Goal: Task Accomplishment & Management: Manage account settings

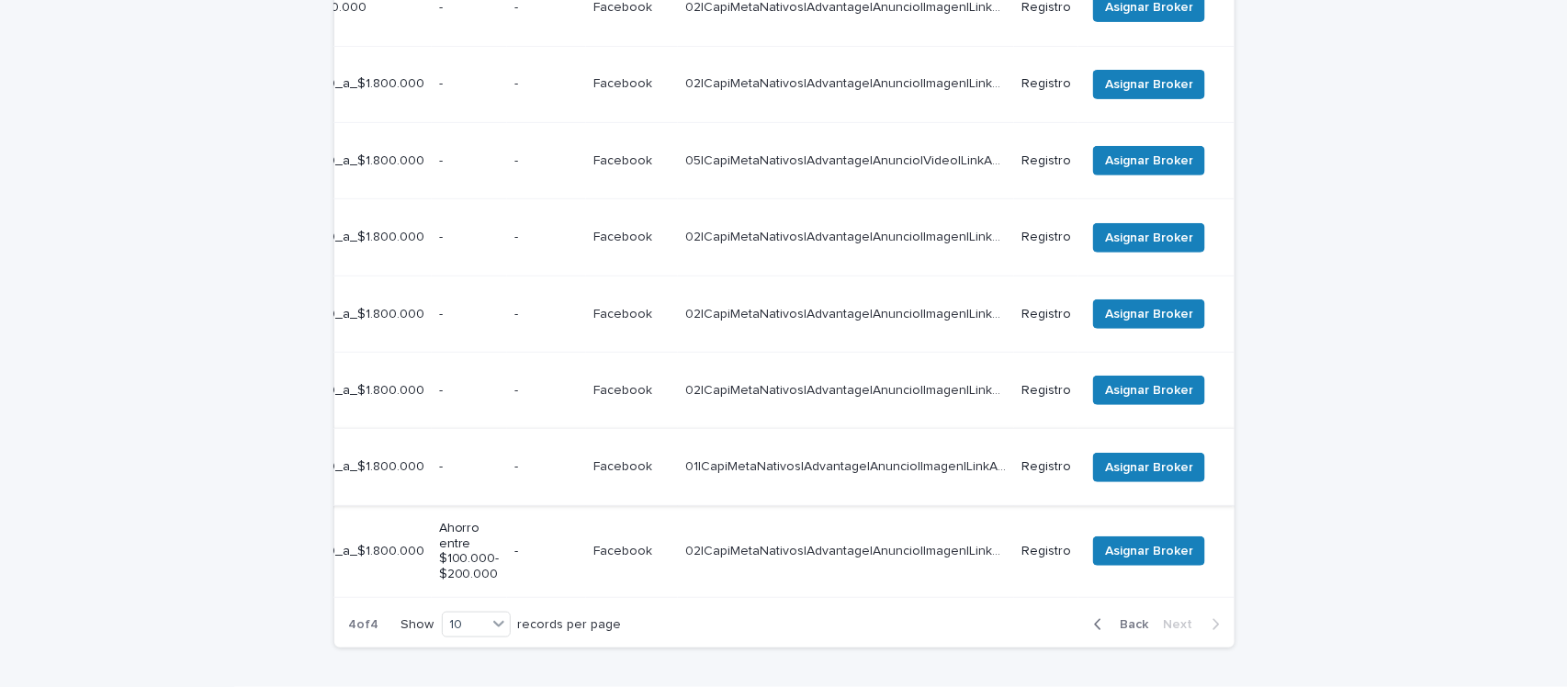
scroll to position [0, 673]
click at [1233, 441] on div "Loading... Saving… Loading... Saving… Registro previo Team Leader Asignado LLam…" at bounding box center [784, 160] width 918 height 1096
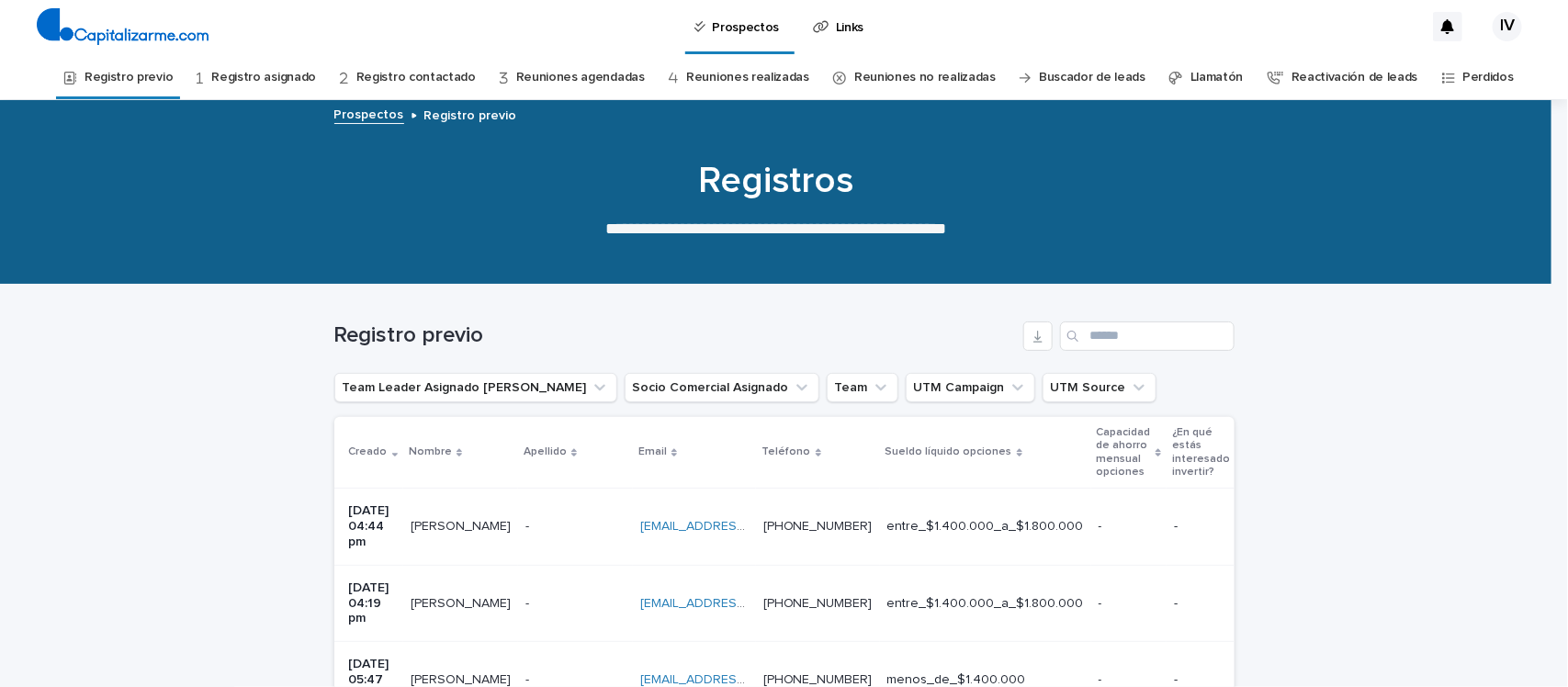
scroll to position [0, 0]
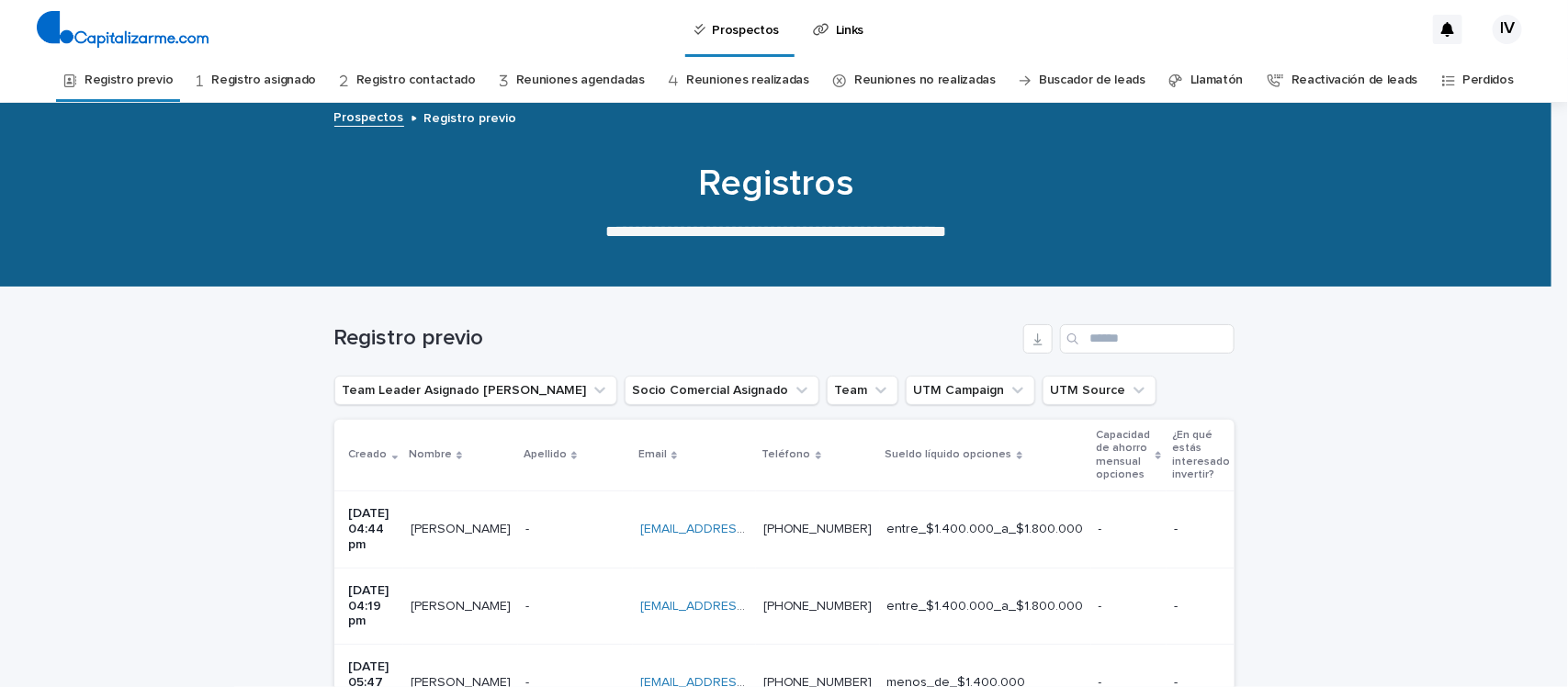
click at [146, 74] on link "Registro previo" at bounding box center [128, 80] width 88 height 43
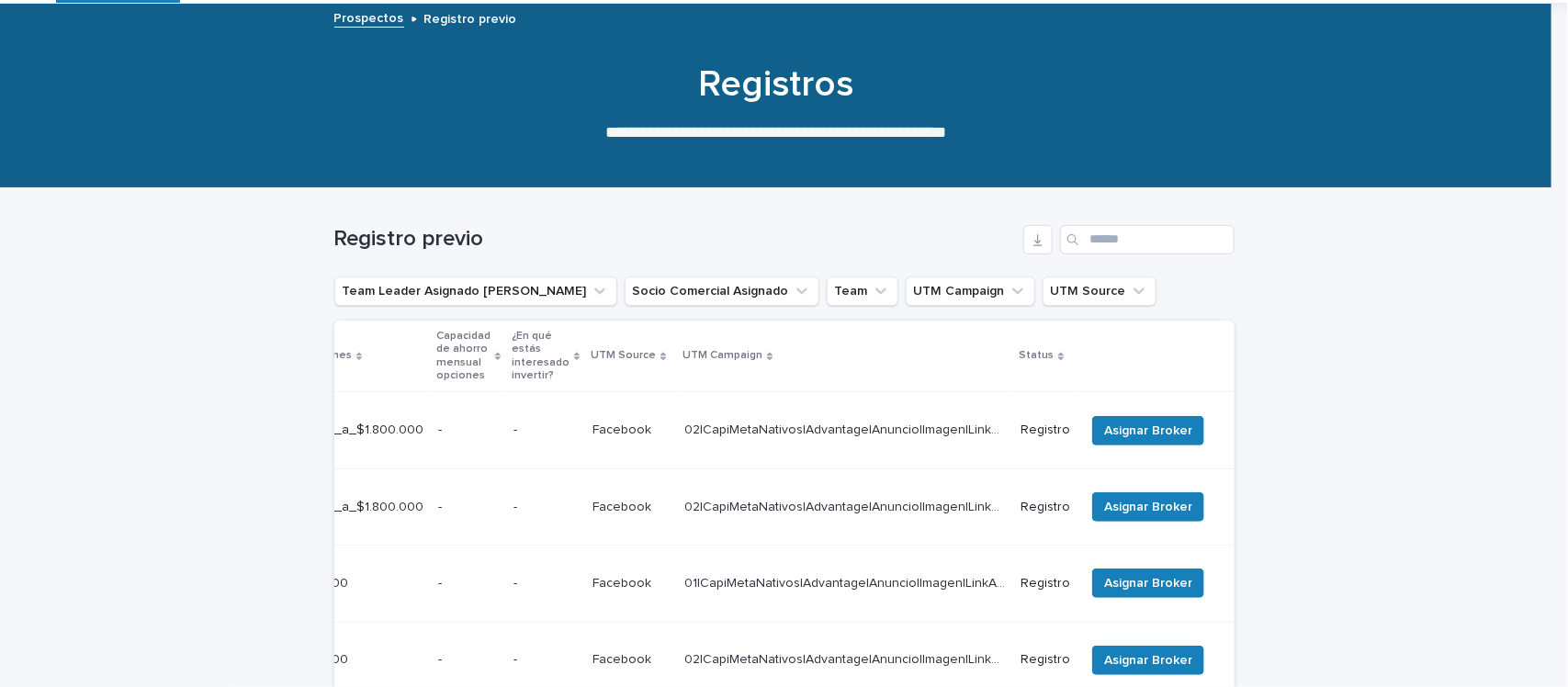
scroll to position [69, 0]
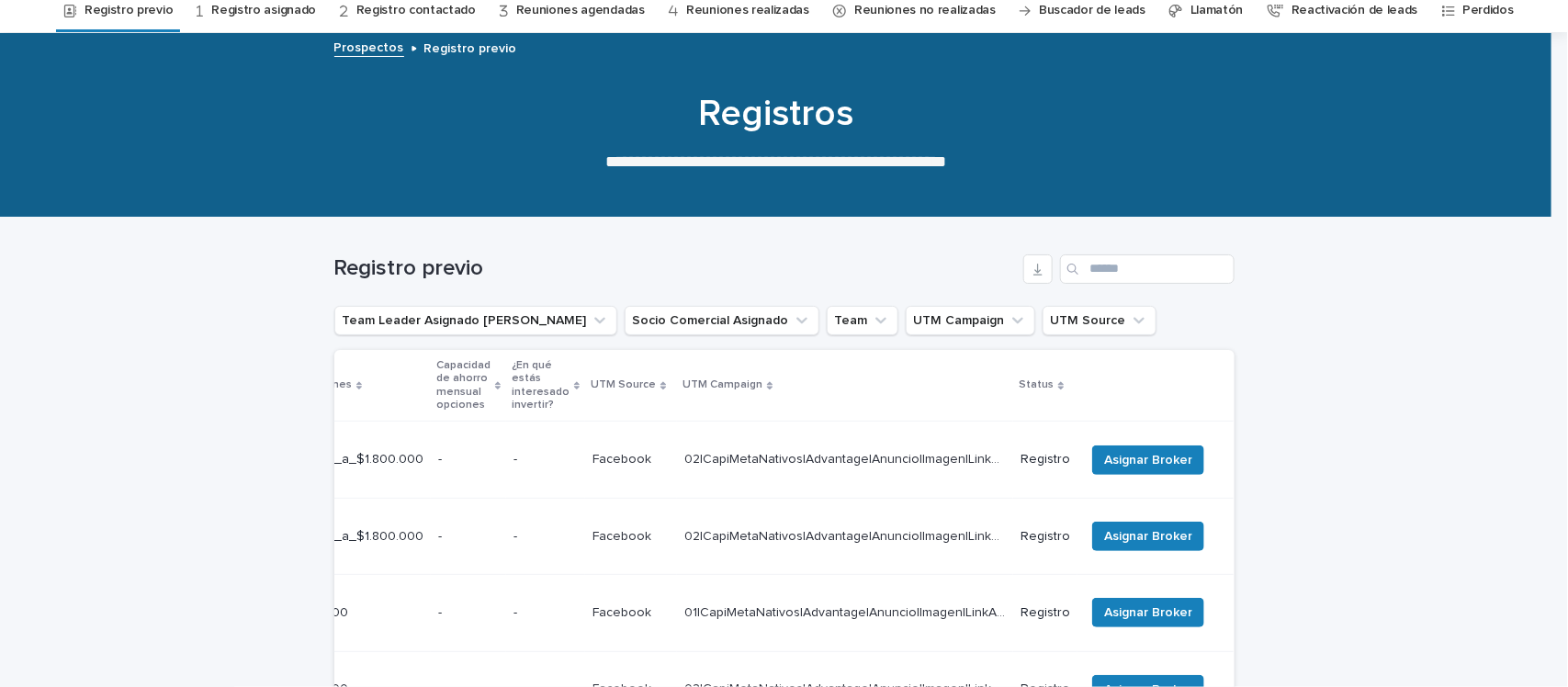
click at [304, 10] on link "Registro asignado" at bounding box center [263, 11] width 105 height 43
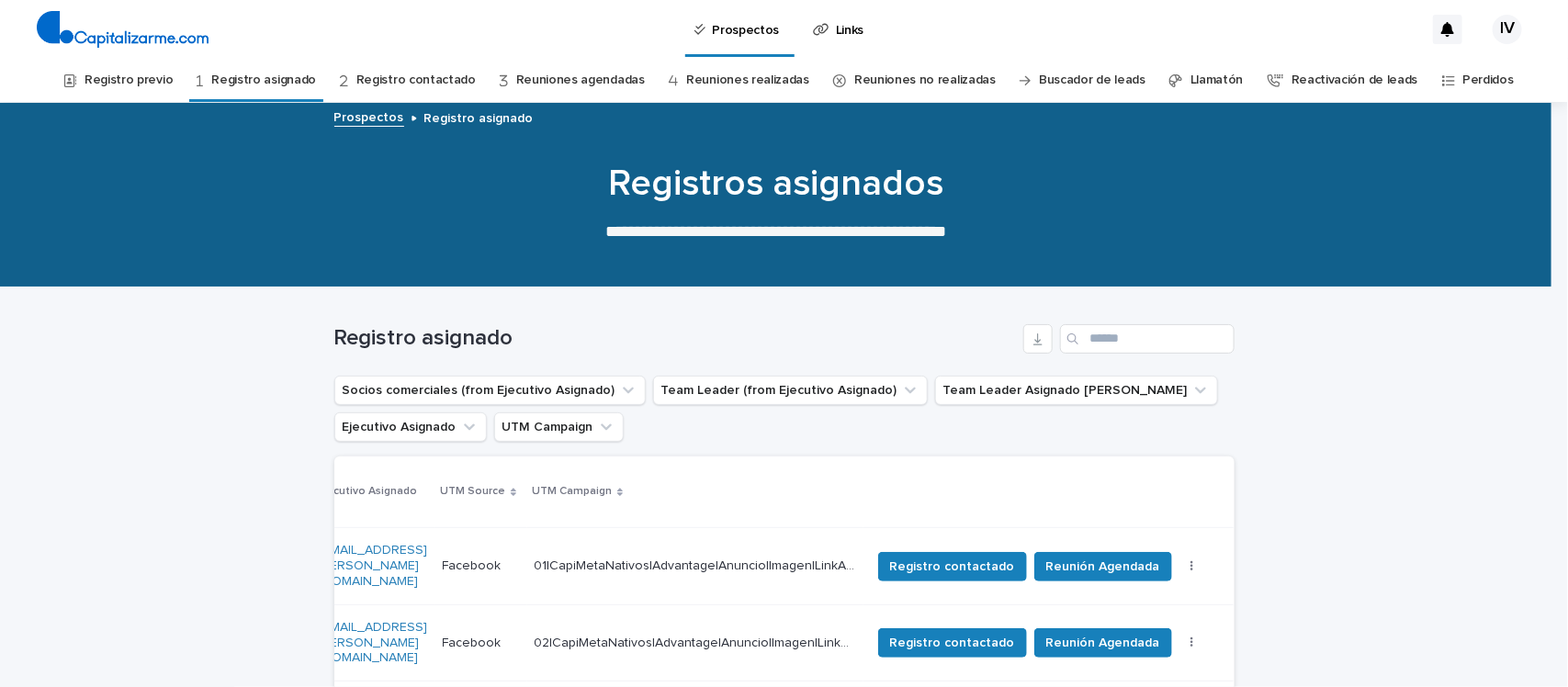
click at [146, 70] on link "Registro previo" at bounding box center [128, 80] width 88 height 43
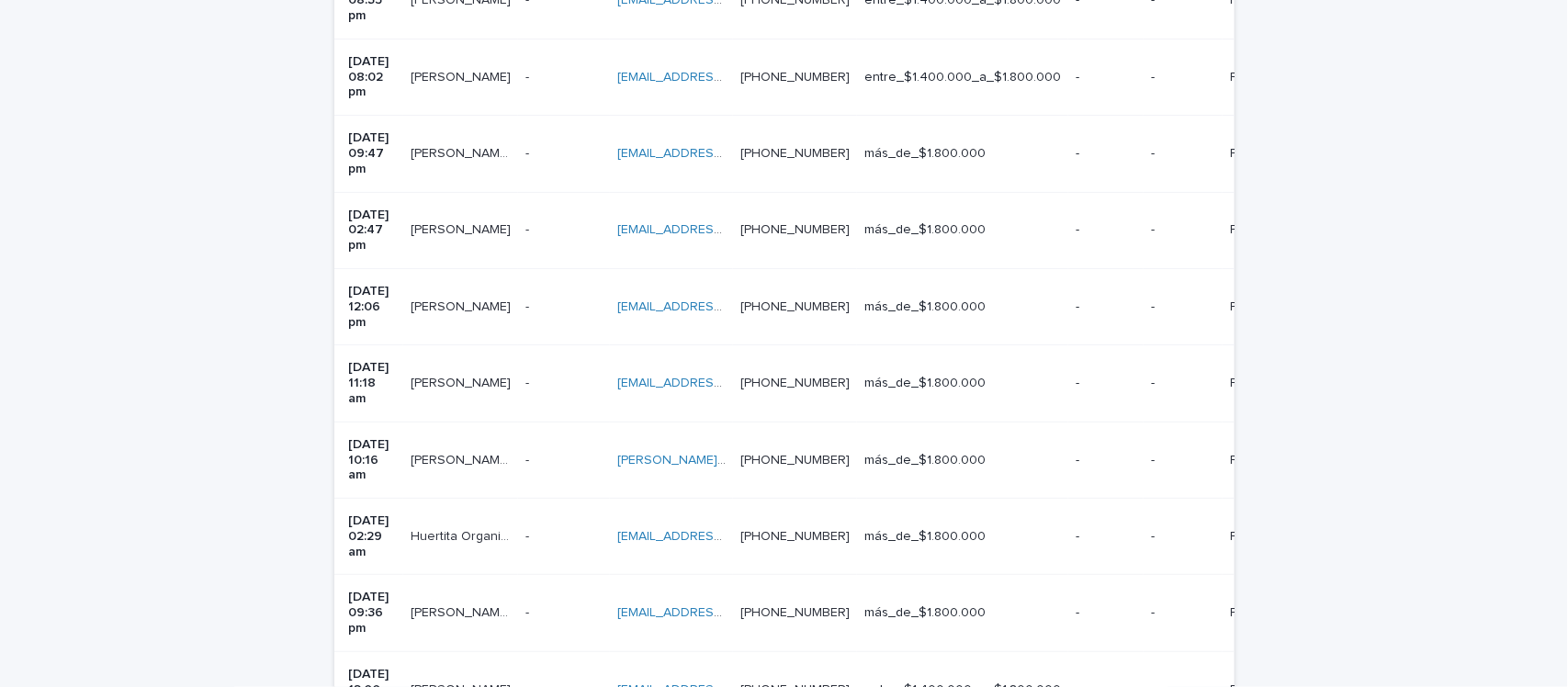
scroll to position [644, 0]
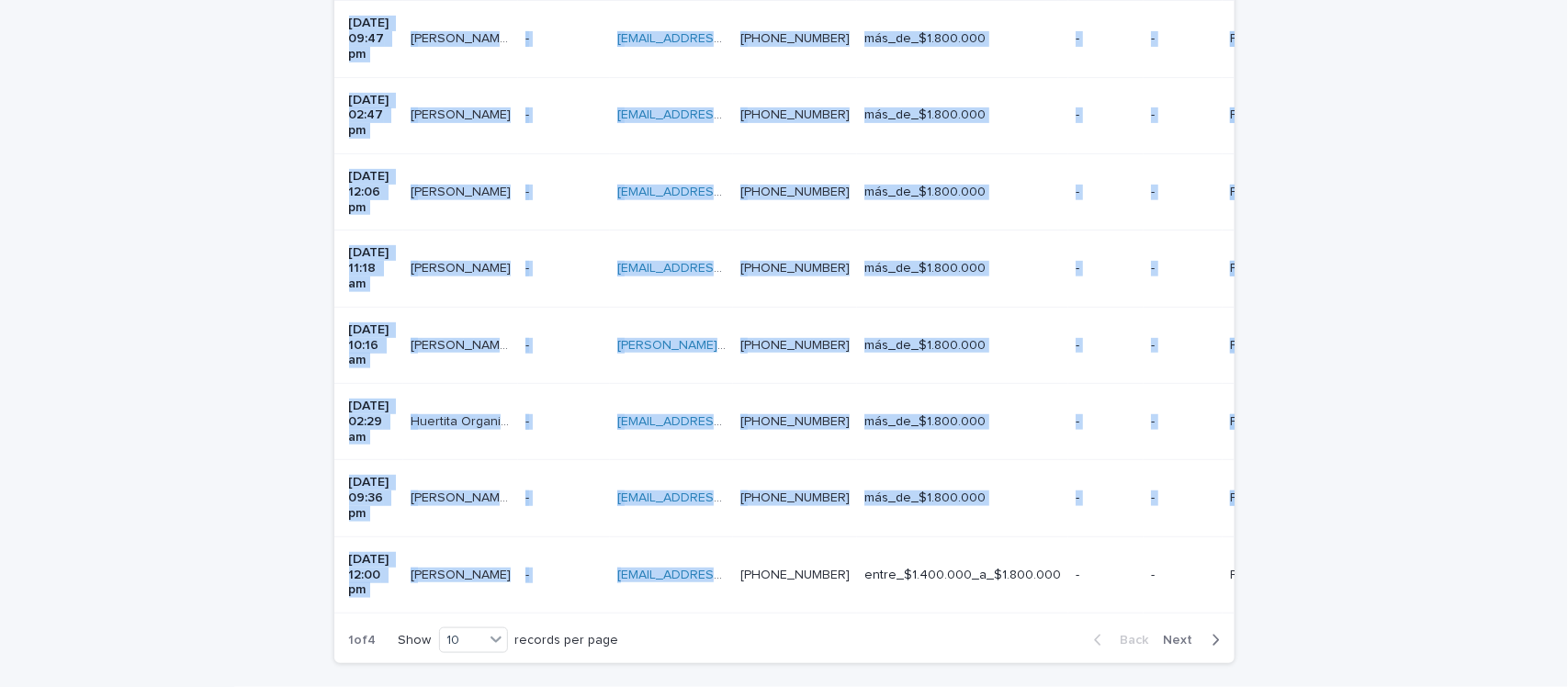
drag, startPoint x: 620, startPoint y: 460, endPoint x: 698, endPoint y: 460, distance: 78.0
click at [680, 463] on div "Creado Nombre Apellido Email Teléfono Sueldo líquido opciones Capacidad de ahor…" at bounding box center [784, 196] width 900 height 841
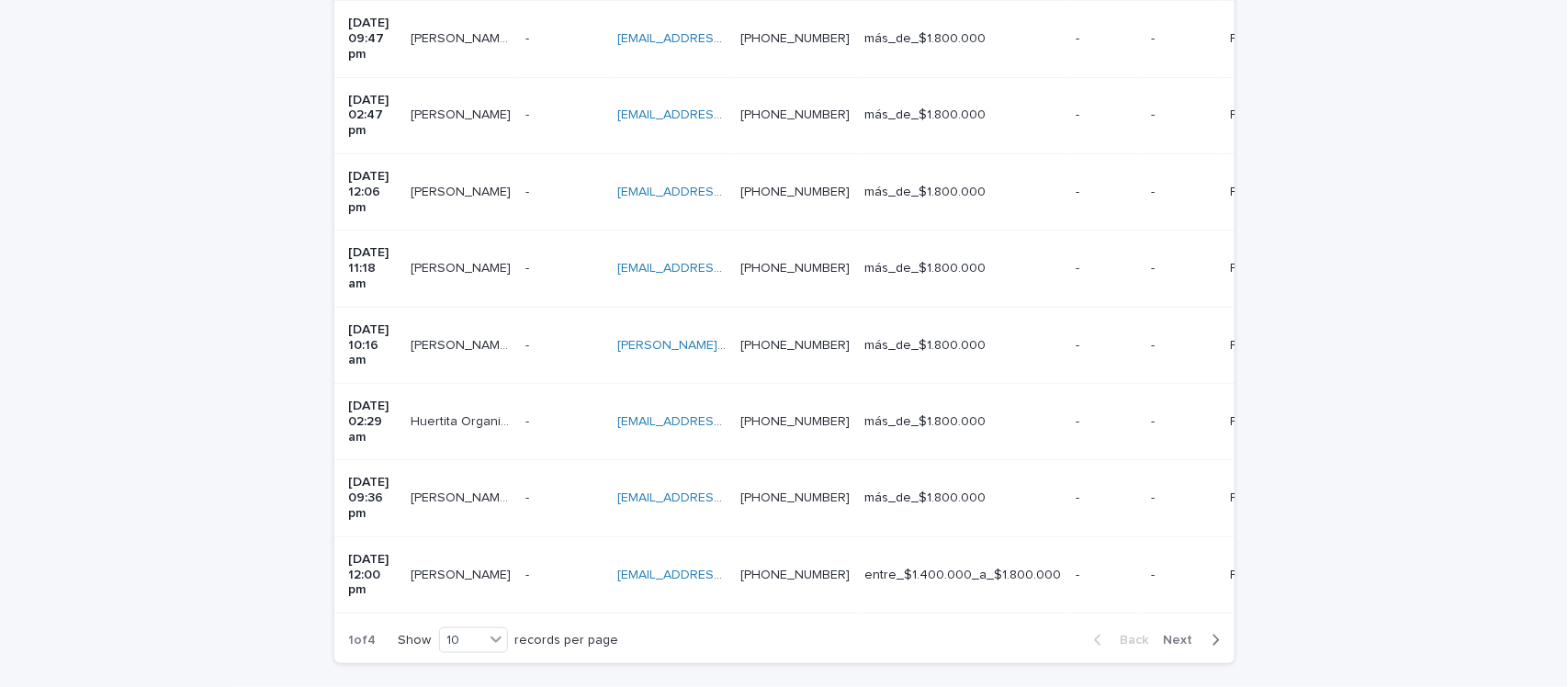
click at [770, 537] on td "[PHONE_NUMBER] [PHONE_NUMBER]" at bounding box center [795, 574] width 124 height 76
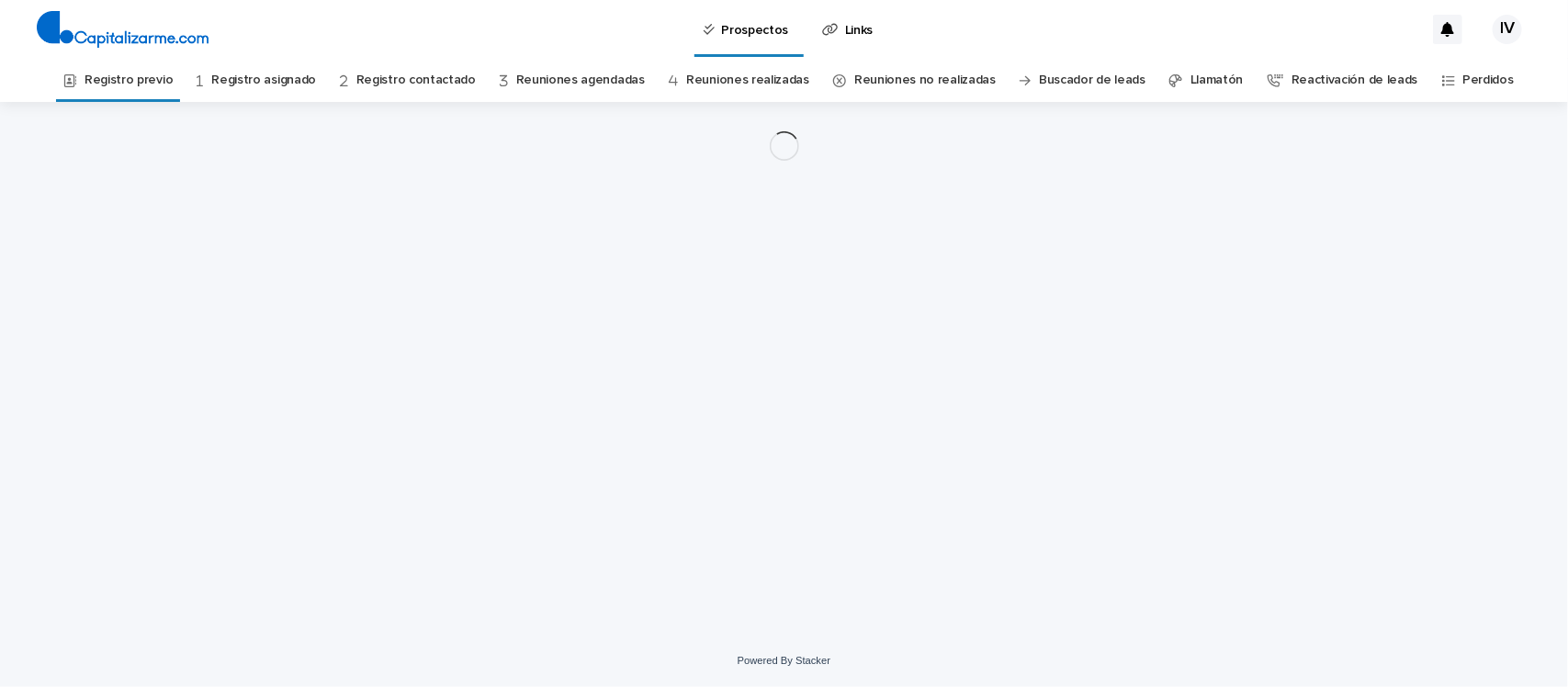
click at [168, 78] on link "Registro previo" at bounding box center [128, 80] width 88 height 43
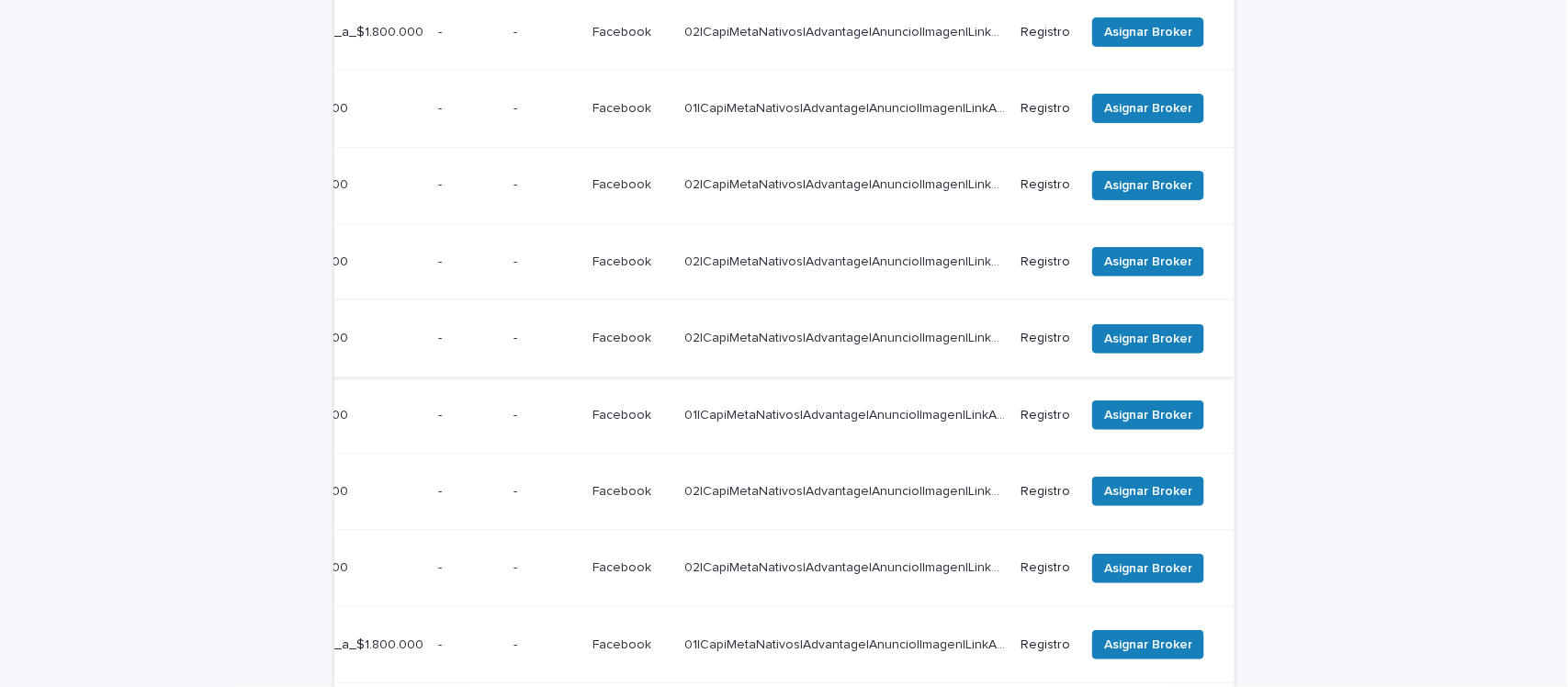
scroll to position [460, 0]
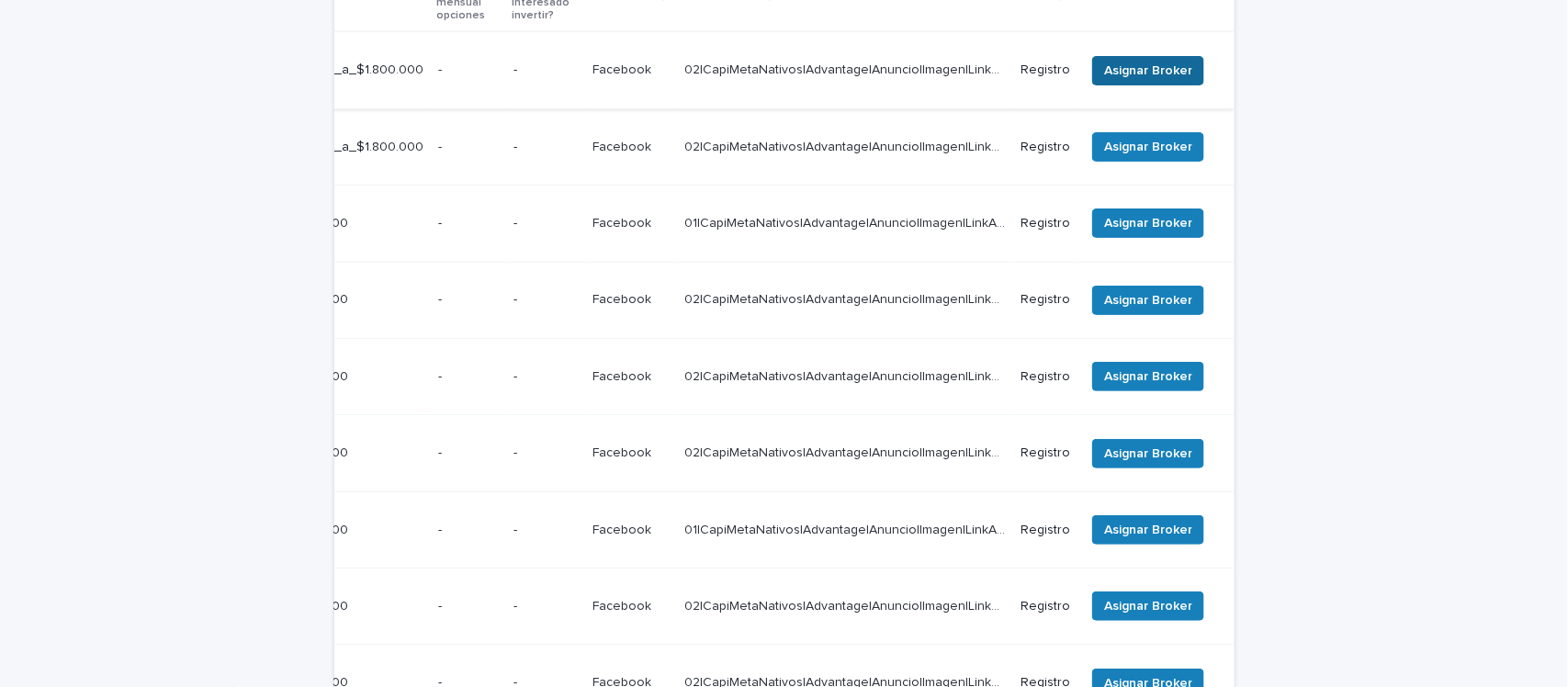
click at [1130, 62] on span "Asignar Broker" at bounding box center [1148, 70] width 88 height 18
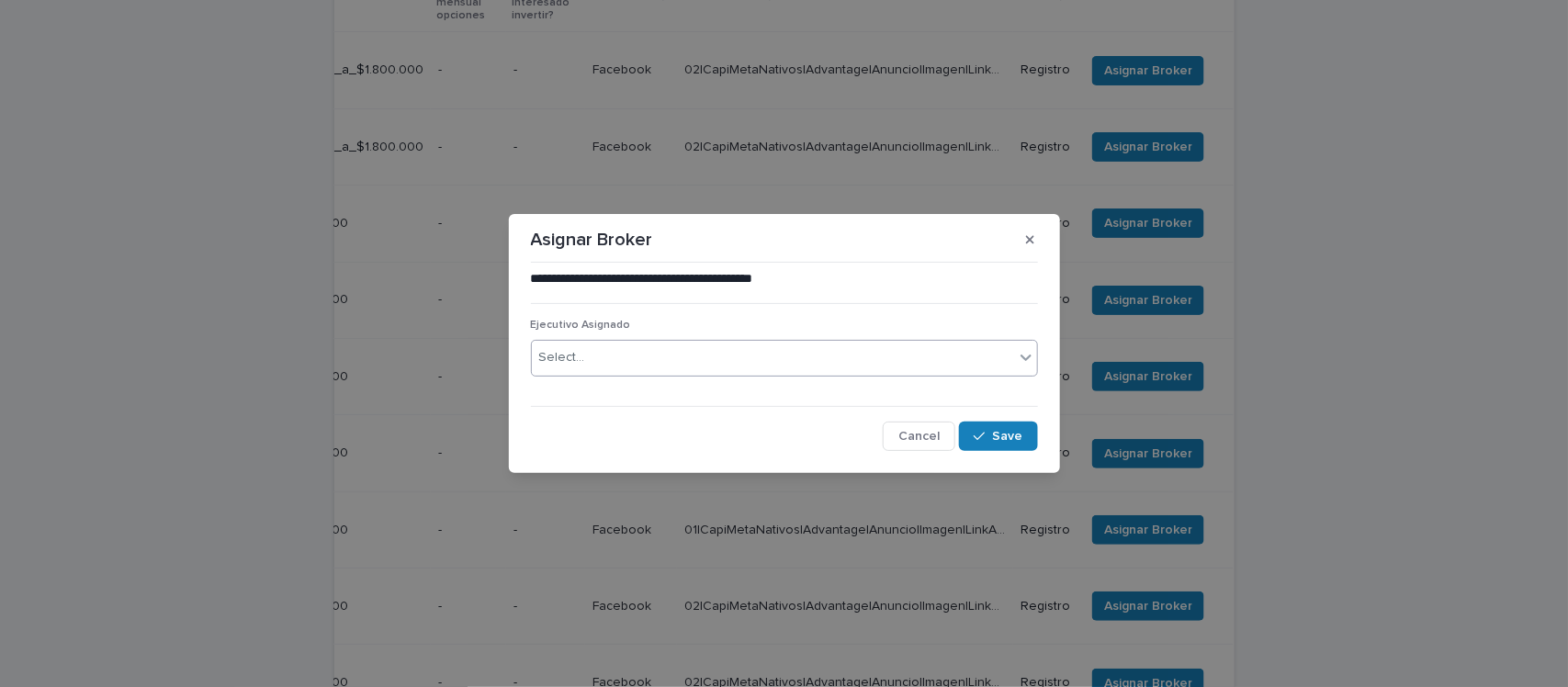
click at [625, 360] on div "Select..." at bounding box center [773, 357] width 482 height 30
click at [625, 359] on div "Select..." at bounding box center [773, 357] width 482 height 30
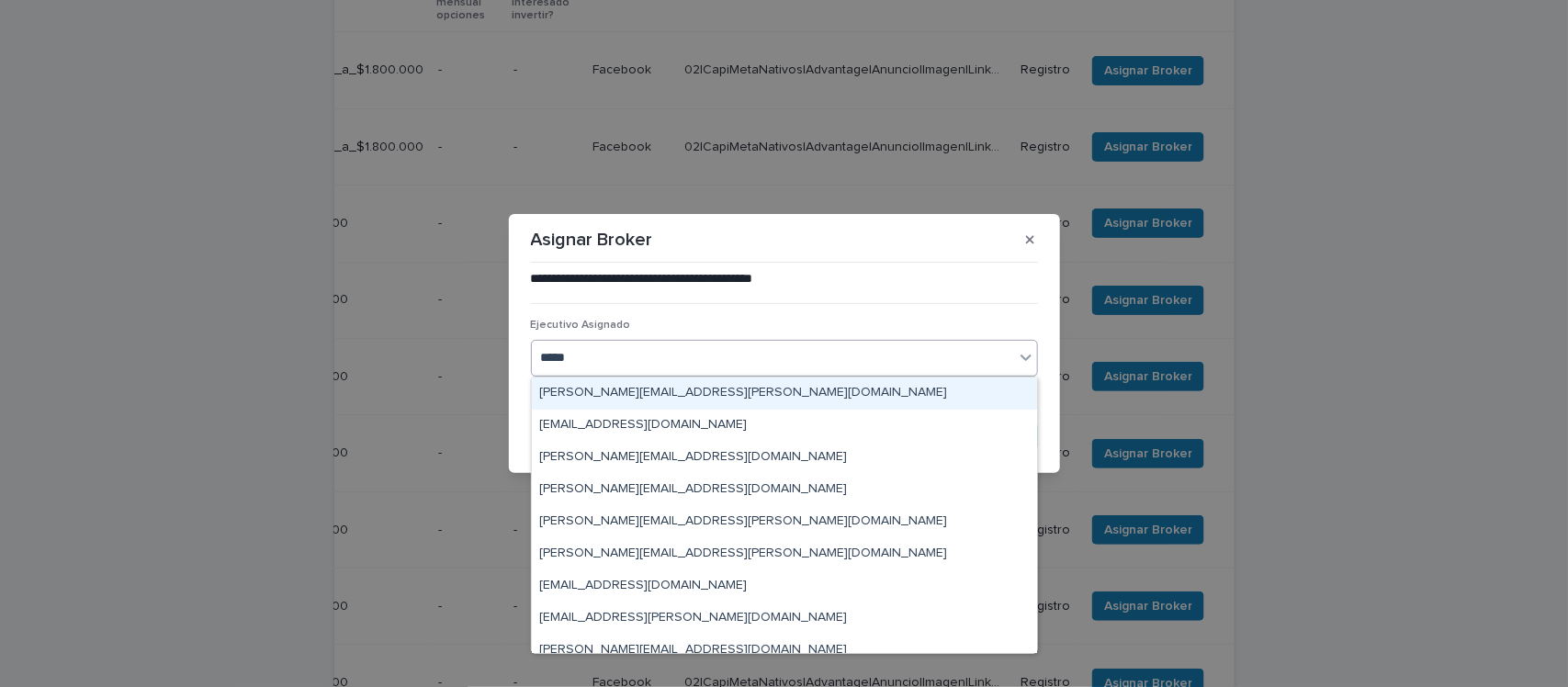
type input "******"
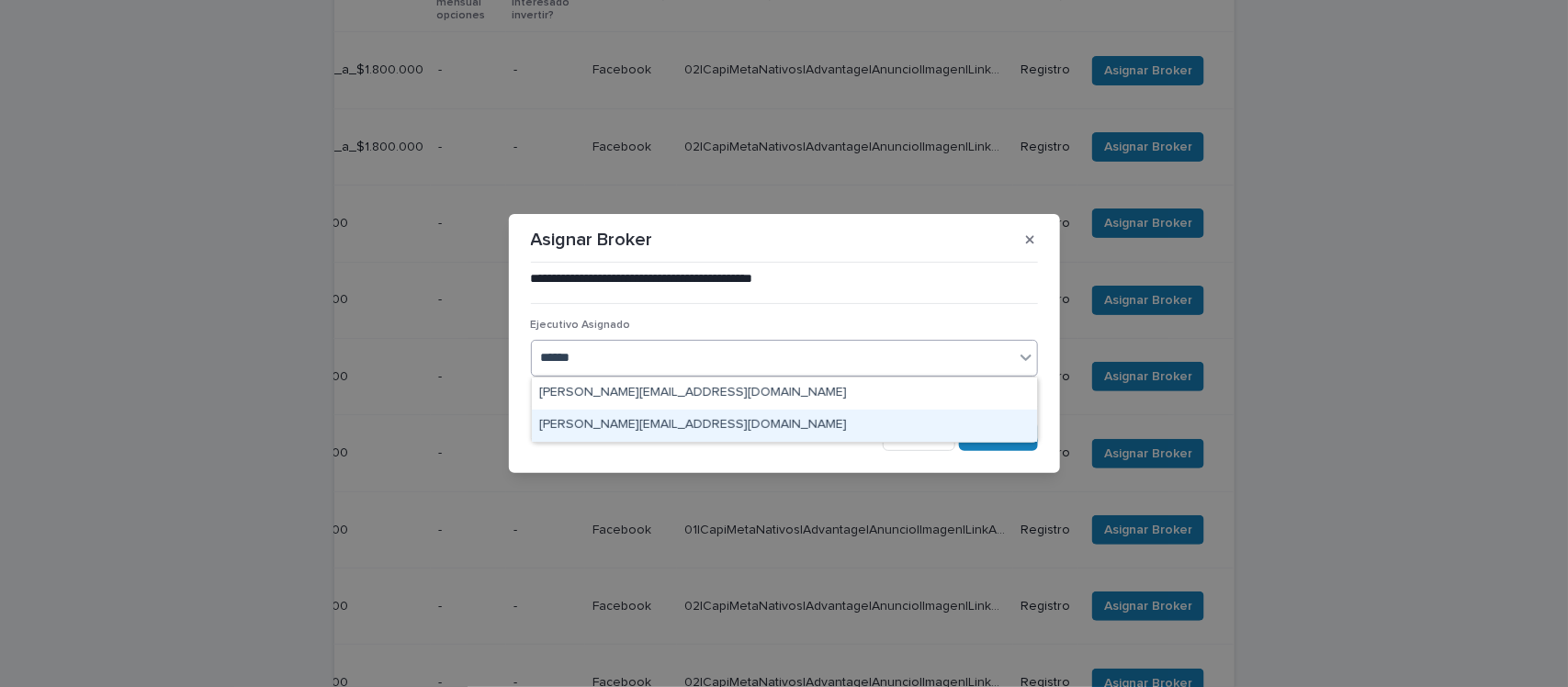
click at [726, 429] on div "[PERSON_NAME][EMAIL_ADDRESS][DOMAIN_NAME]" at bounding box center [784, 425] width 505 height 32
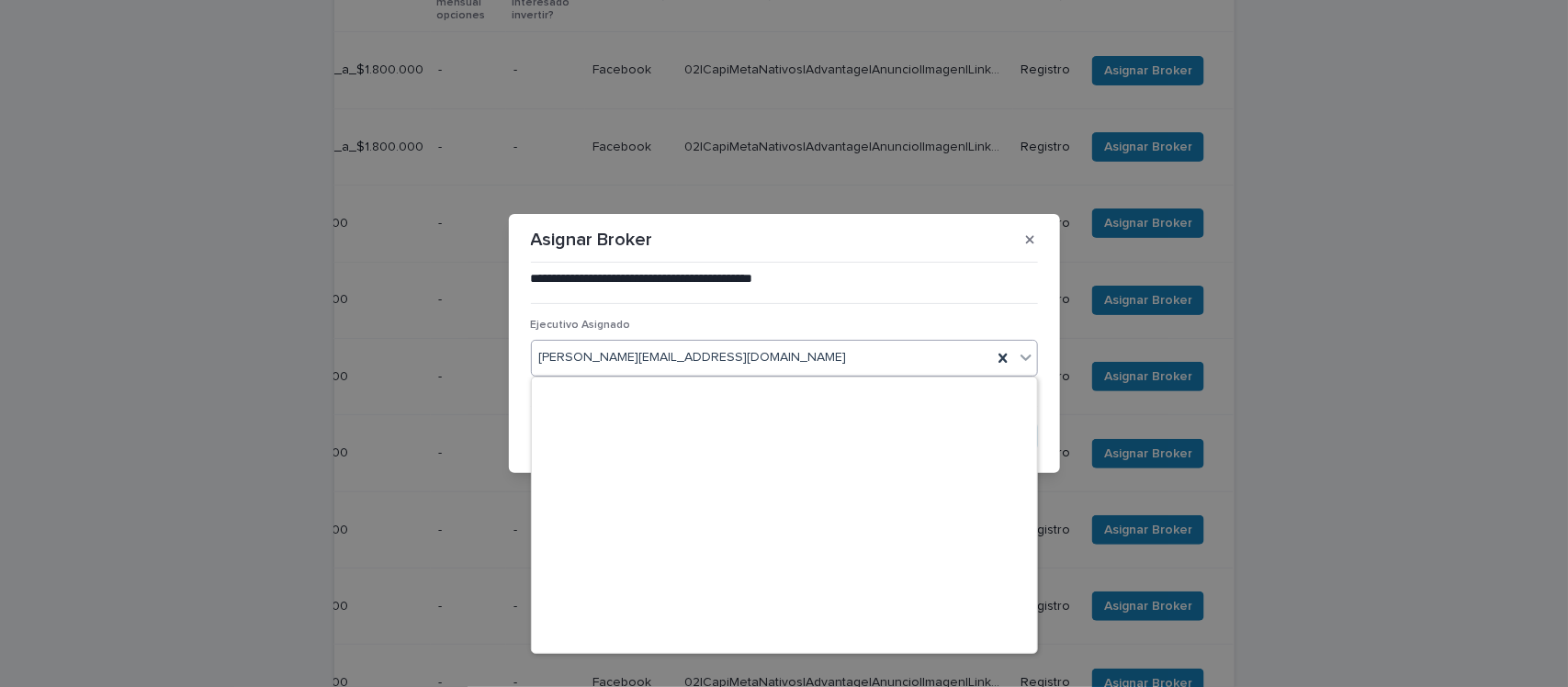
click at [661, 351] on span "[PERSON_NAME][EMAIL_ADDRESS][DOMAIN_NAME]" at bounding box center [692, 357] width 307 height 19
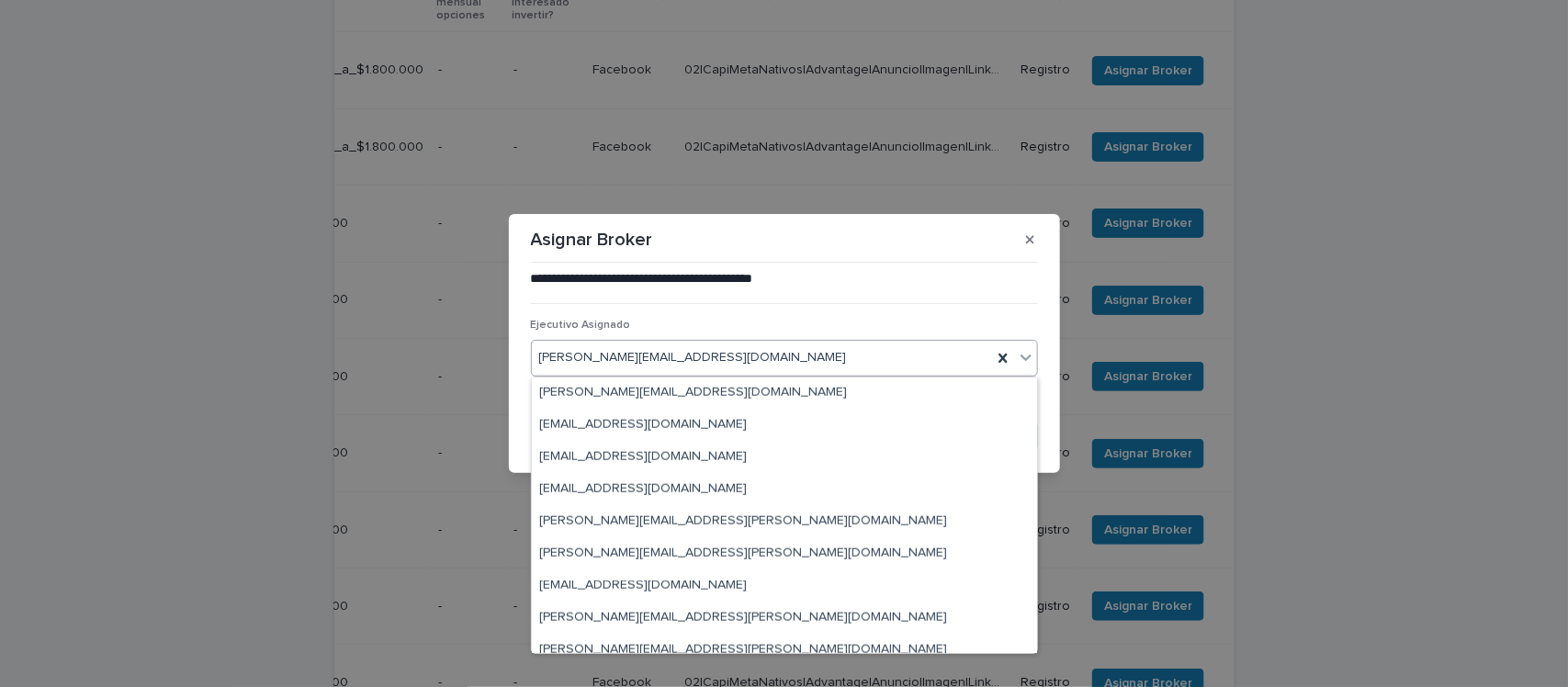
click at [831, 357] on div "[PERSON_NAME][EMAIL_ADDRESS][DOMAIN_NAME]" at bounding box center [761, 357] width 460 height 30
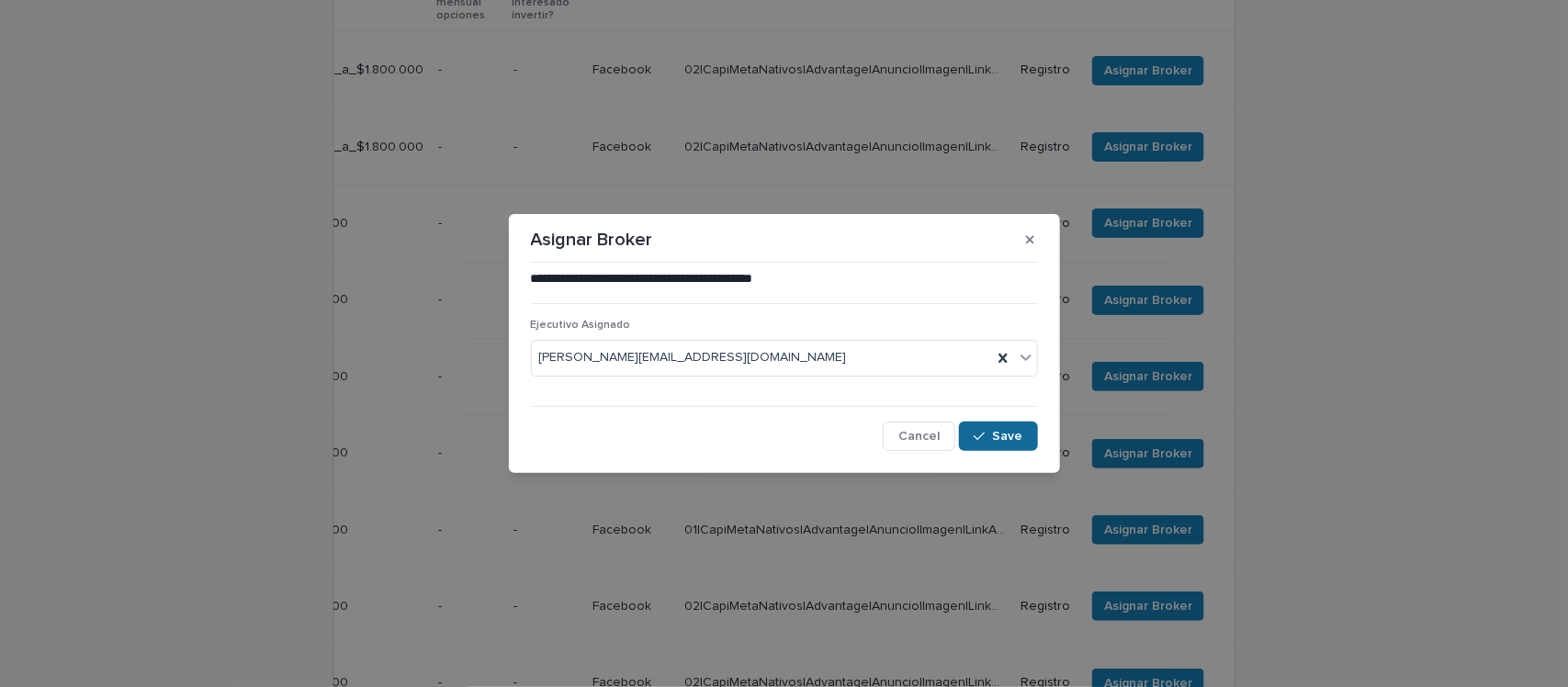
click at [1006, 432] on span "Save" at bounding box center [1007, 436] width 30 height 13
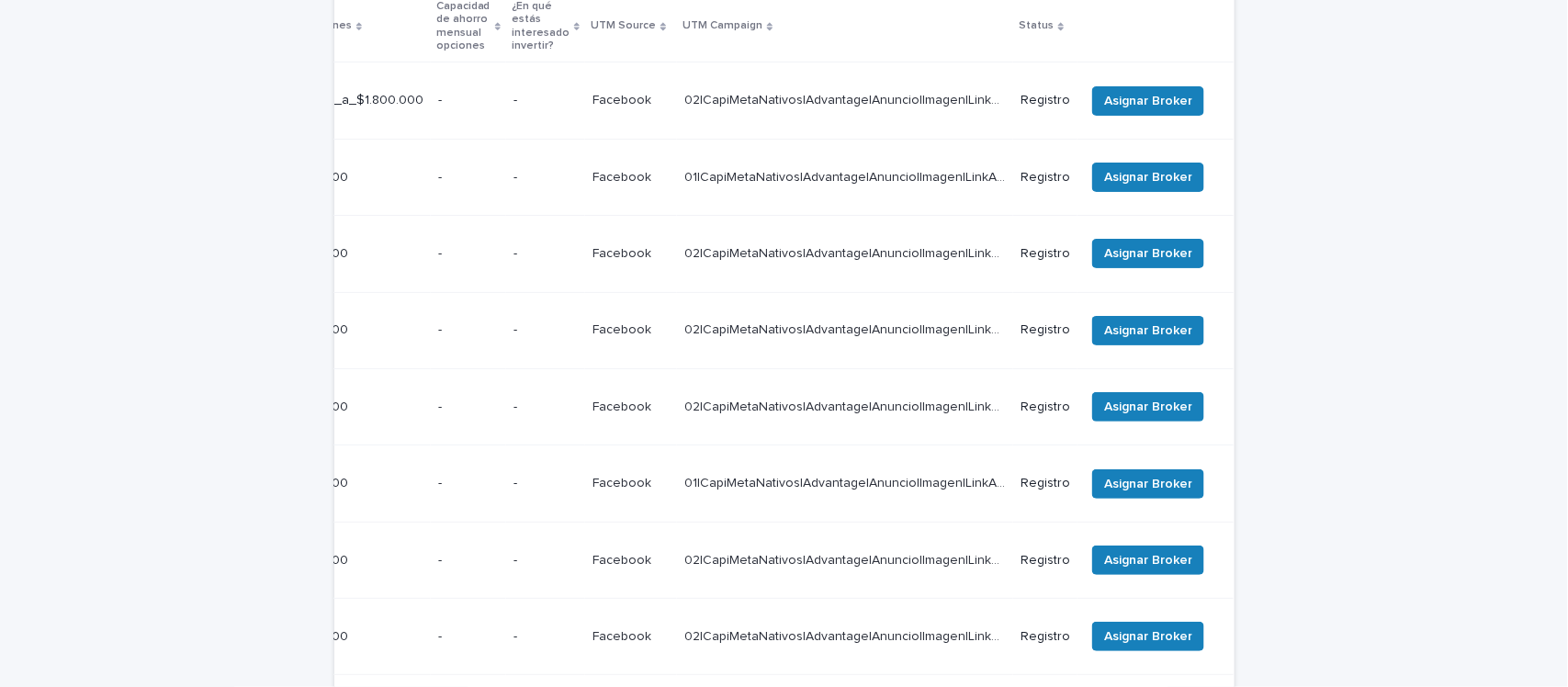
scroll to position [460, 0]
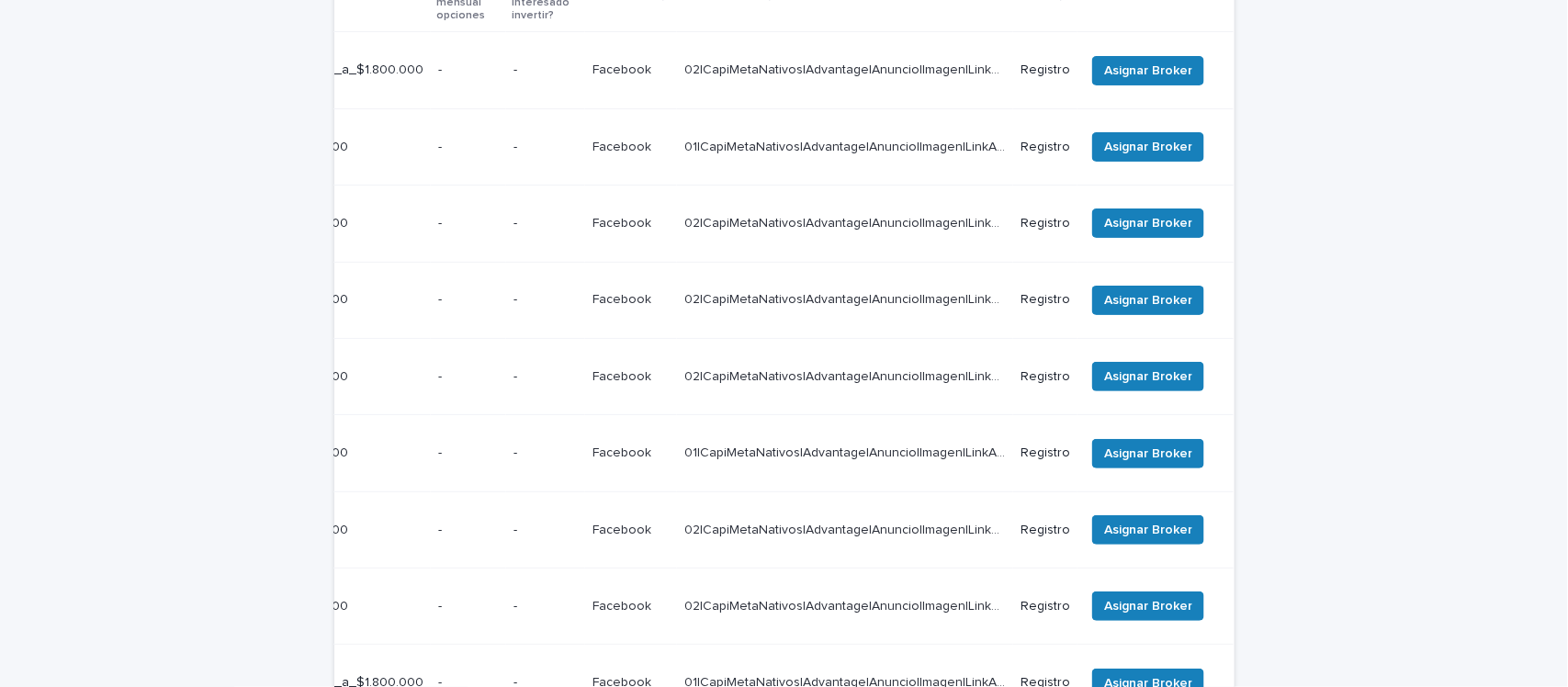
click at [1151, 38] on td "Asignar Broker" at bounding box center [1156, 69] width 156 height 76
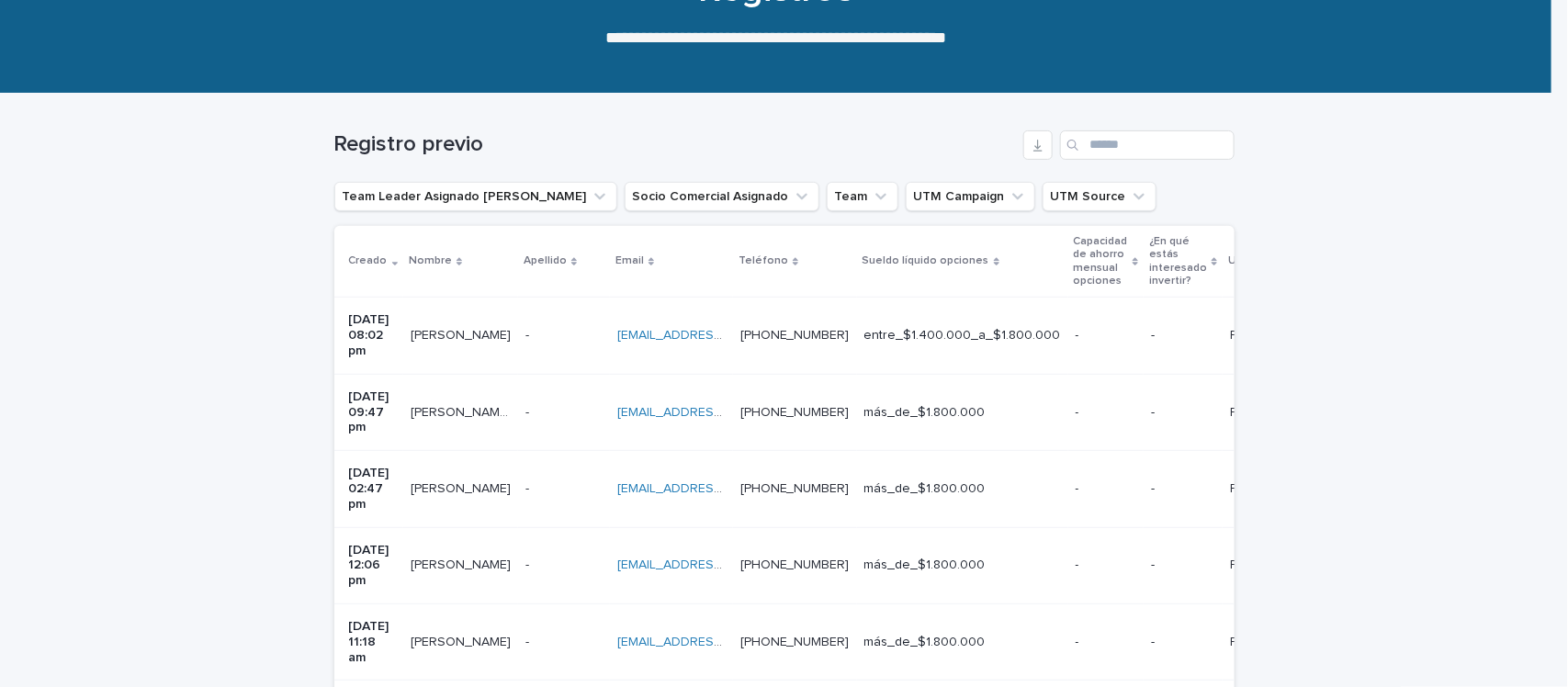
scroll to position [58, 0]
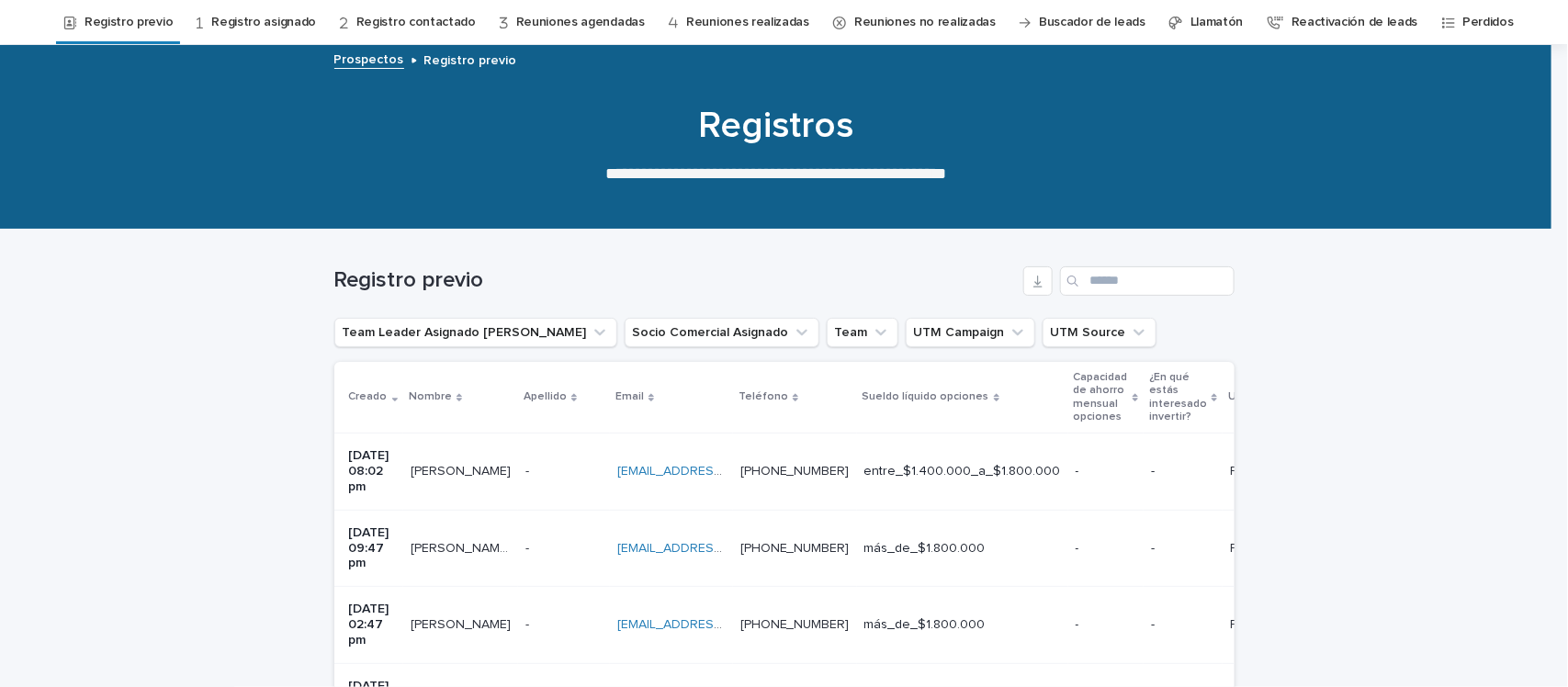
click at [167, 13] on link "Registro previo" at bounding box center [128, 22] width 88 height 43
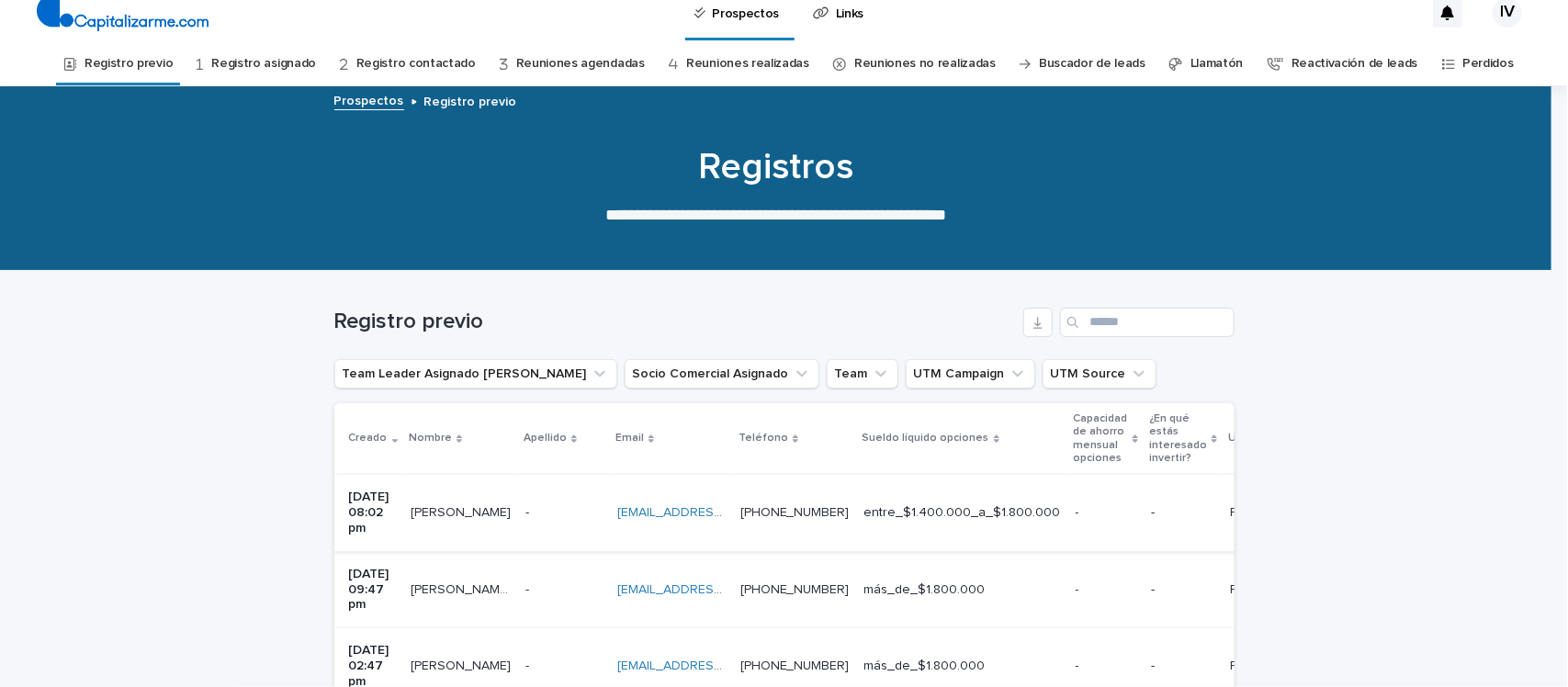
scroll to position [0, 0]
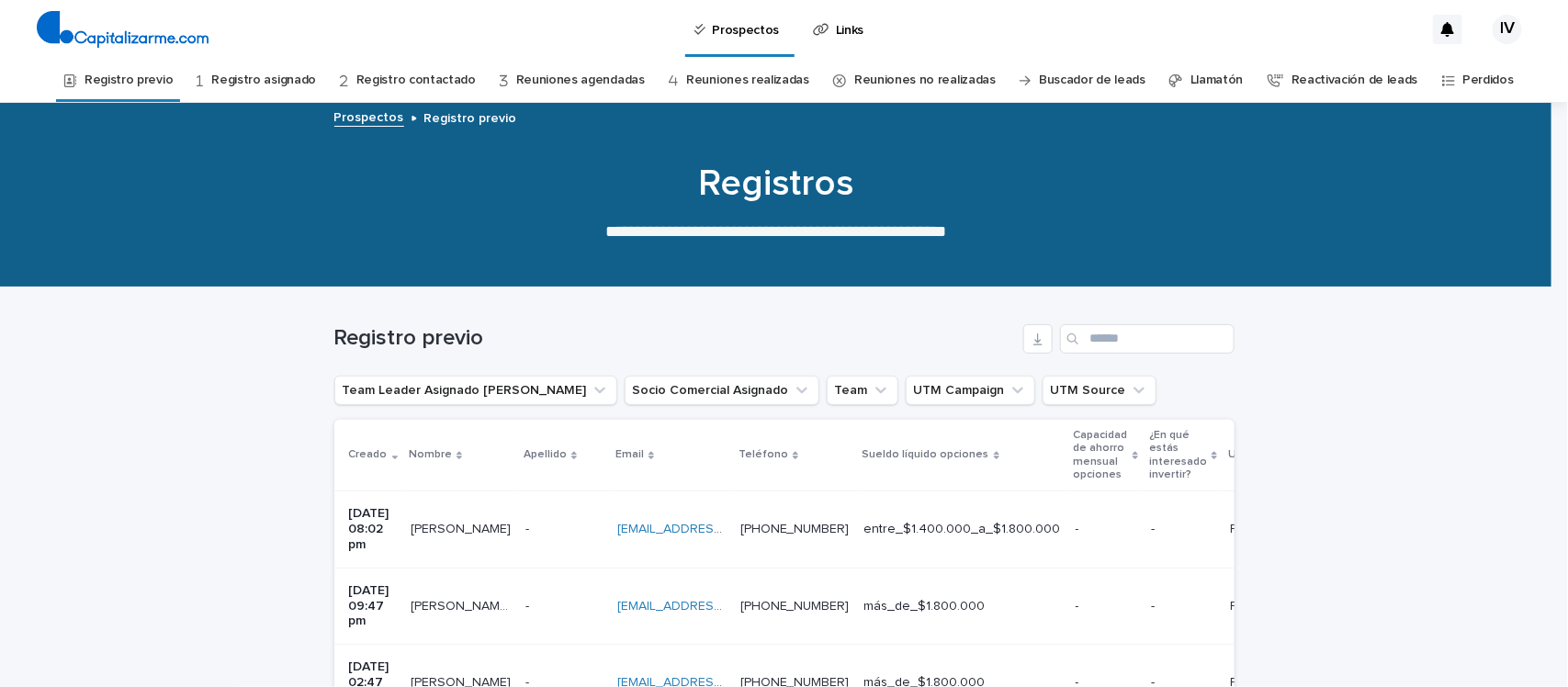
click at [158, 66] on link "Registro previo" at bounding box center [128, 80] width 88 height 43
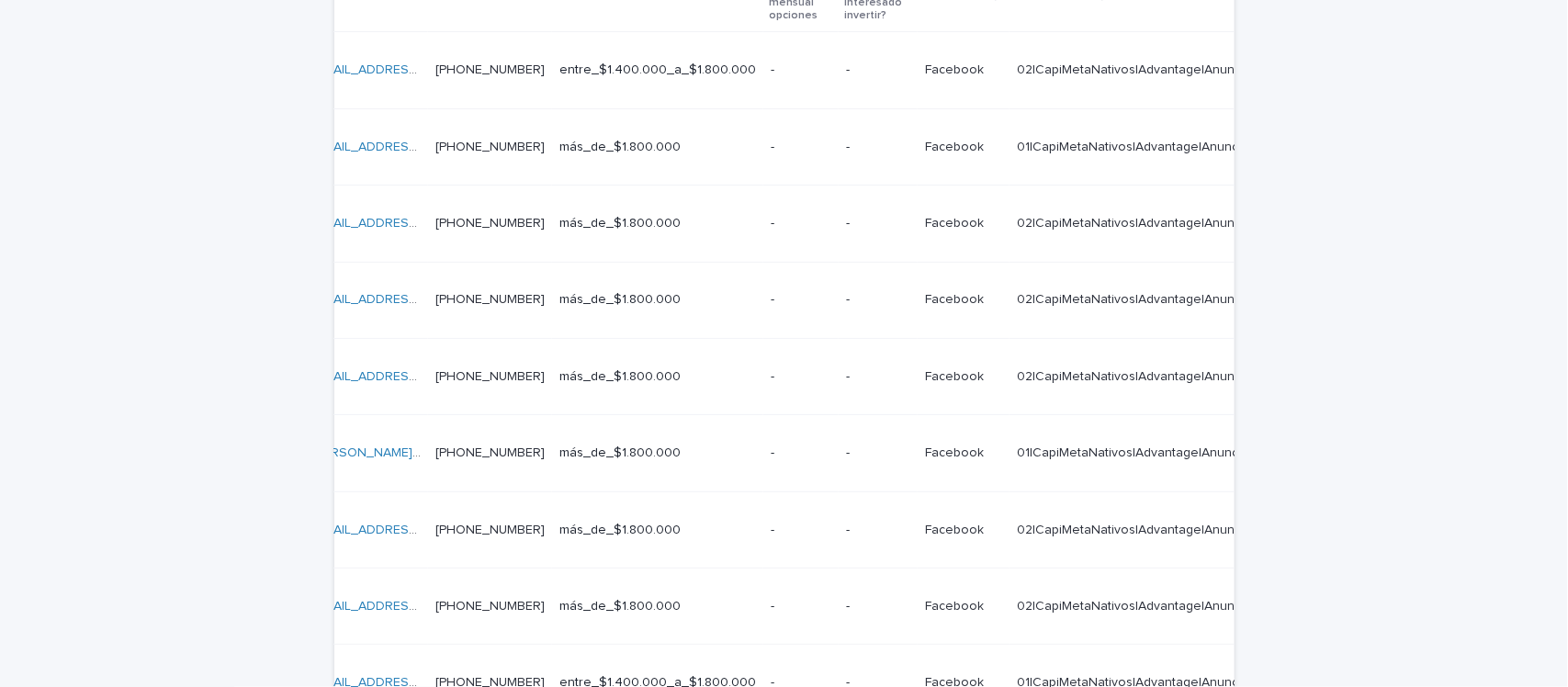
scroll to position [0, 640]
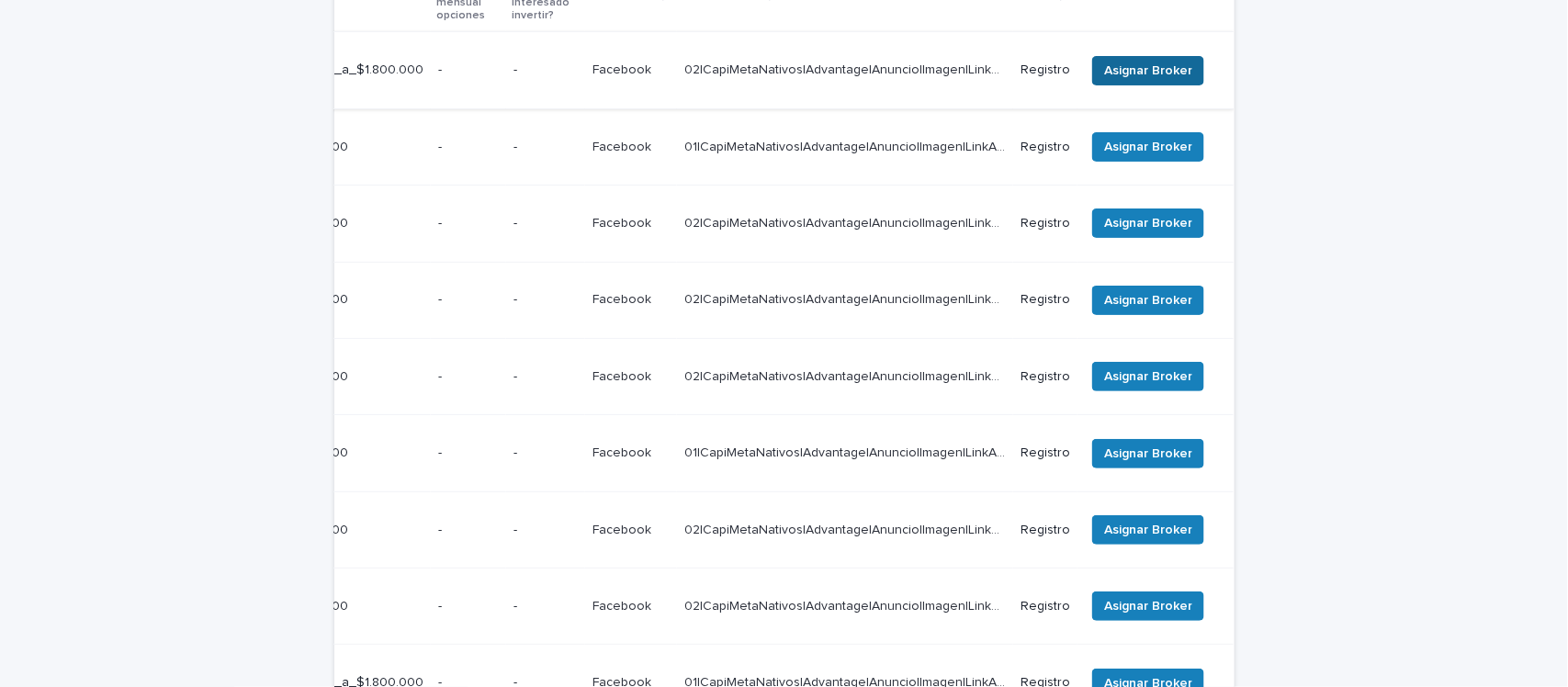
click at [1178, 70] on span "Asignar Broker" at bounding box center [1148, 70] width 88 height 18
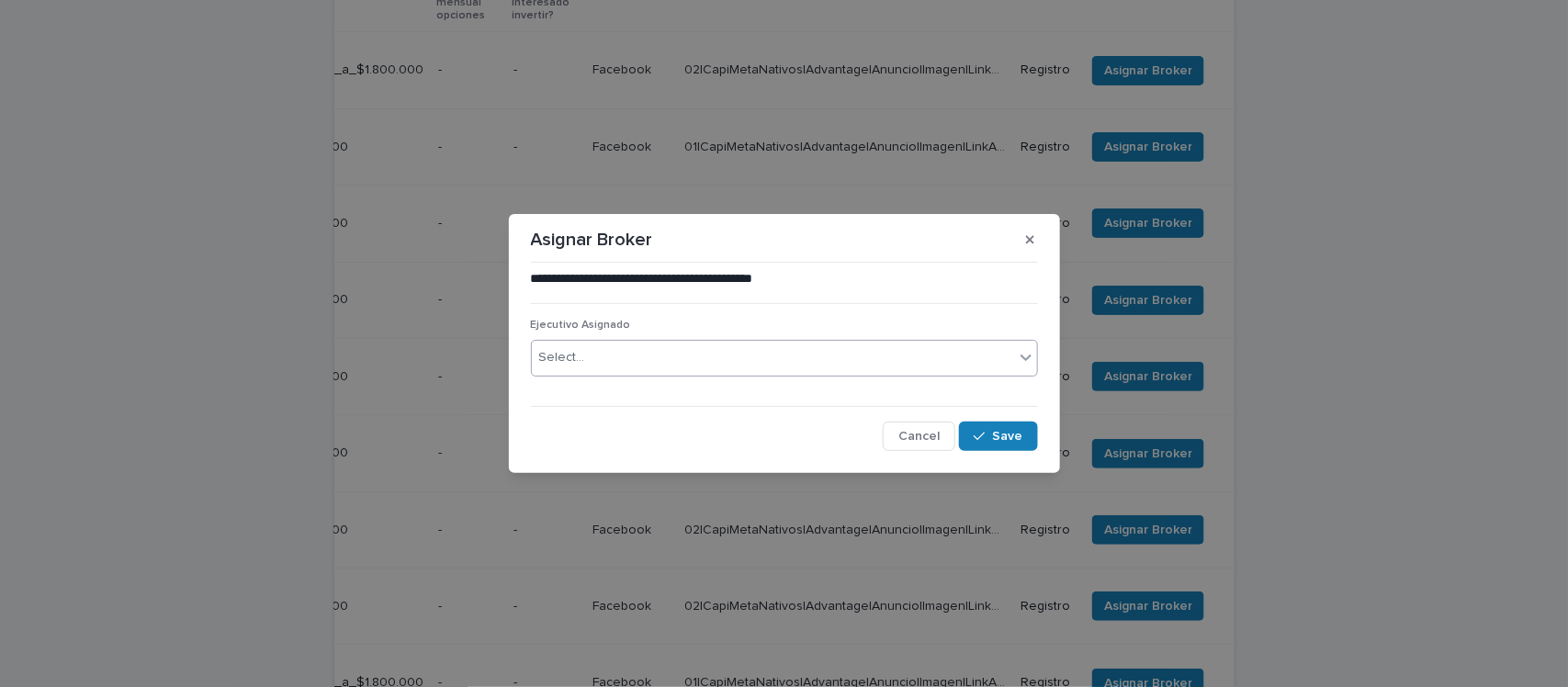
click at [634, 364] on div "Select..." at bounding box center [773, 357] width 482 height 30
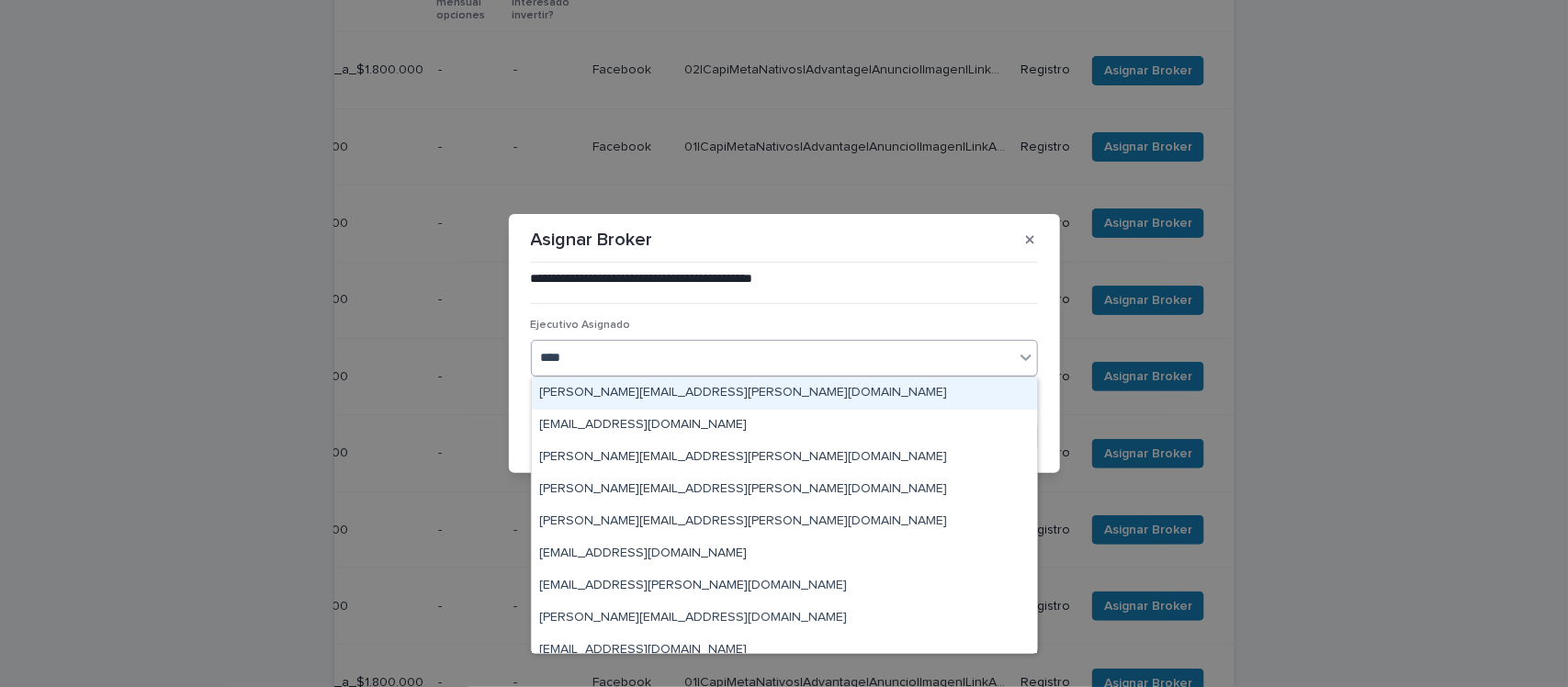
type input "*****"
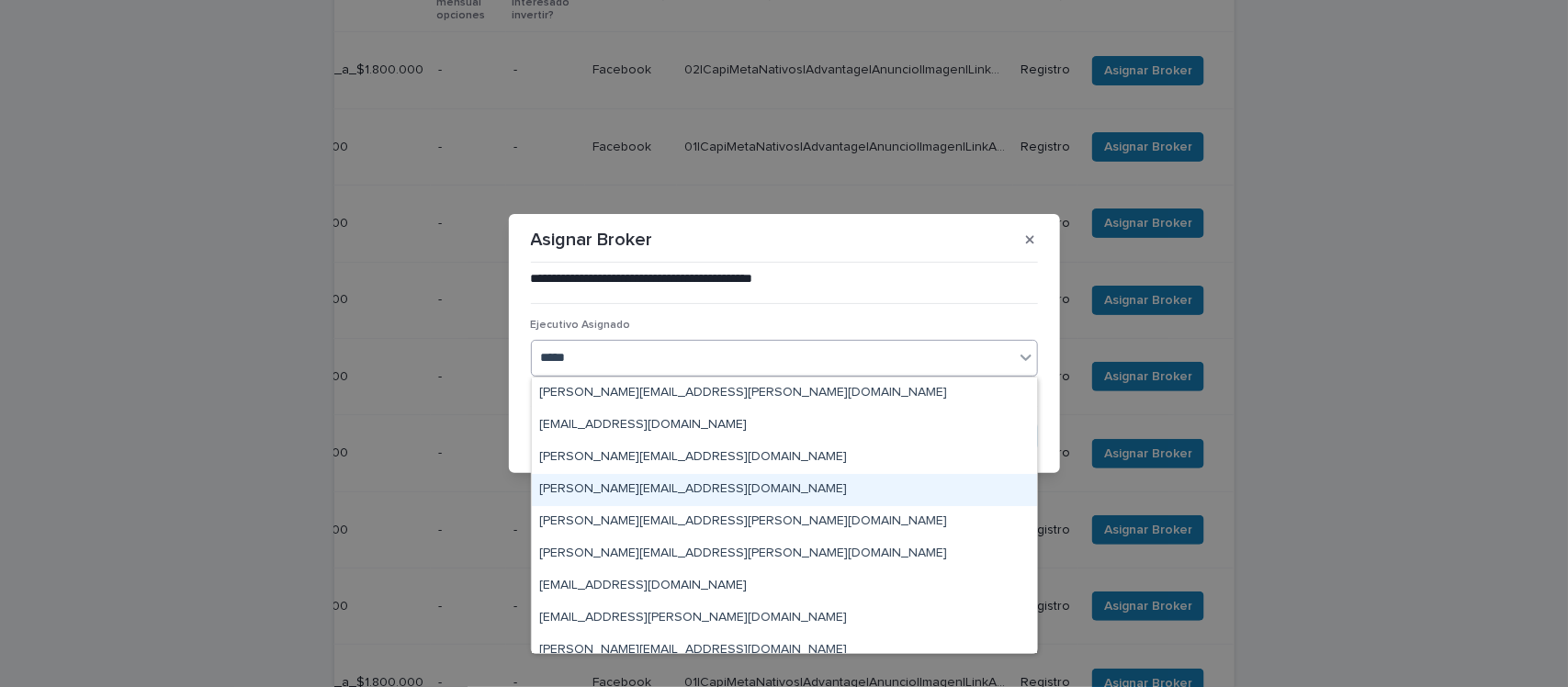
click at [667, 489] on div "[PERSON_NAME][EMAIL_ADDRESS][DOMAIN_NAME]" at bounding box center [784, 489] width 505 height 32
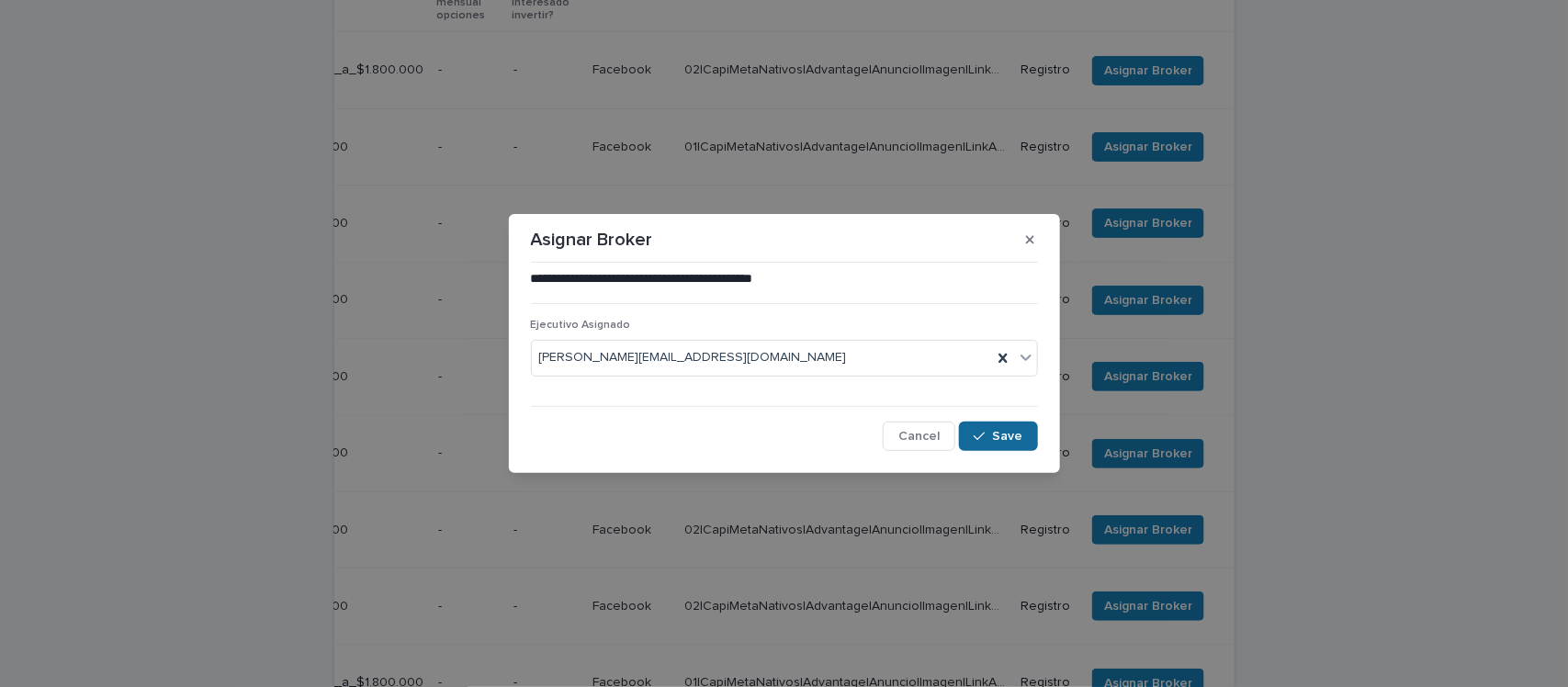
click at [1018, 440] on span "Save" at bounding box center [1007, 436] width 30 height 13
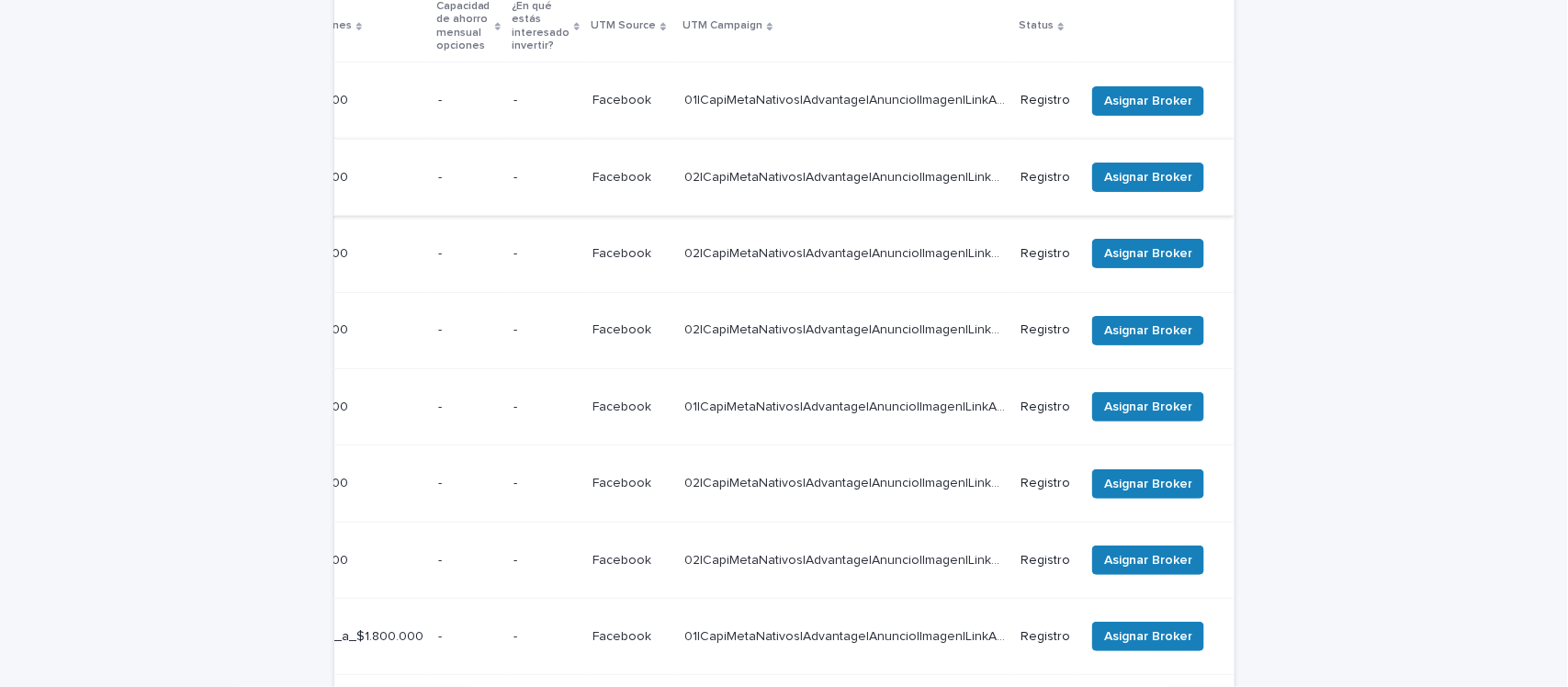
scroll to position [460, 0]
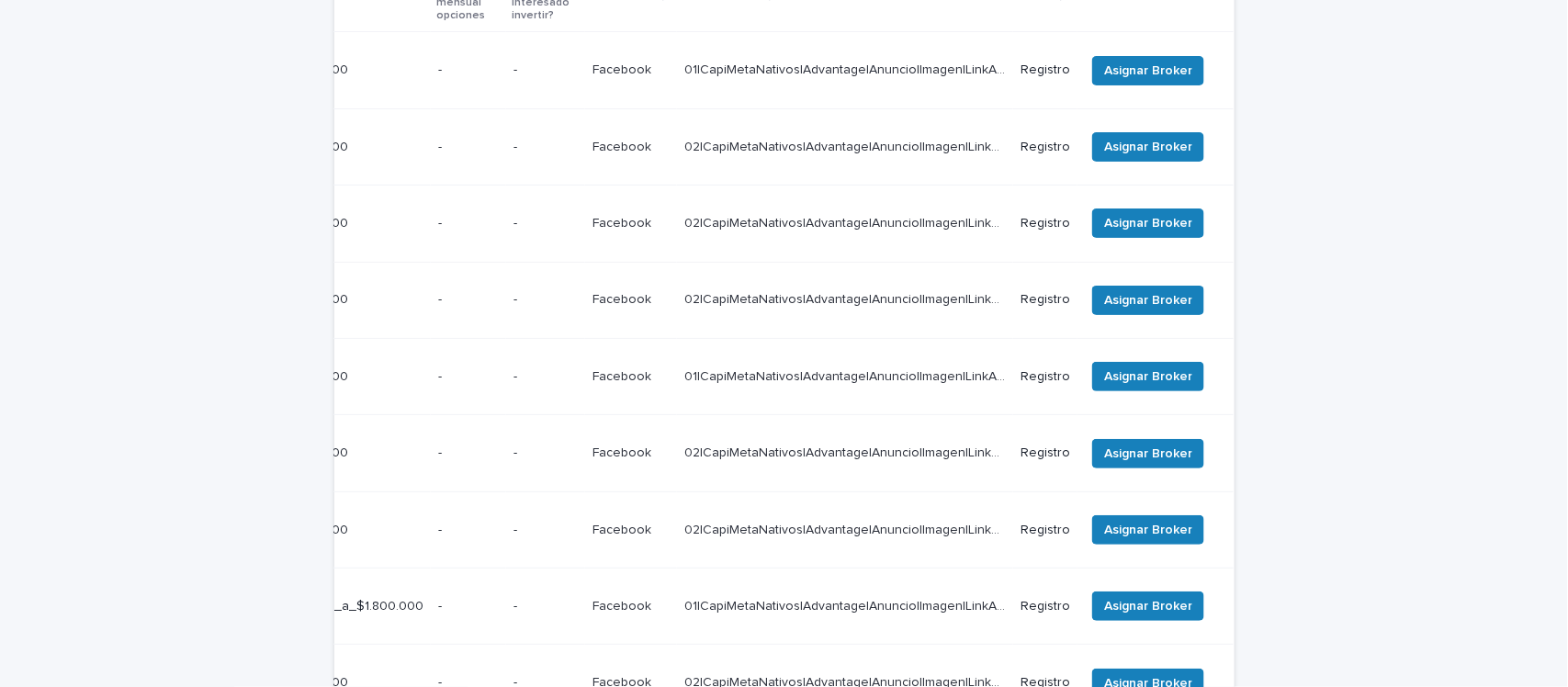
click at [1114, 108] on td "Asignar Broker" at bounding box center [1156, 145] width 156 height 76
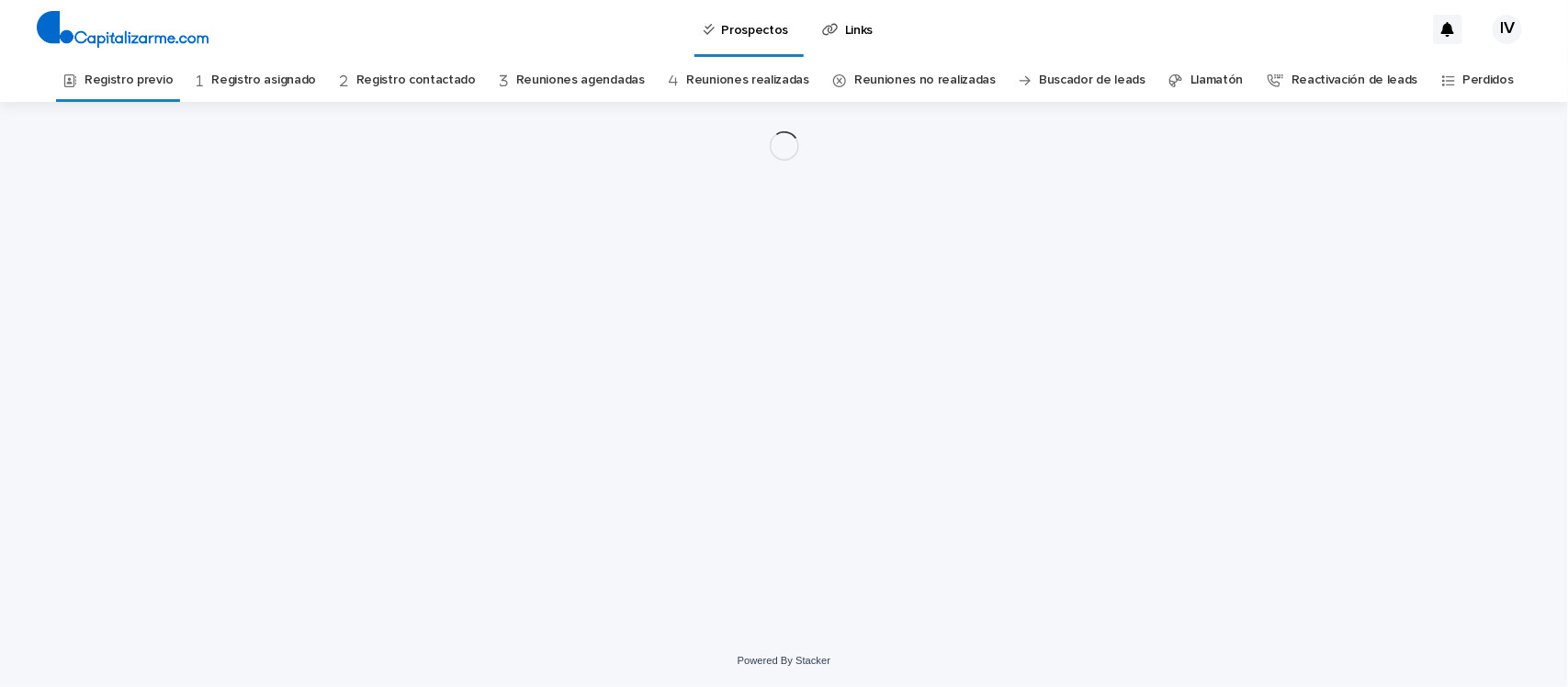
click at [172, 79] on link "Registro previo" at bounding box center [128, 80] width 88 height 43
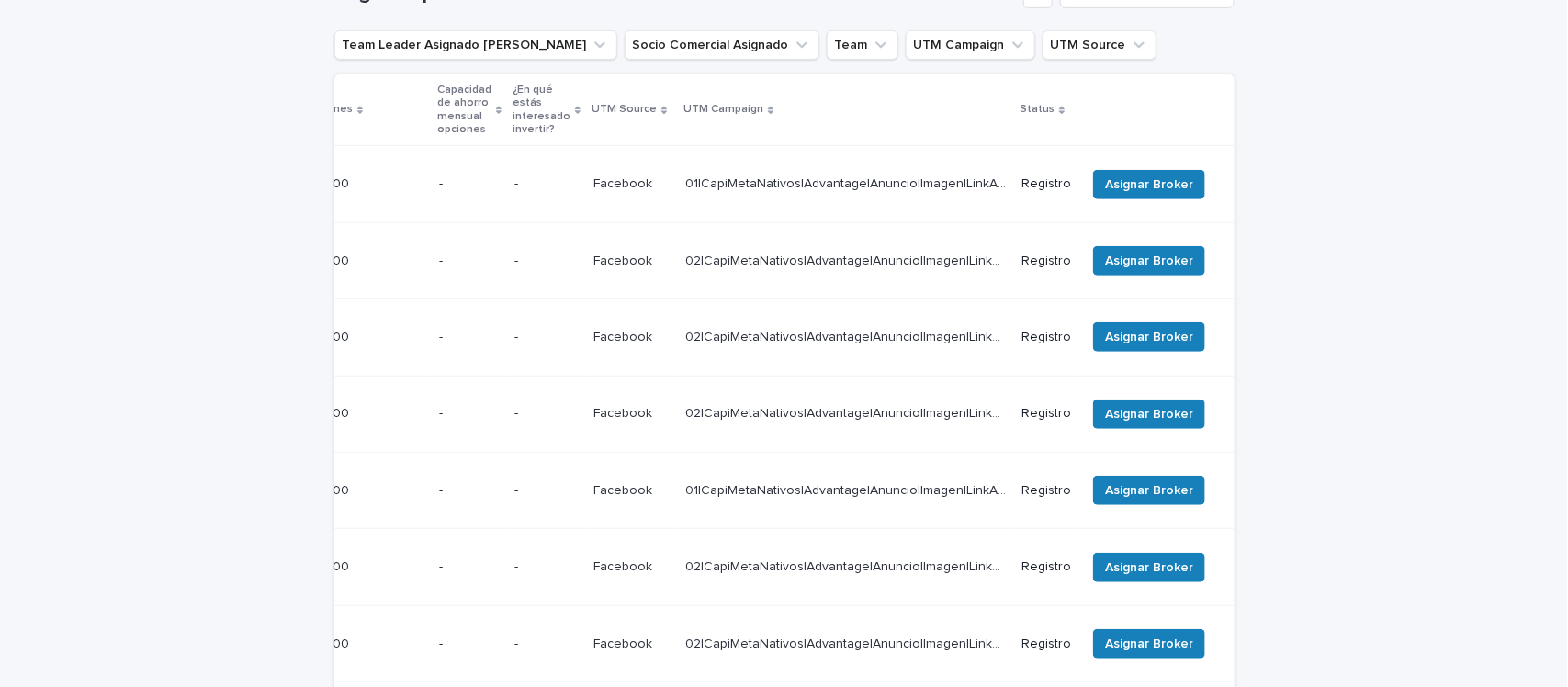
scroll to position [344, 0]
click at [1156, 171] on button "Asignar Broker" at bounding box center [1149, 185] width 112 height 29
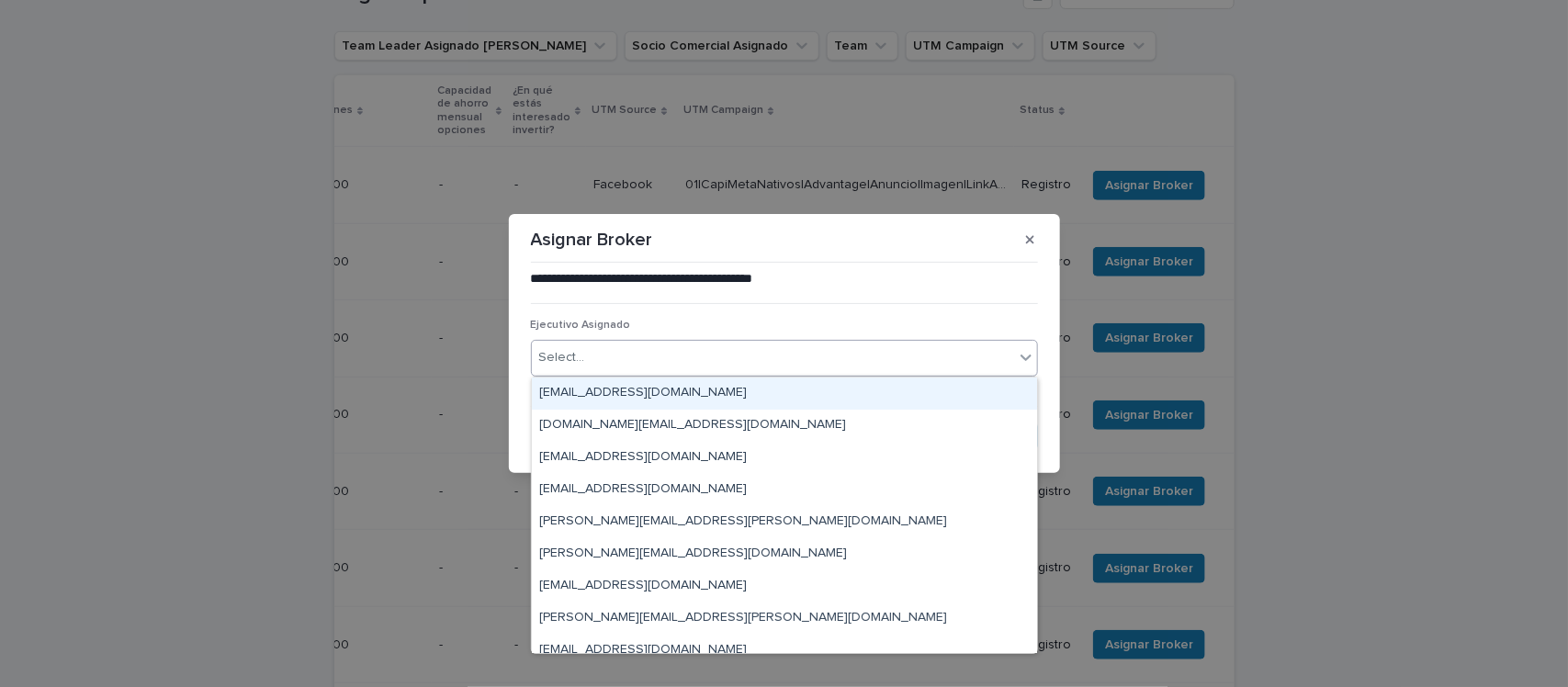
click at [572, 358] on div "Select..." at bounding box center [562, 357] width 46 height 19
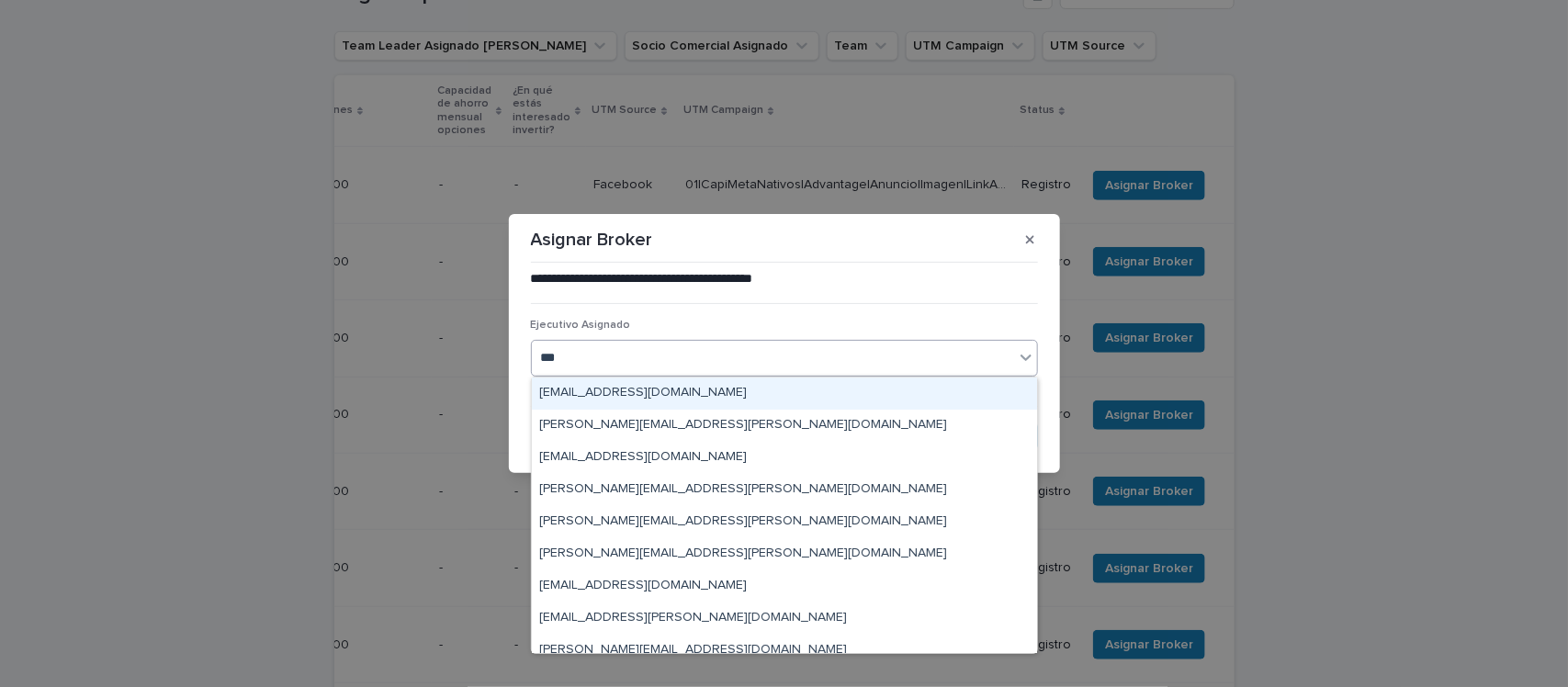
type input "****"
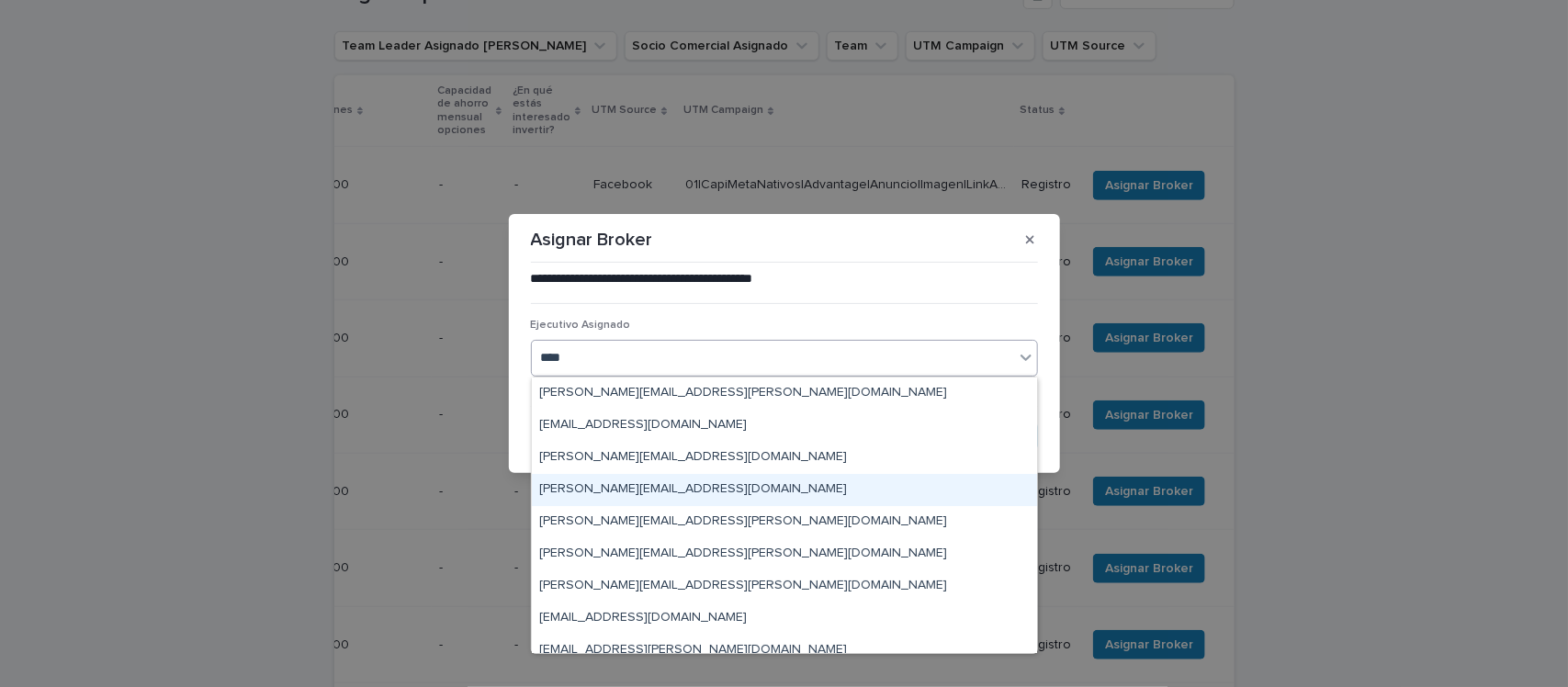
click at [724, 487] on div "[PERSON_NAME][EMAIL_ADDRESS][DOMAIN_NAME]" at bounding box center [784, 489] width 505 height 32
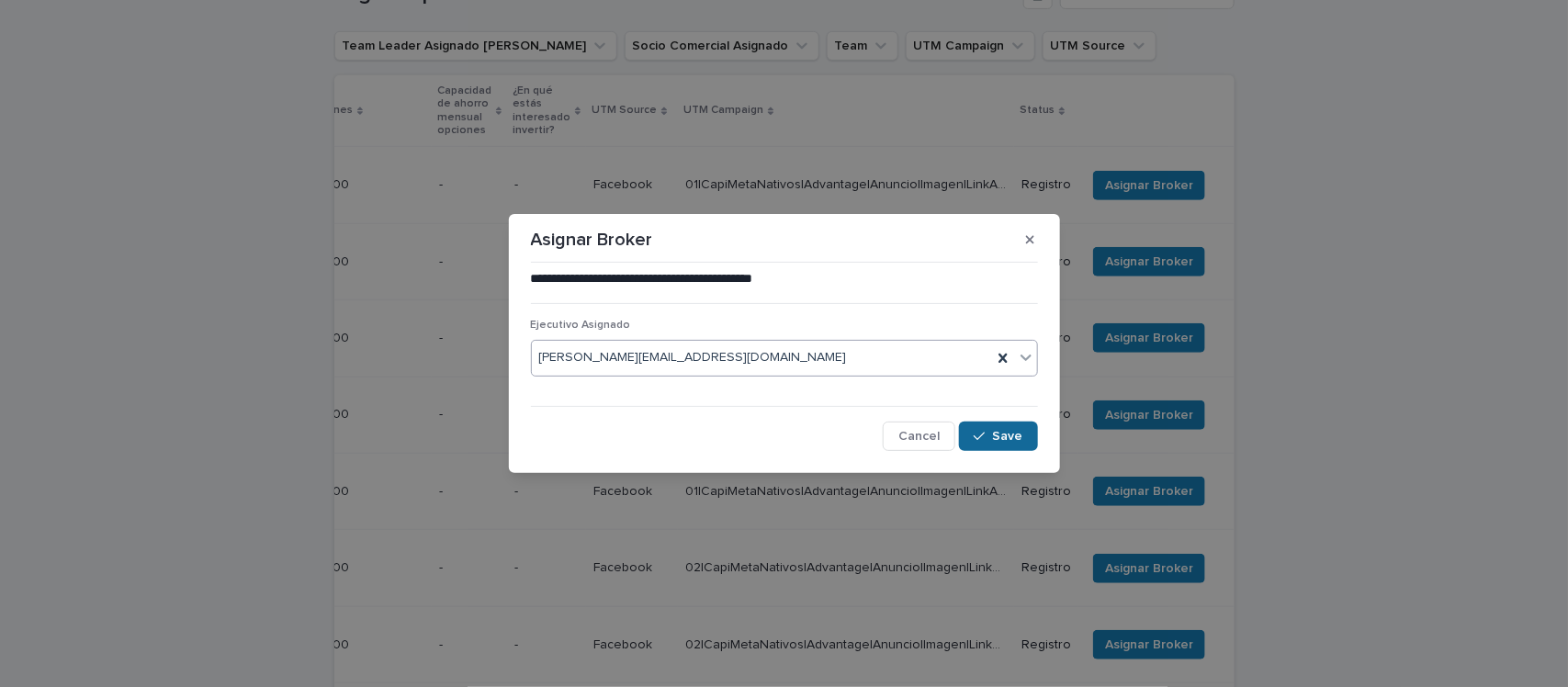
click at [985, 430] on icon "button" at bounding box center [978, 436] width 11 height 13
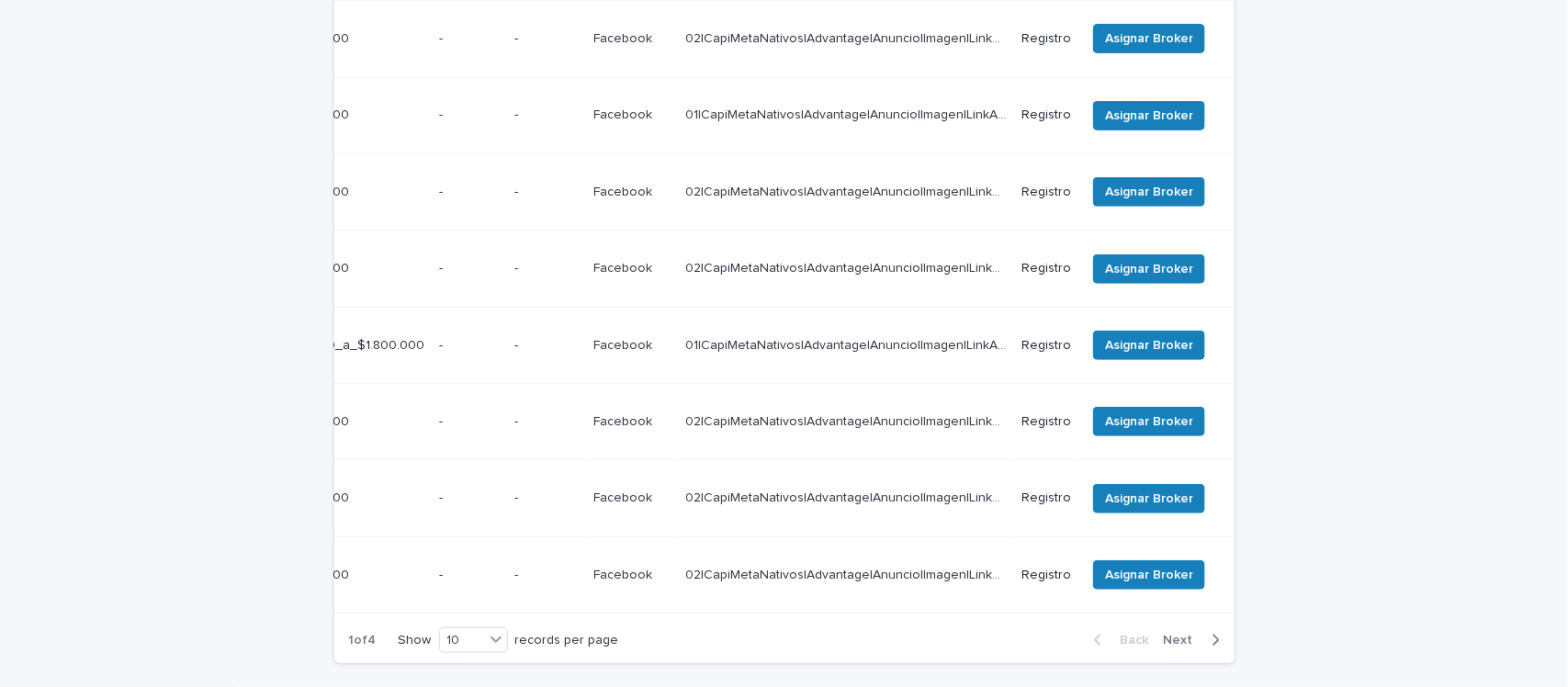
scroll to position [0, 0]
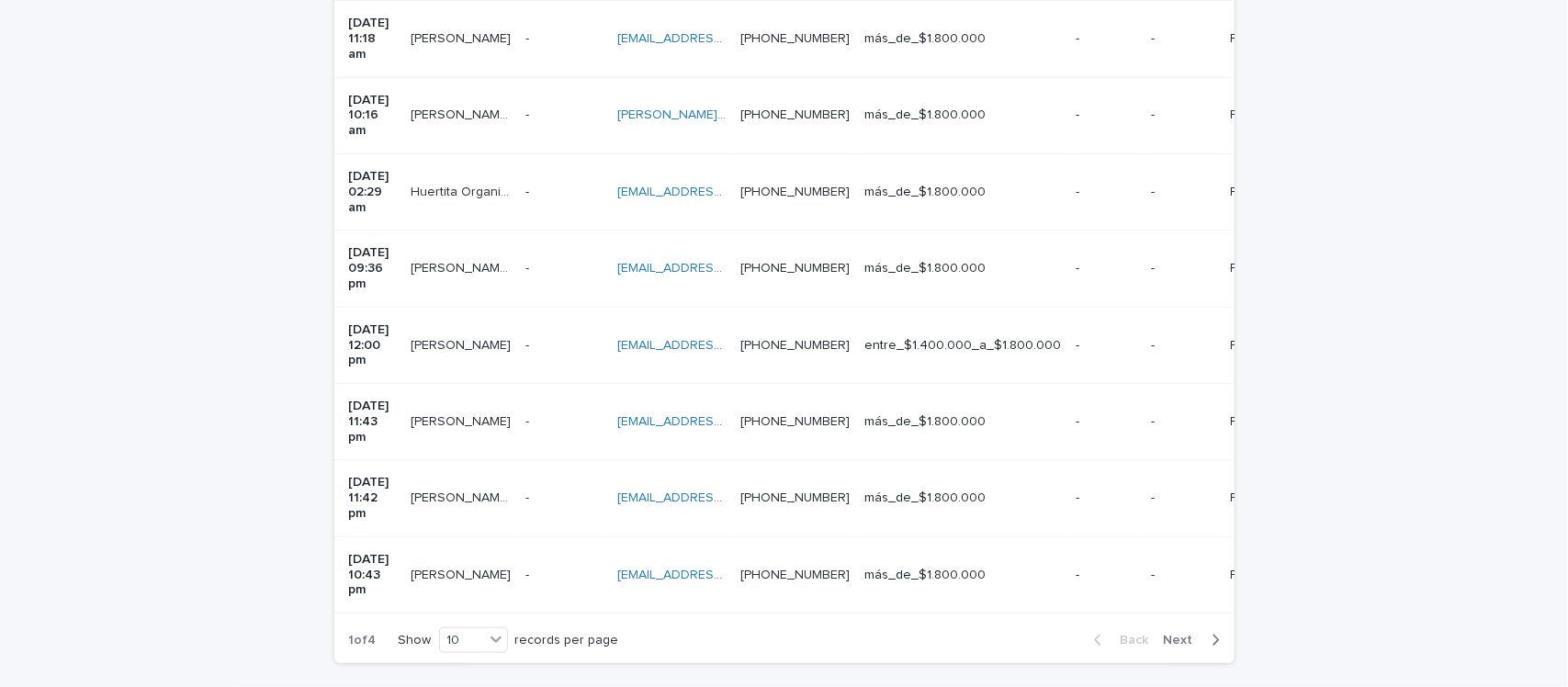
click at [1307, 557] on div "Loading... Saving… Loading... Saving… Registro previo Team Leader Asignado LLam…" at bounding box center [784, 206] width 1568 height 1125
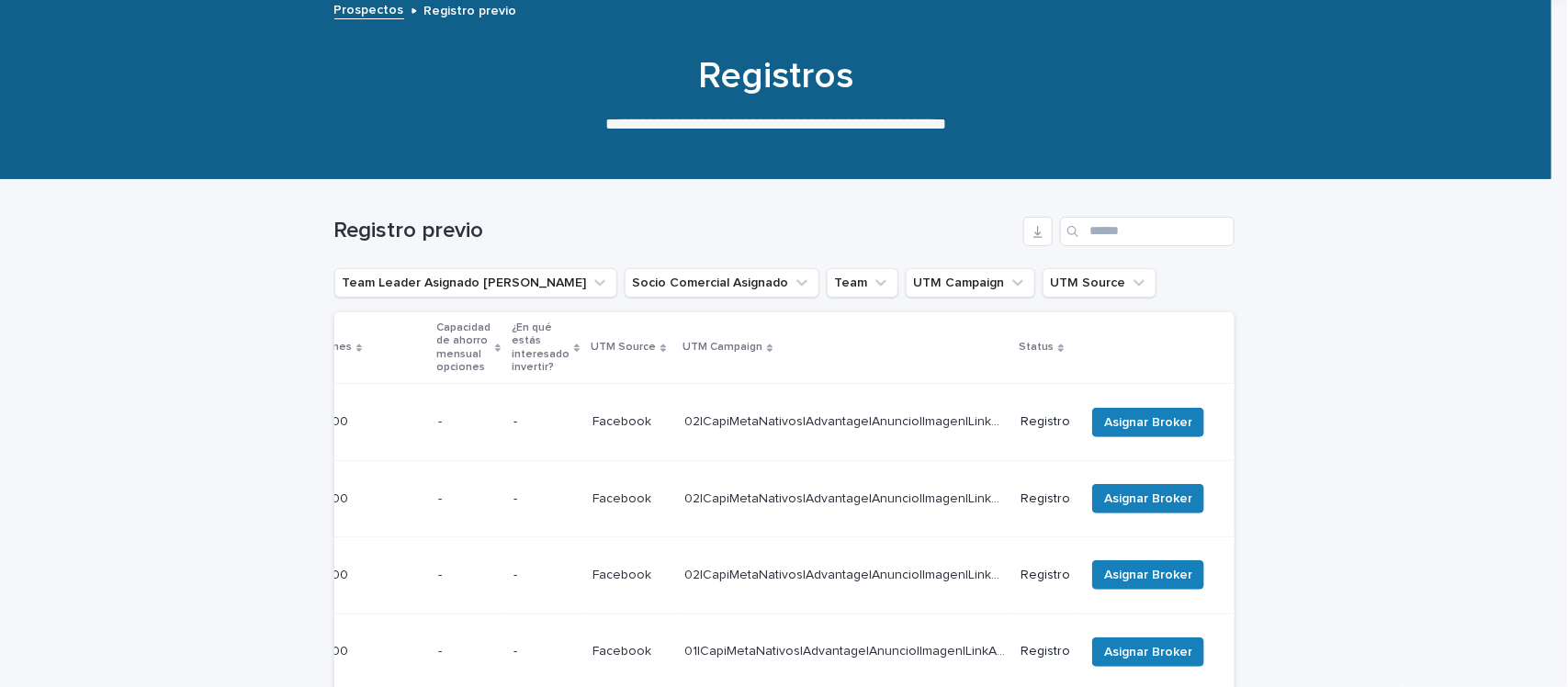
scroll to position [69, 0]
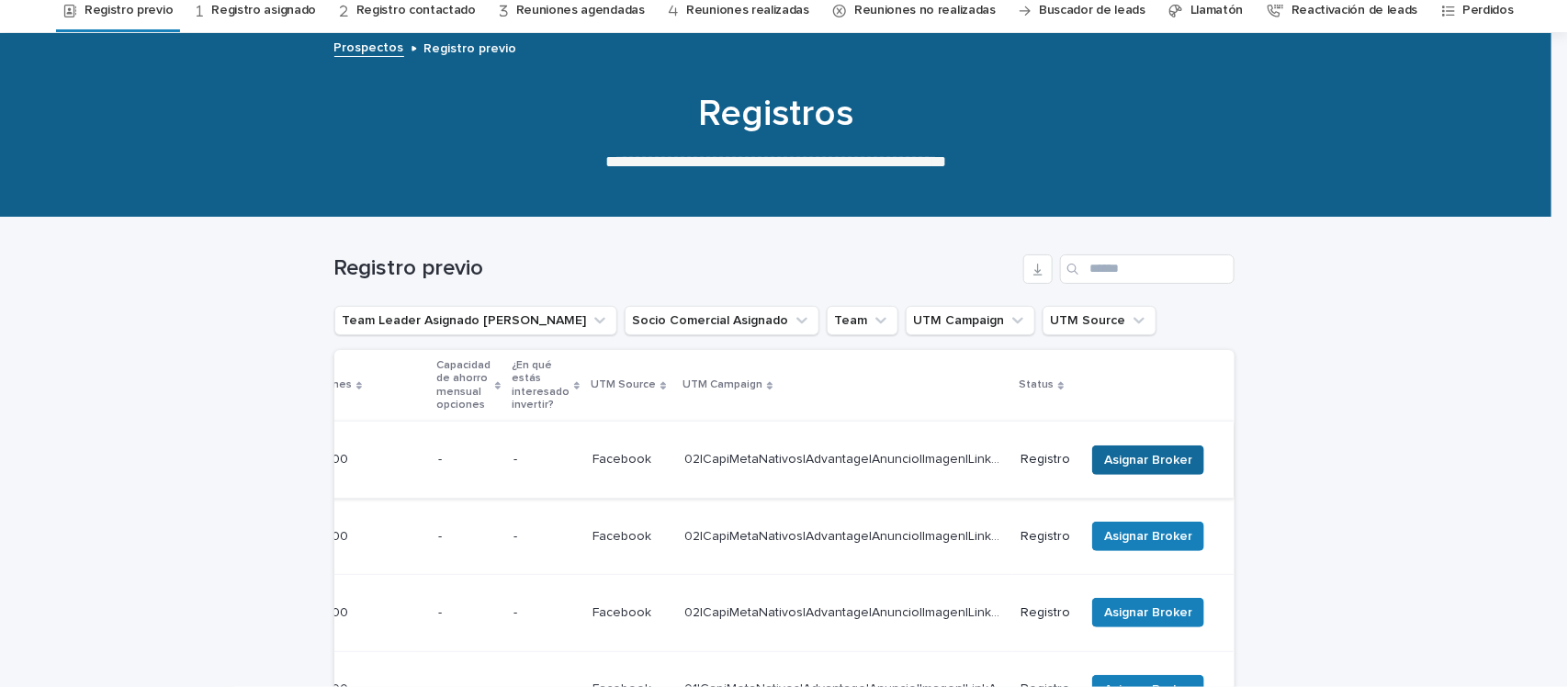
click at [1139, 445] on button "Asignar Broker" at bounding box center [1148, 460] width 112 height 29
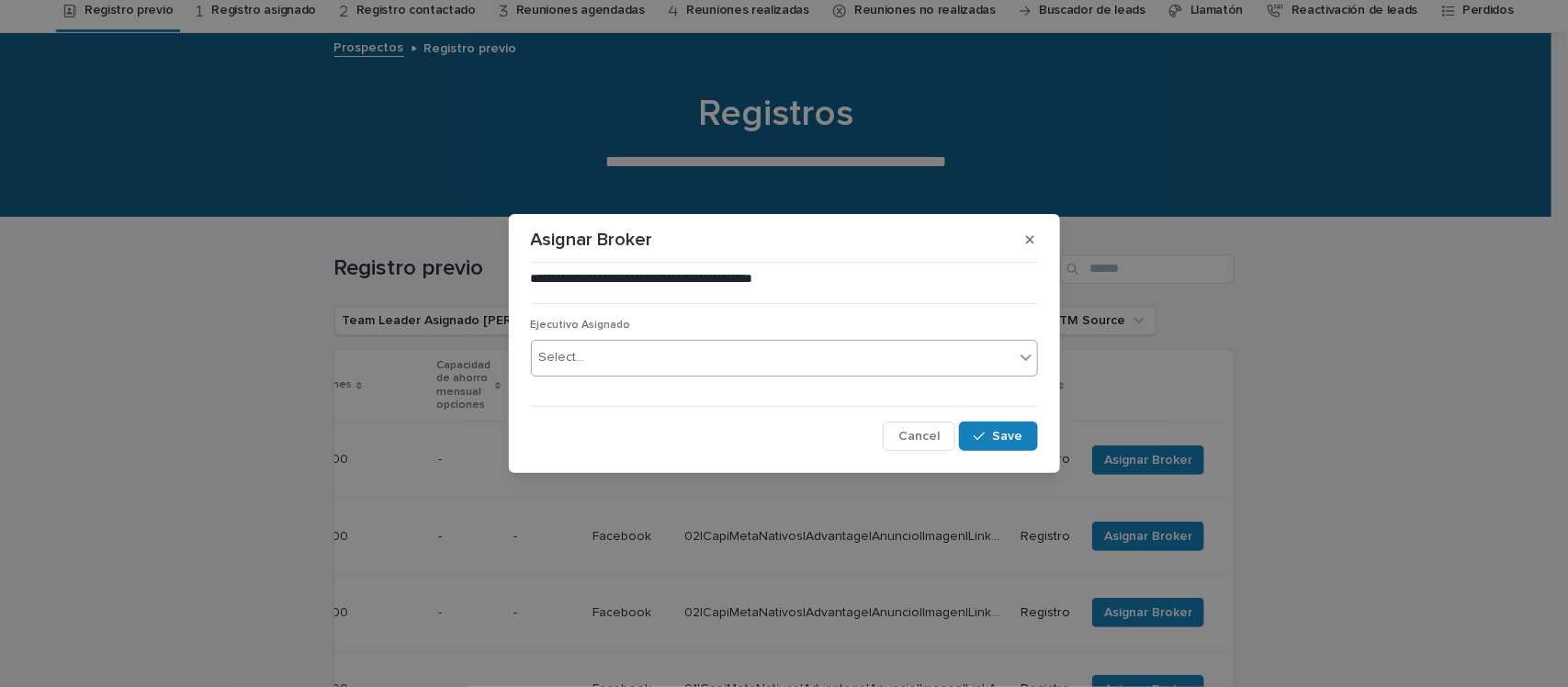
click at [755, 361] on div "Select..." at bounding box center [773, 357] width 482 height 30
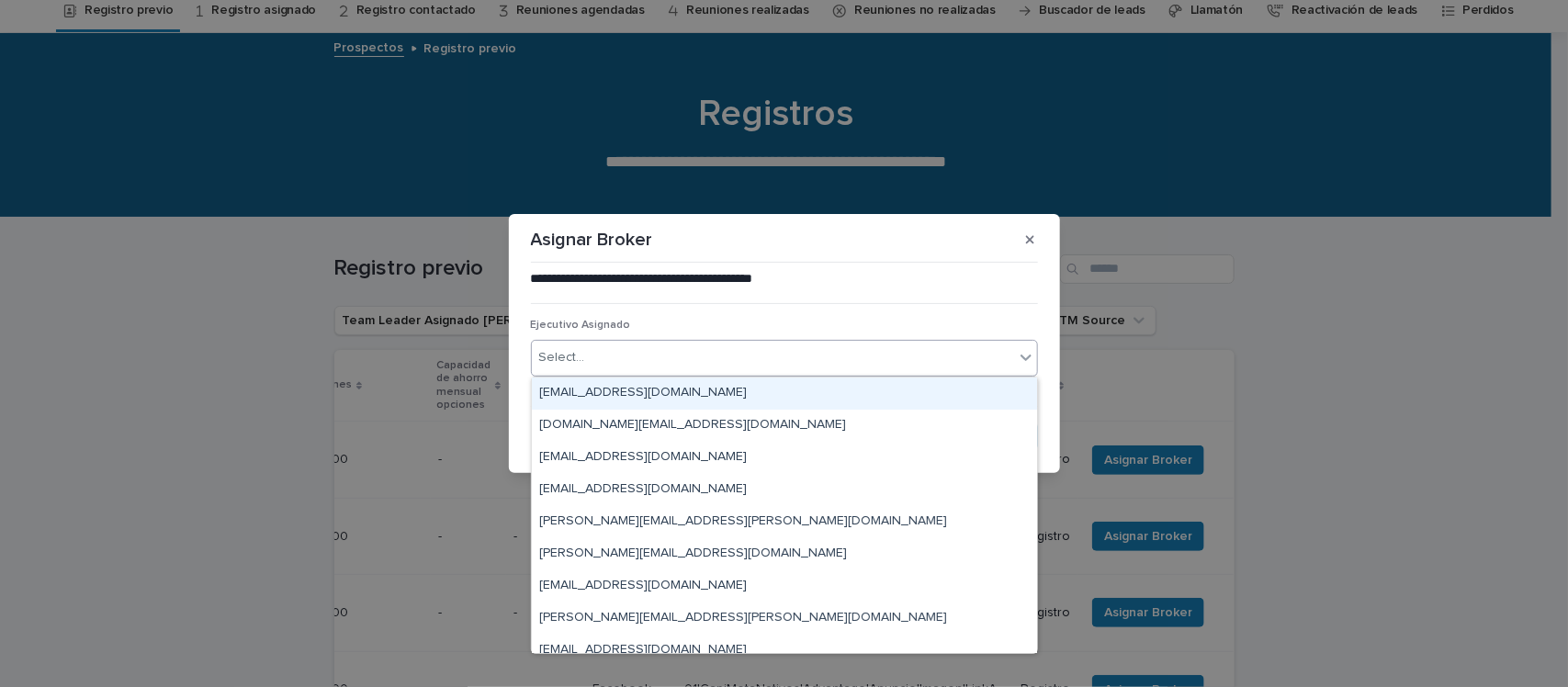
click at [755, 361] on div "Select..." at bounding box center [773, 357] width 482 height 30
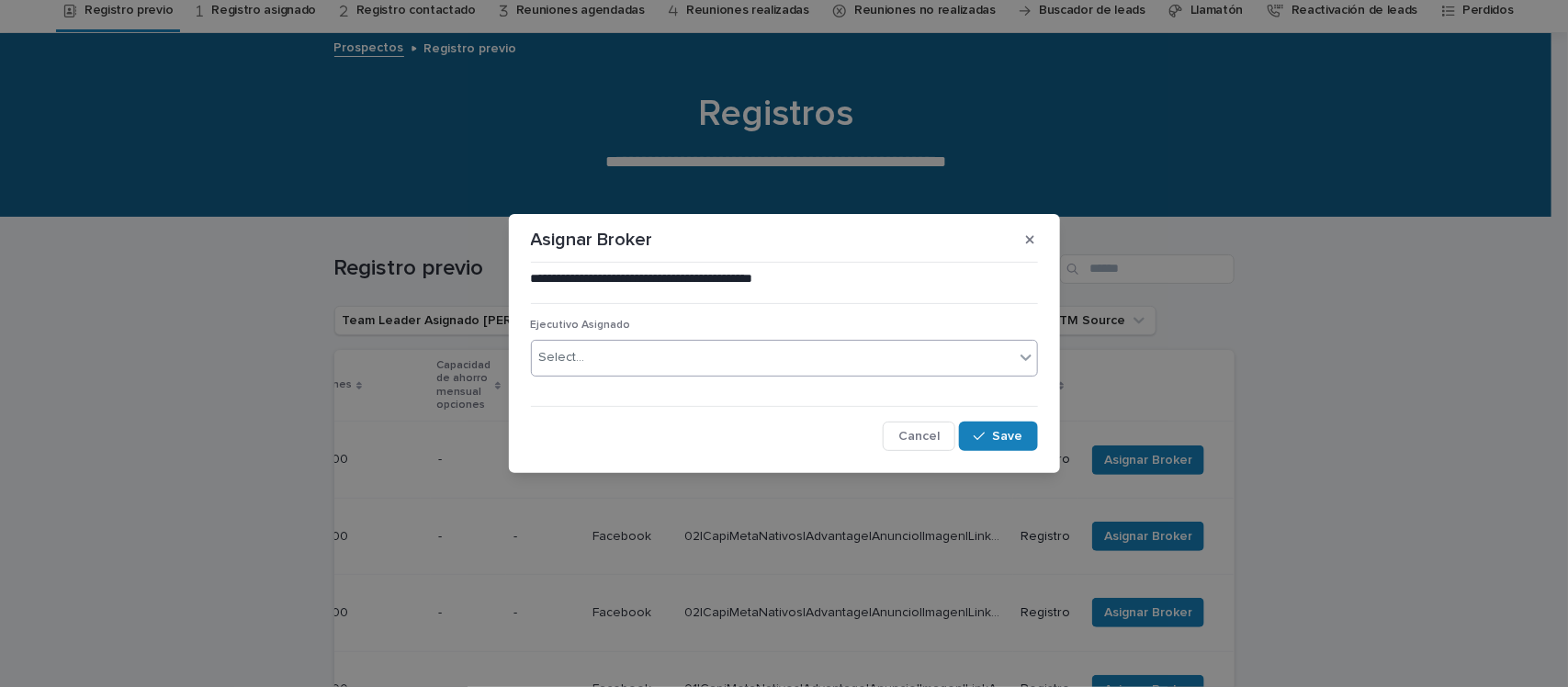
click at [755, 361] on div "Select..." at bounding box center [773, 357] width 482 height 30
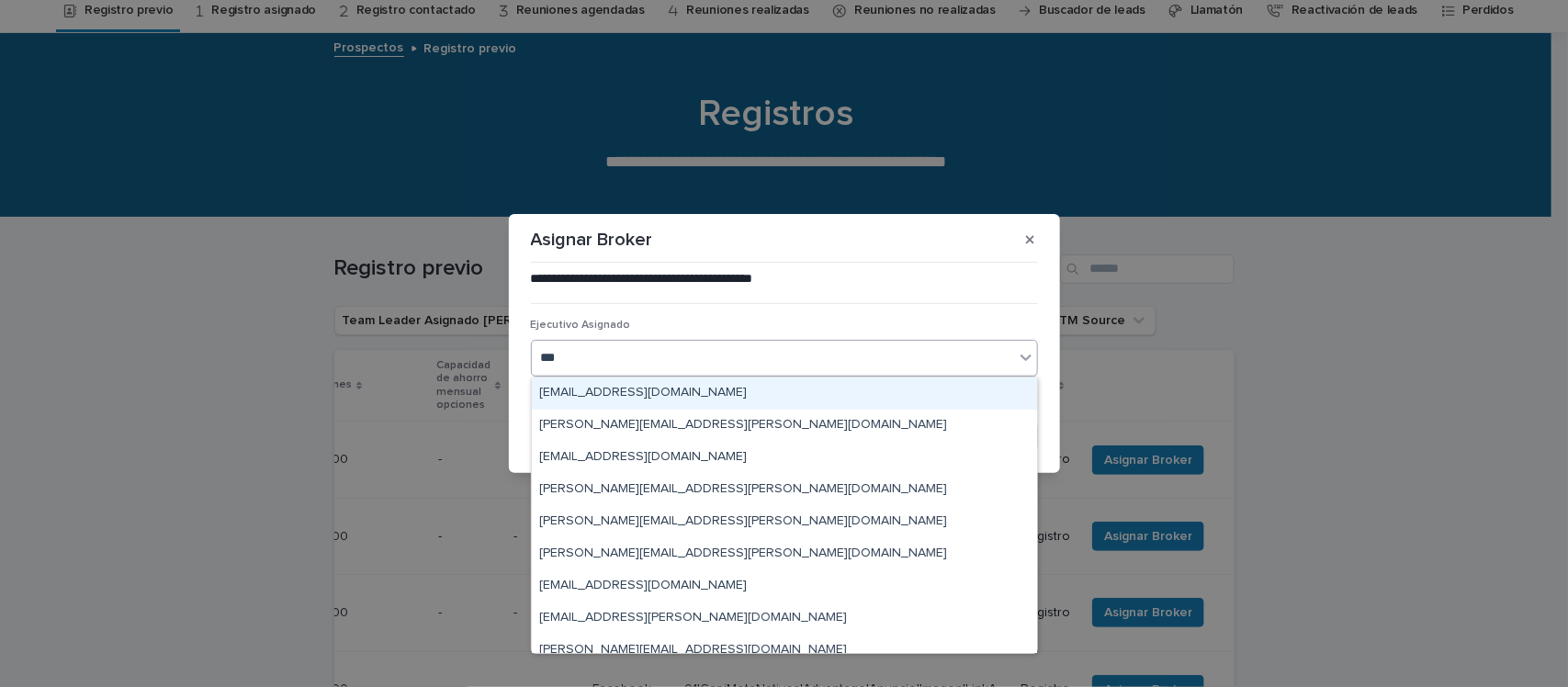
type input "****"
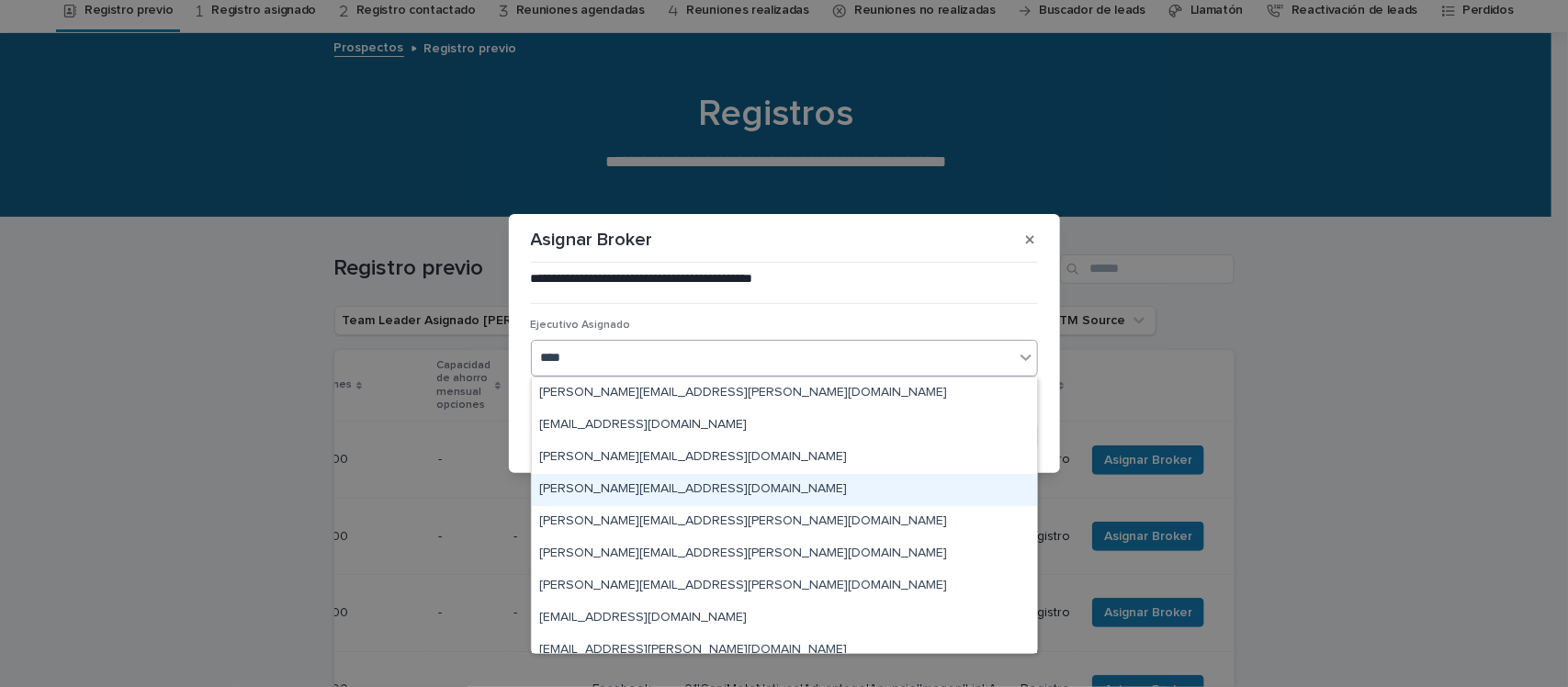
click at [788, 485] on div "[PERSON_NAME][EMAIL_ADDRESS][DOMAIN_NAME]" at bounding box center [784, 489] width 505 height 32
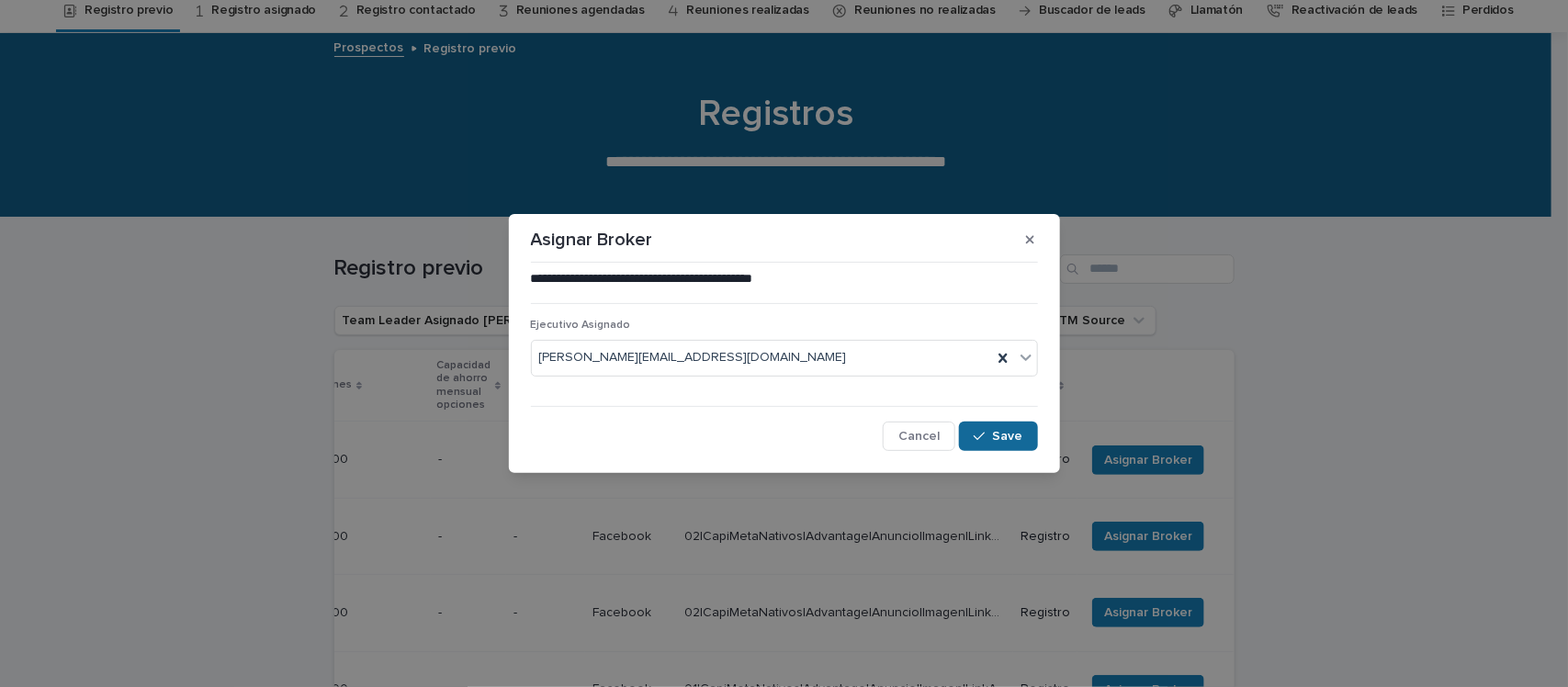
click at [1001, 439] on span "Save" at bounding box center [1007, 436] width 30 height 13
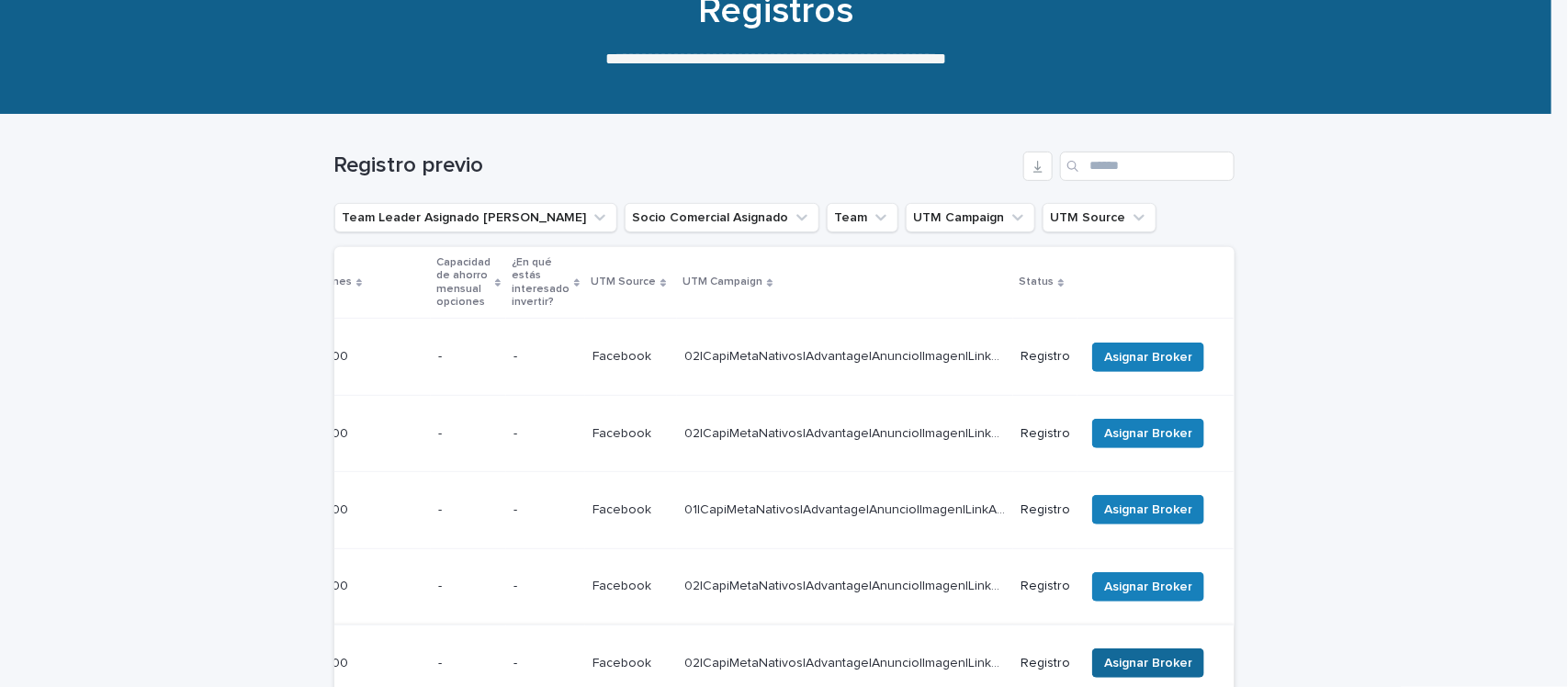
scroll to position [115, 0]
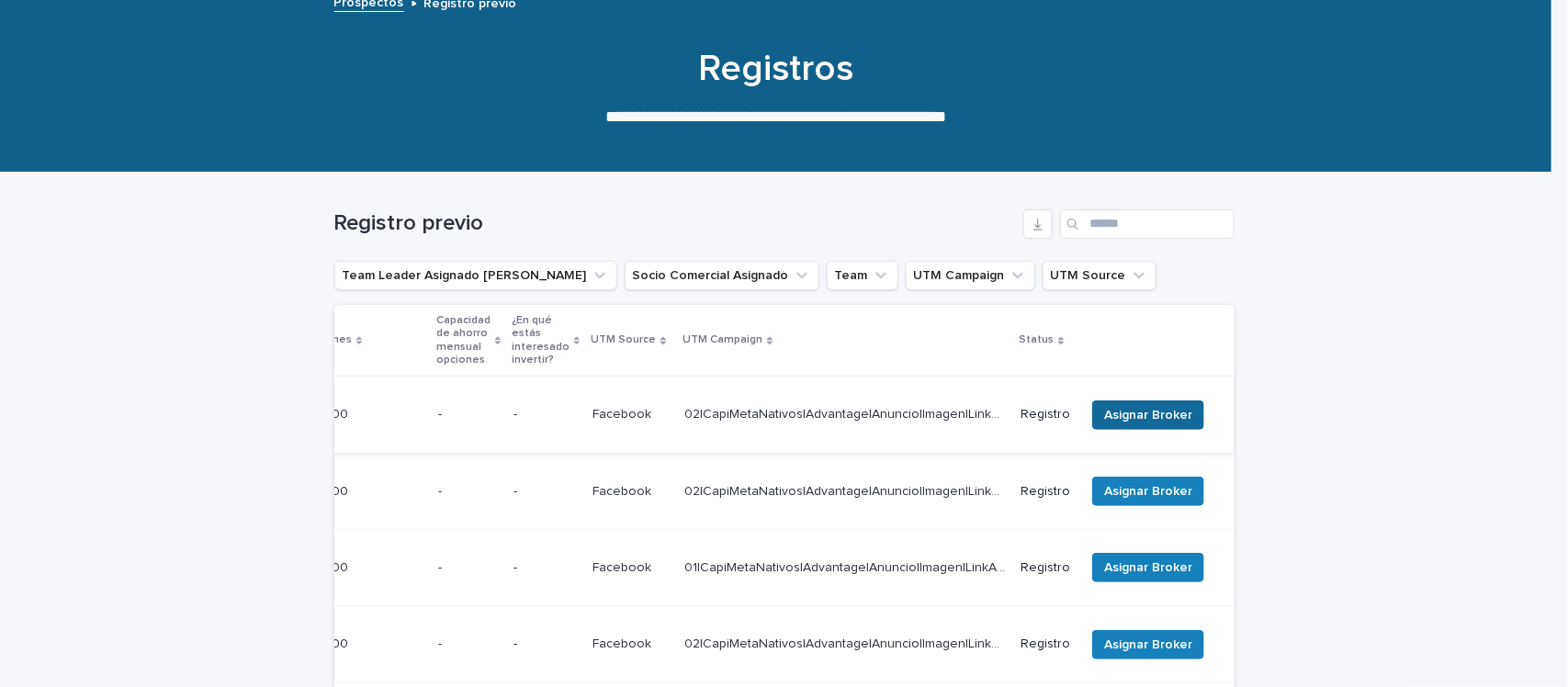
click at [1123, 410] on span "Asignar Broker" at bounding box center [1148, 414] width 88 height 18
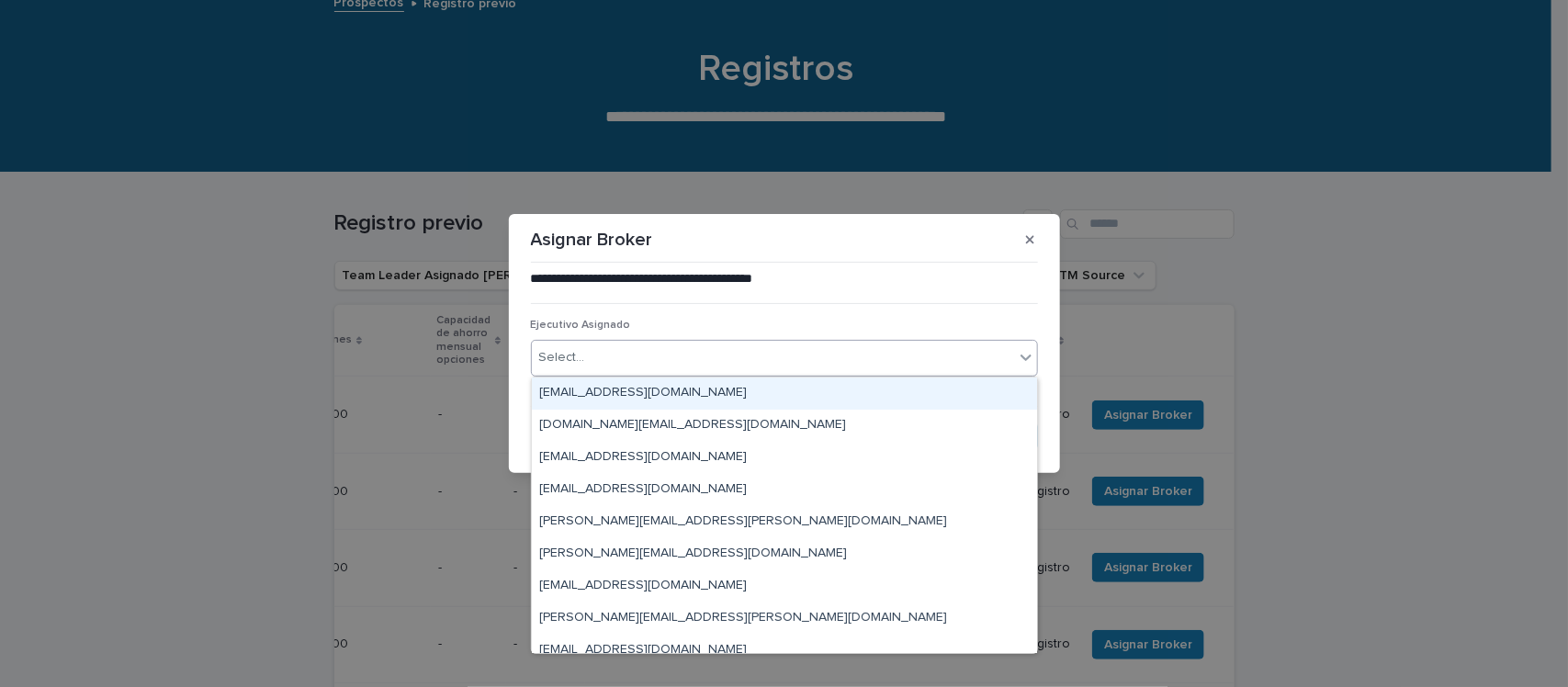
click at [616, 359] on div "Select..." at bounding box center [773, 357] width 482 height 30
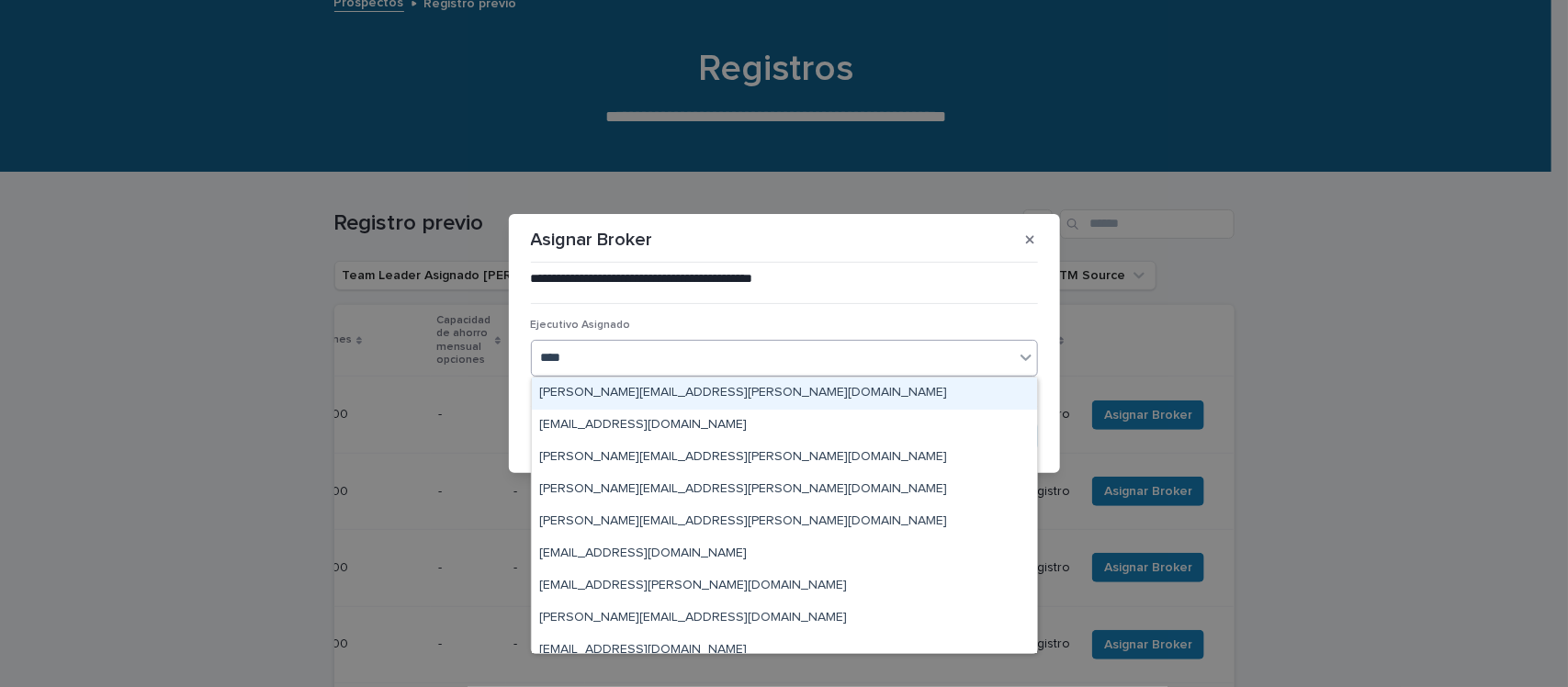
type input "*****"
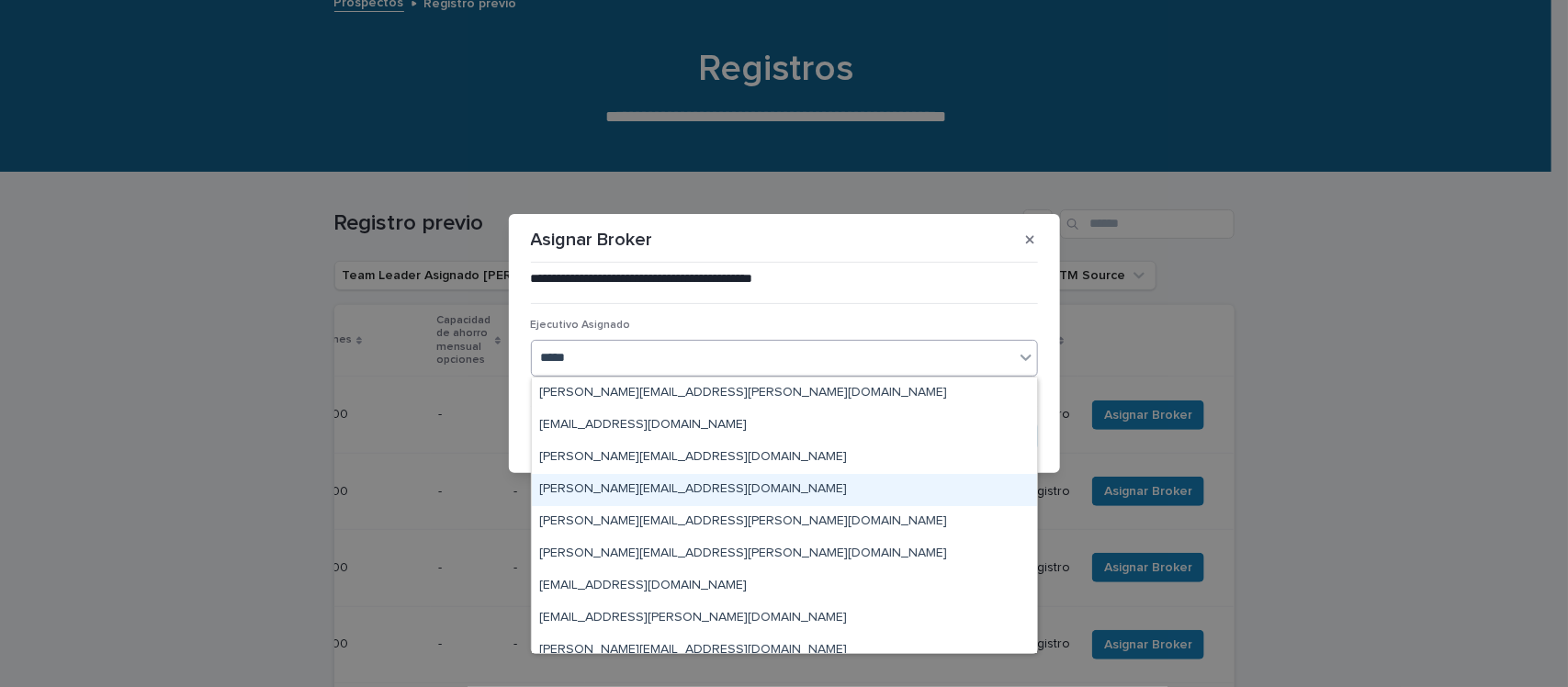
click at [618, 491] on div "[PERSON_NAME][EMAIL_ADDRESS][DOMAIN_NAME]" at bounding box center [784, 489] width 505 height 32
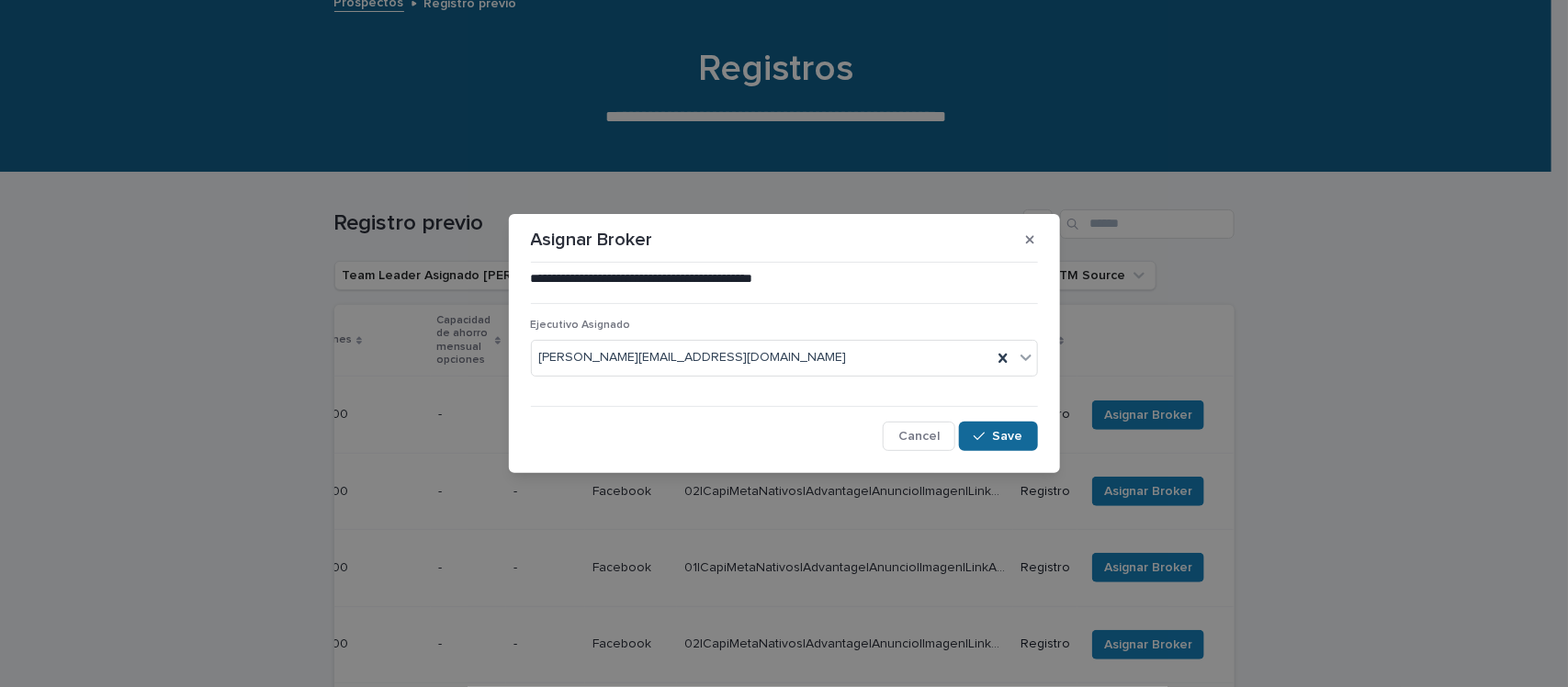
click at [1016, 433] on span "Save" at bounding box center [1007, 436] width 30 height 13
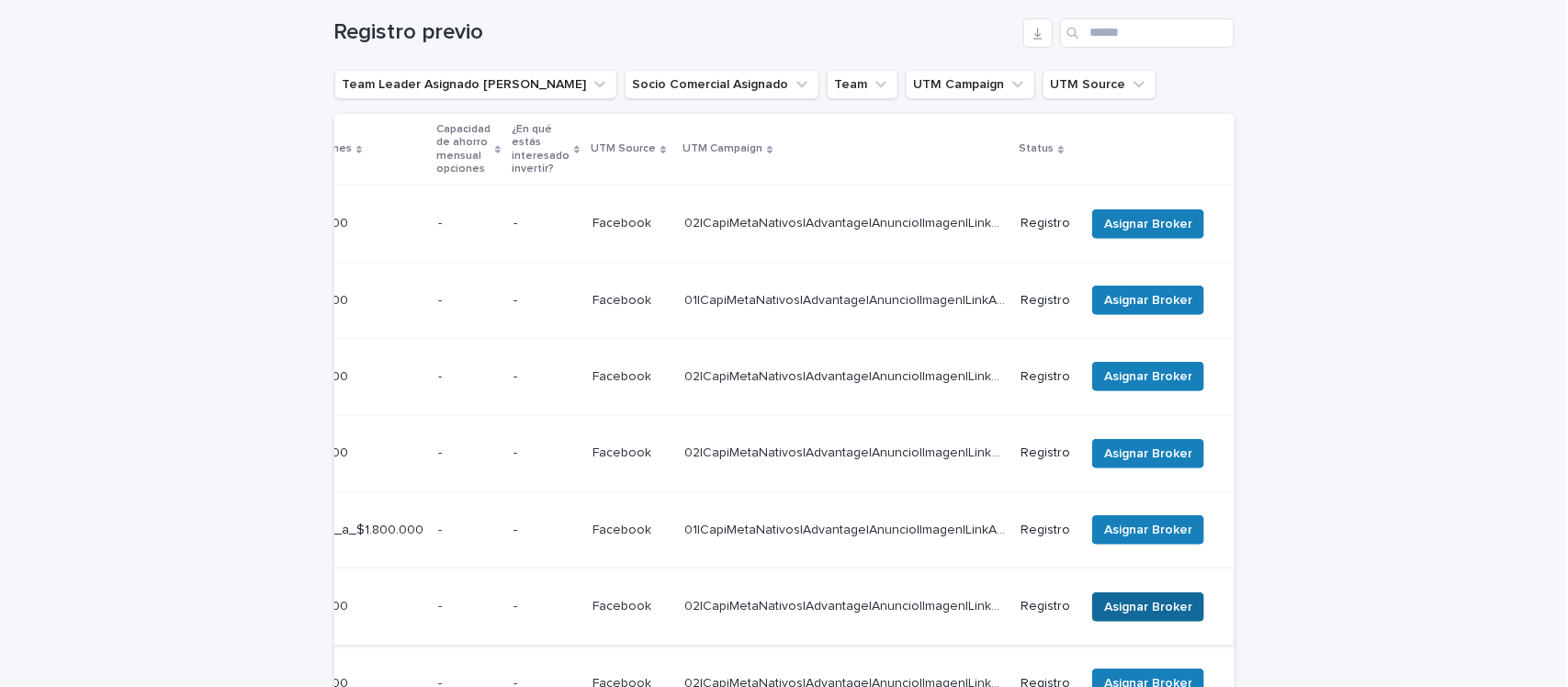
scroll to position [185, 0]
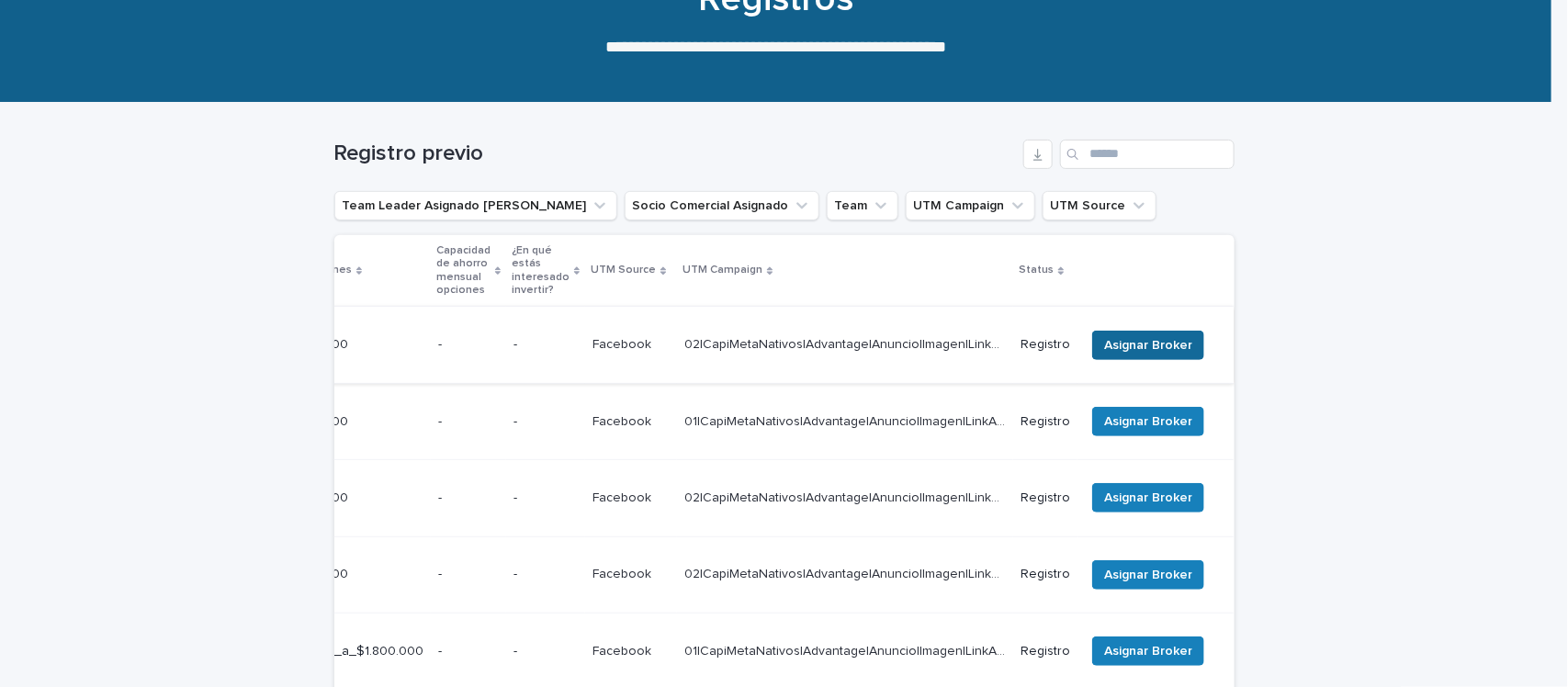
click at [1108, 336] on span "Asignar Broker" at bounding box center [1148, 345] width 88 height 18
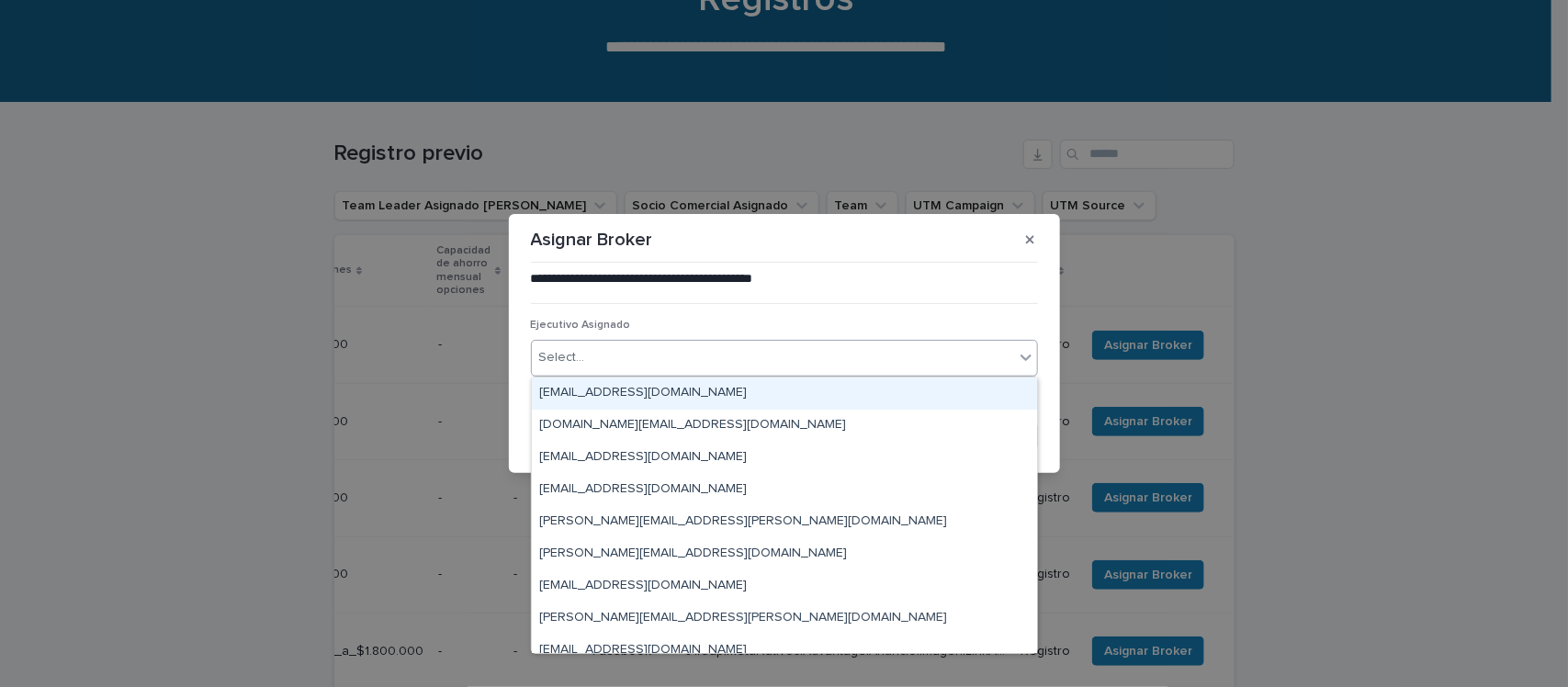
click at [661, 349] on div "Select..." at bounding box center [773, 357] width 482 height 30
type input "****"
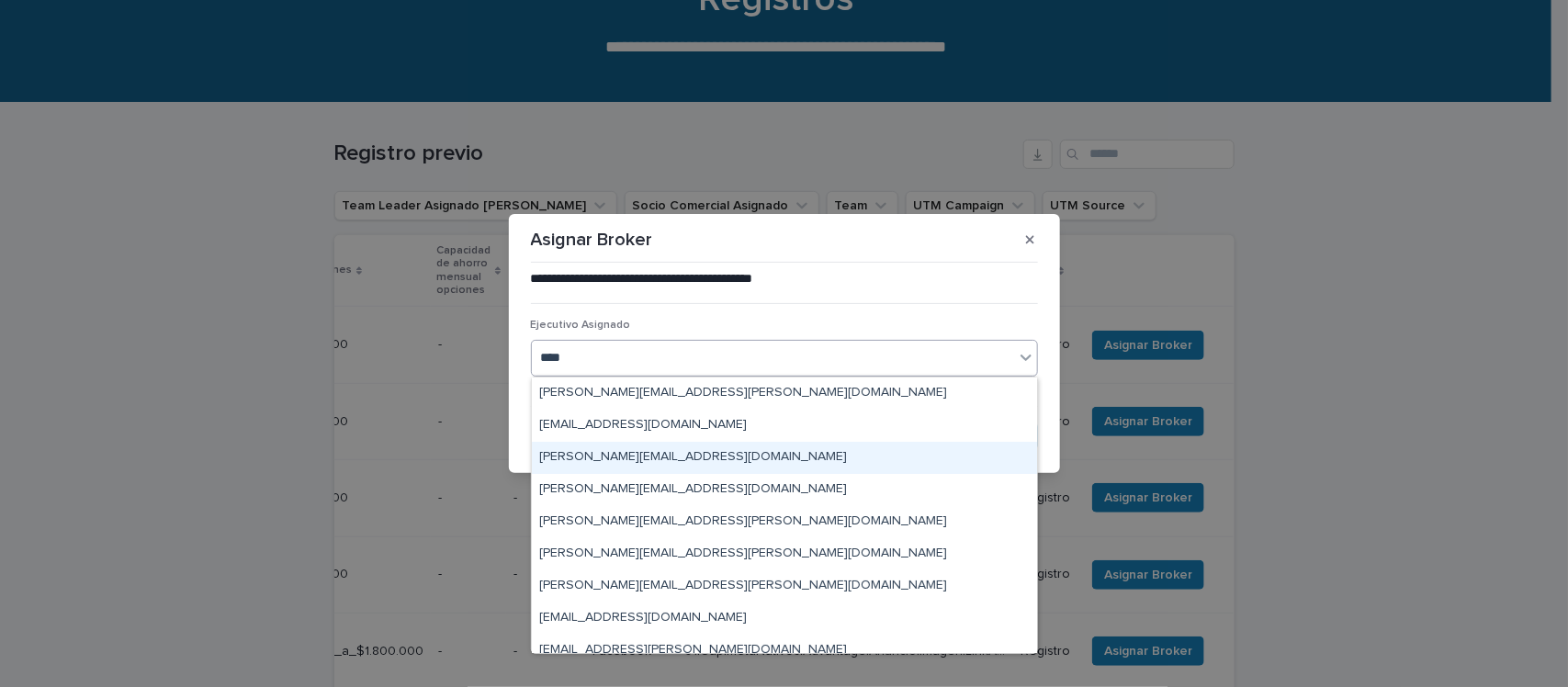
click at [645, 458] on div "[PERSON_NAME][EMAIL_ADDRESS][DOMAIN_NAME]" at bounding box center [784, 457] width 505 height 32
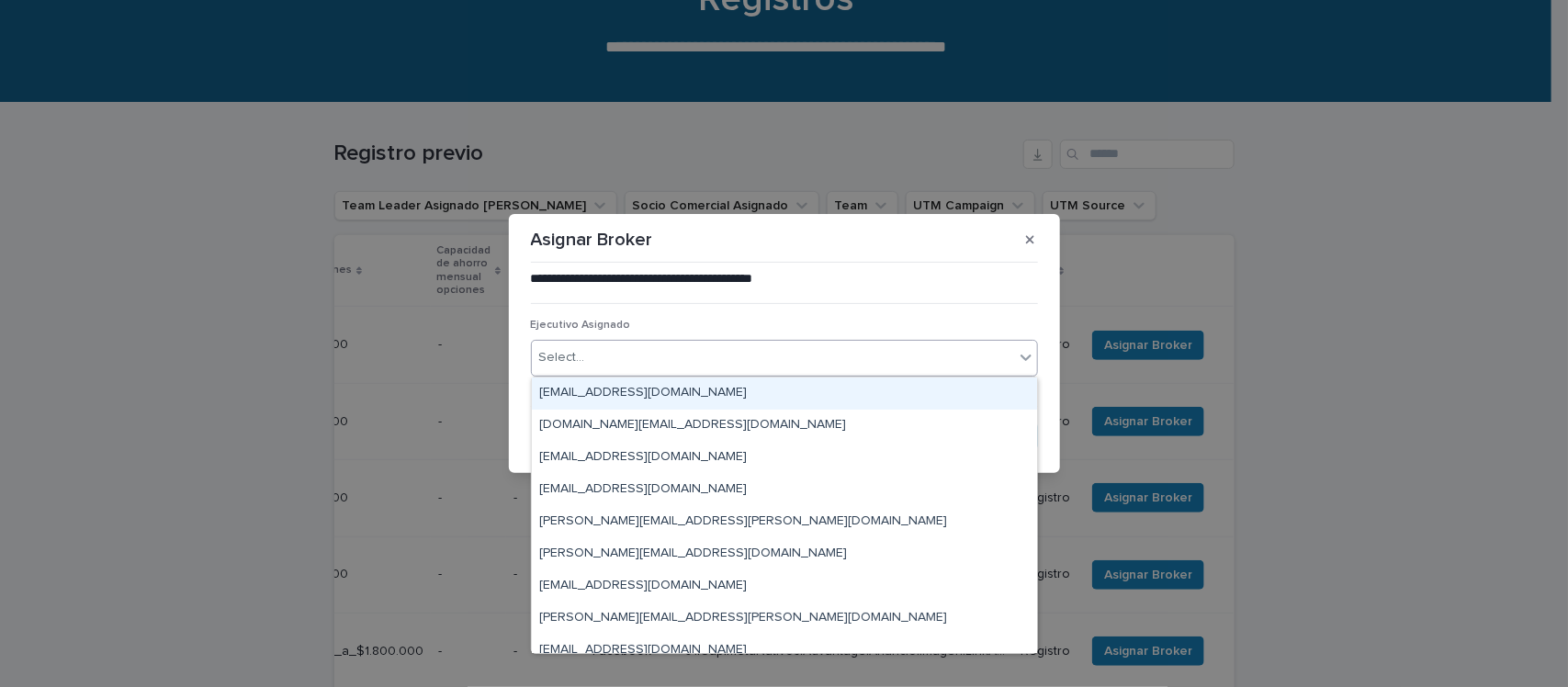
click at [644, 358] on div "Select..." at bounding box center [773, 357] width 482 height 30
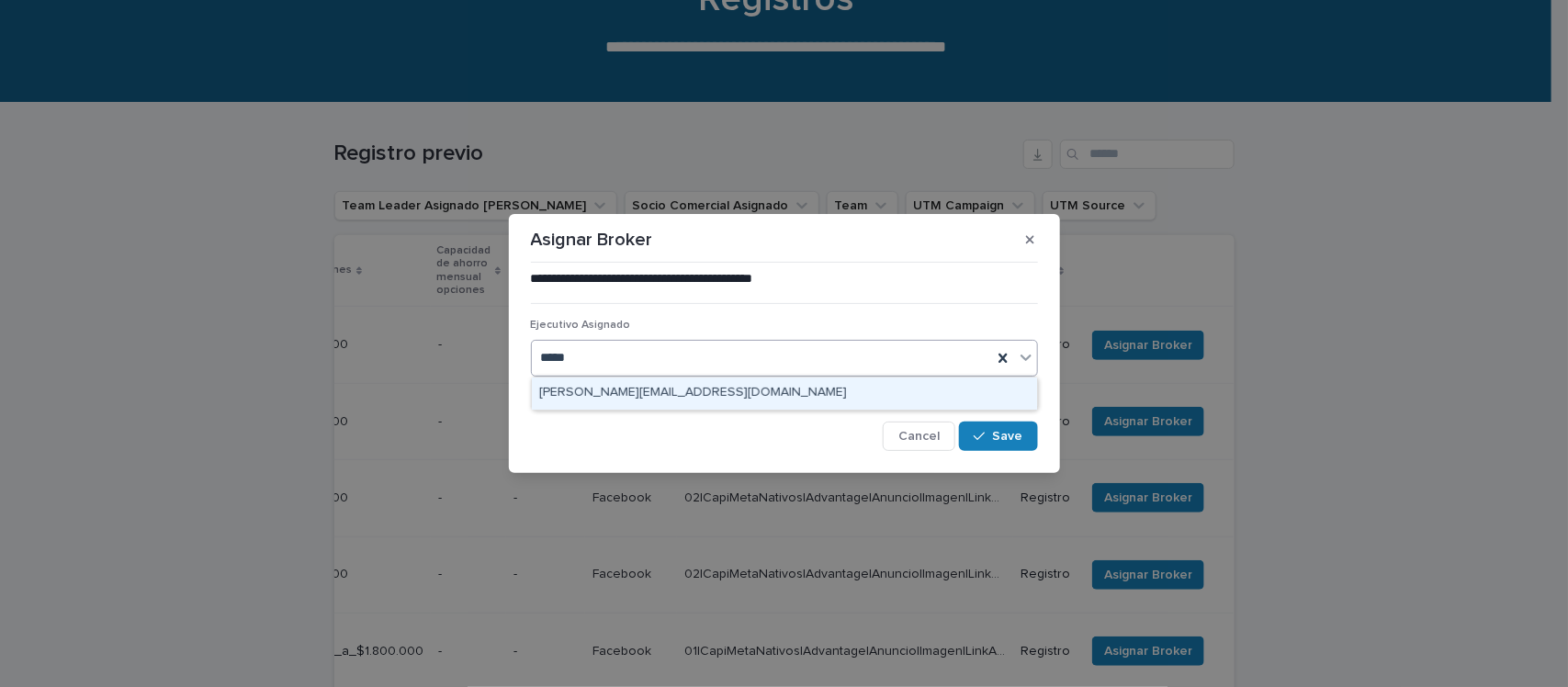
type input "******"
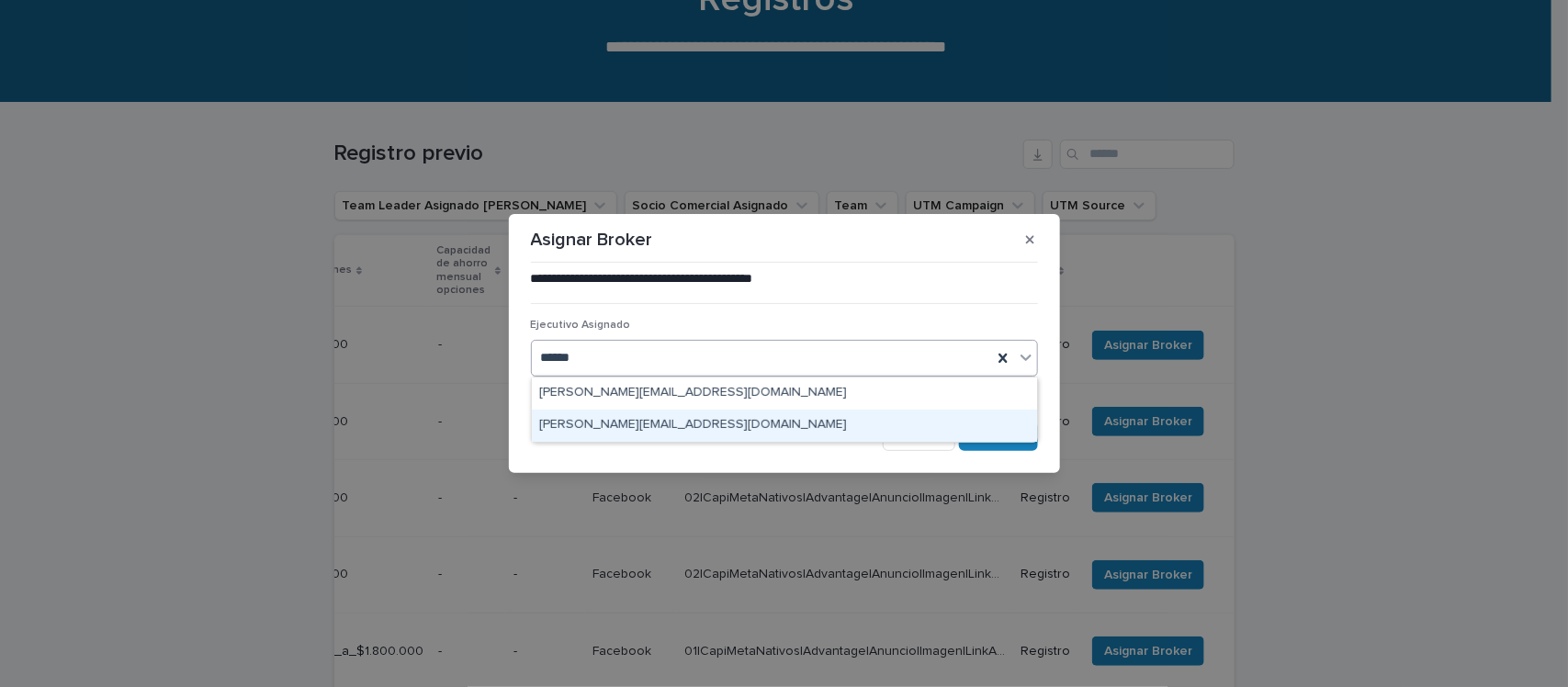
click at [641, 427] on div "[PERSON_NAME][EMAIL_ADDRESS][DOMAIN_NAME]" at bounding box center [784, 425] width 505 height 32
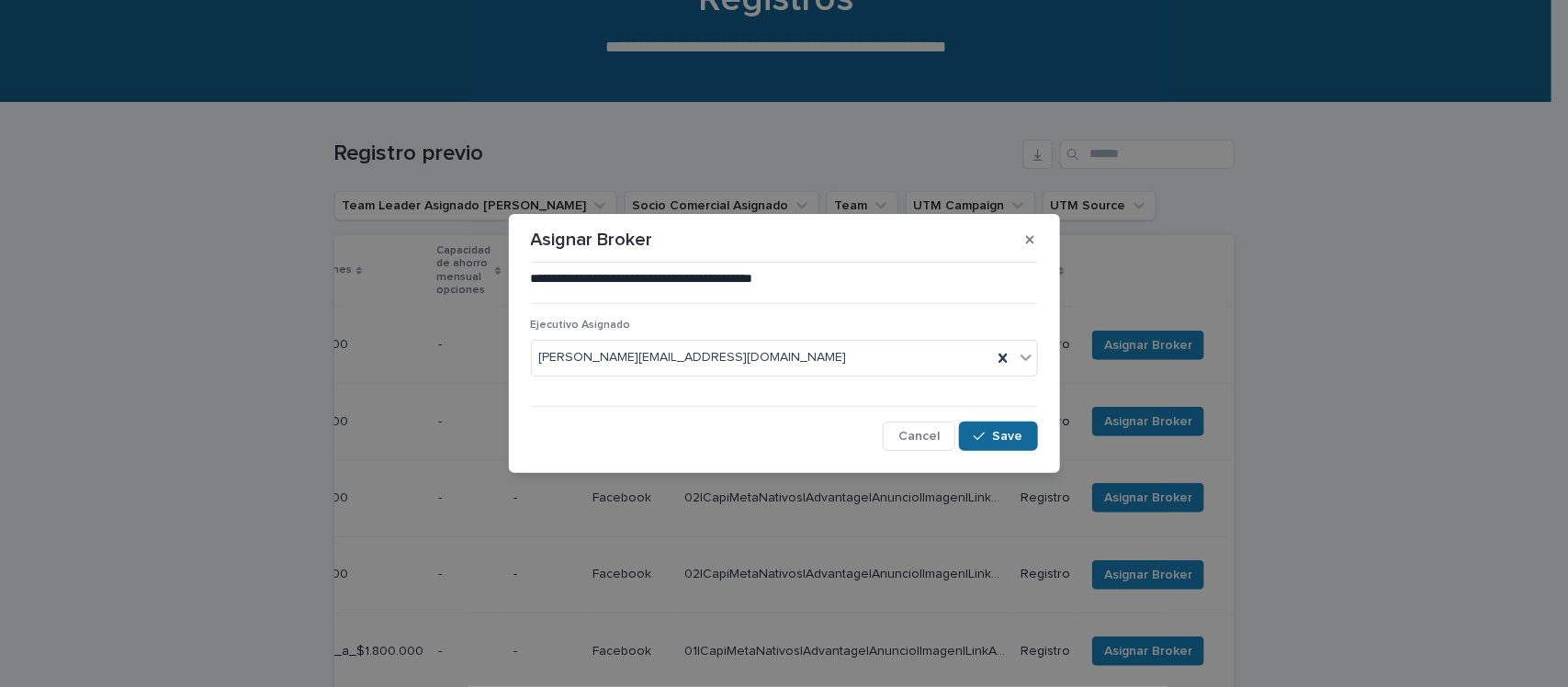
click at [1010, 428] on button "Save" at bounding box center [997, 436] width 78 height 29
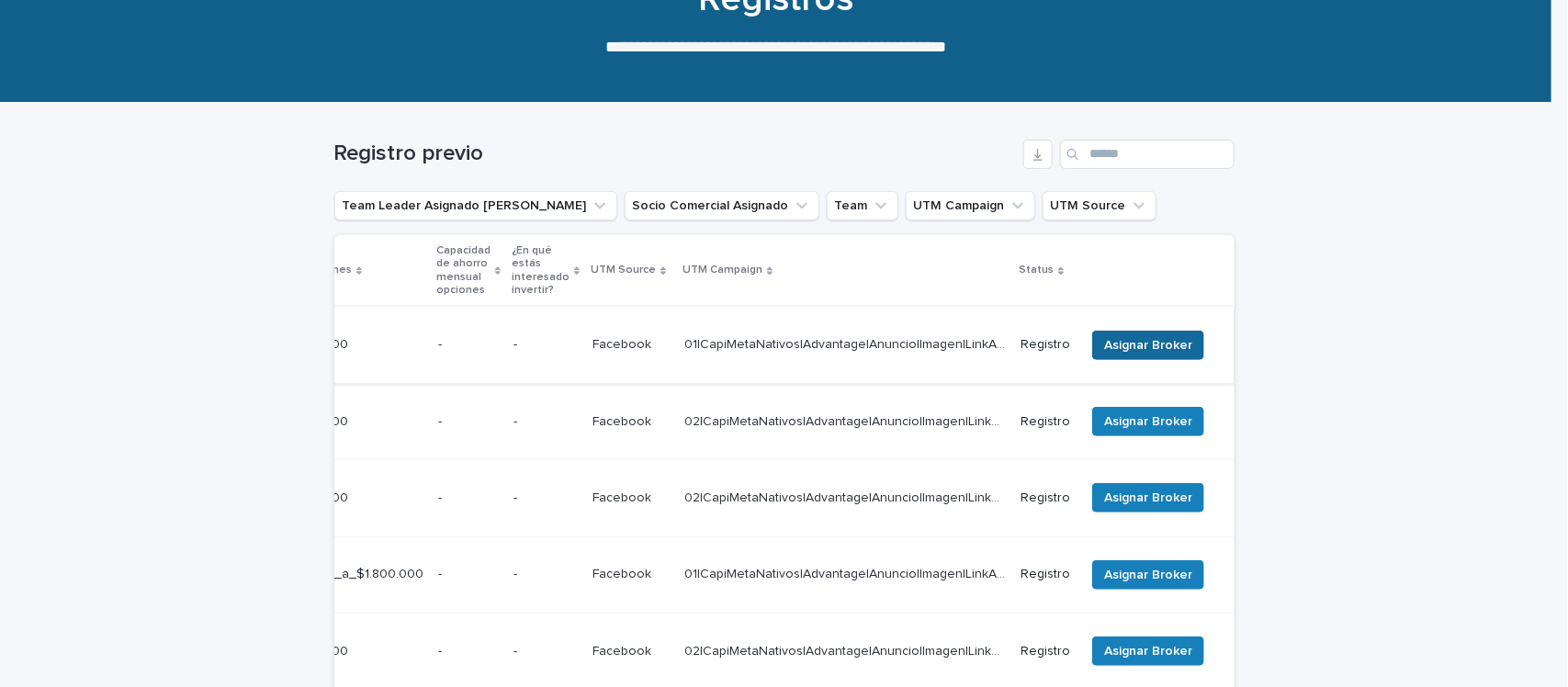
click at [1140, 342] on span "Asignar Broker" at bounding box center [1148, 345] width 88 height 18
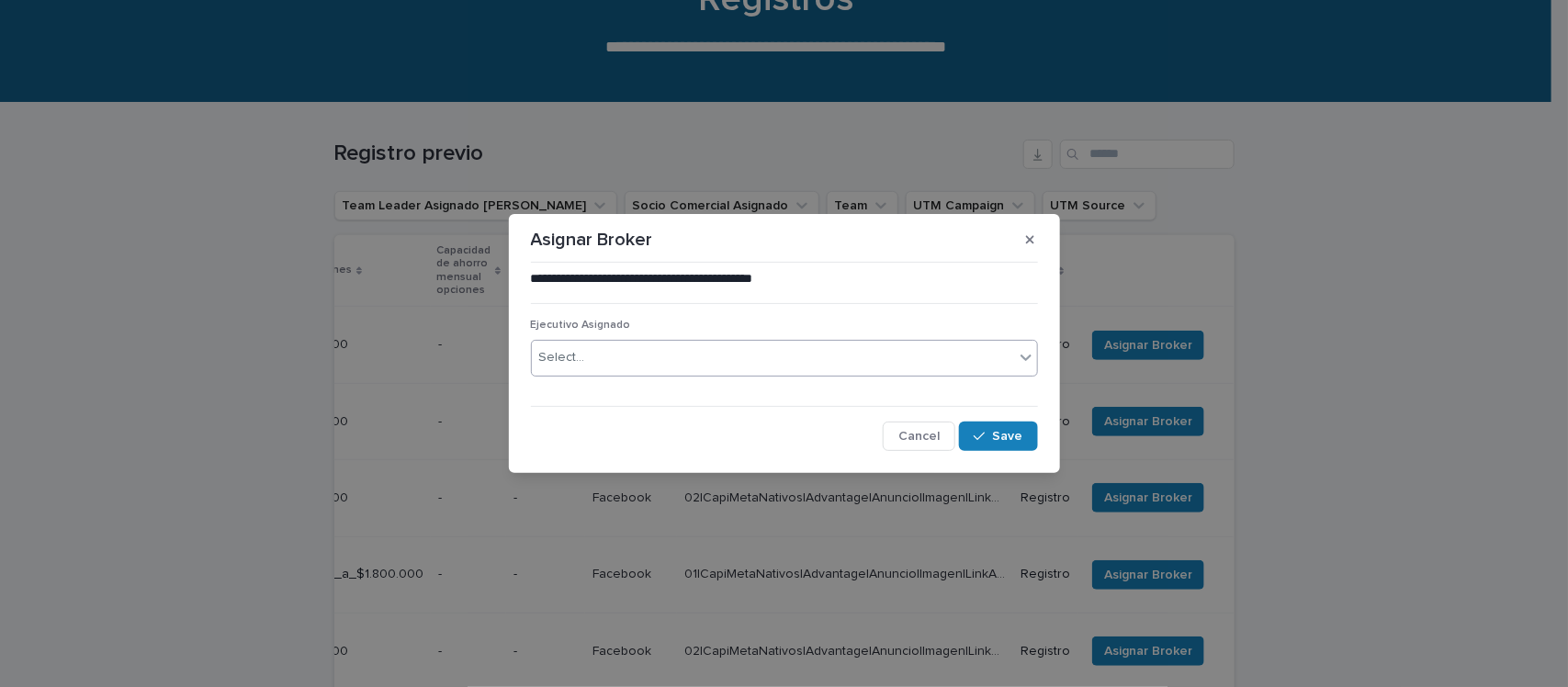
click at [705, 357] on div "Select..." at bounding box center [773, 357] width 482 height 30
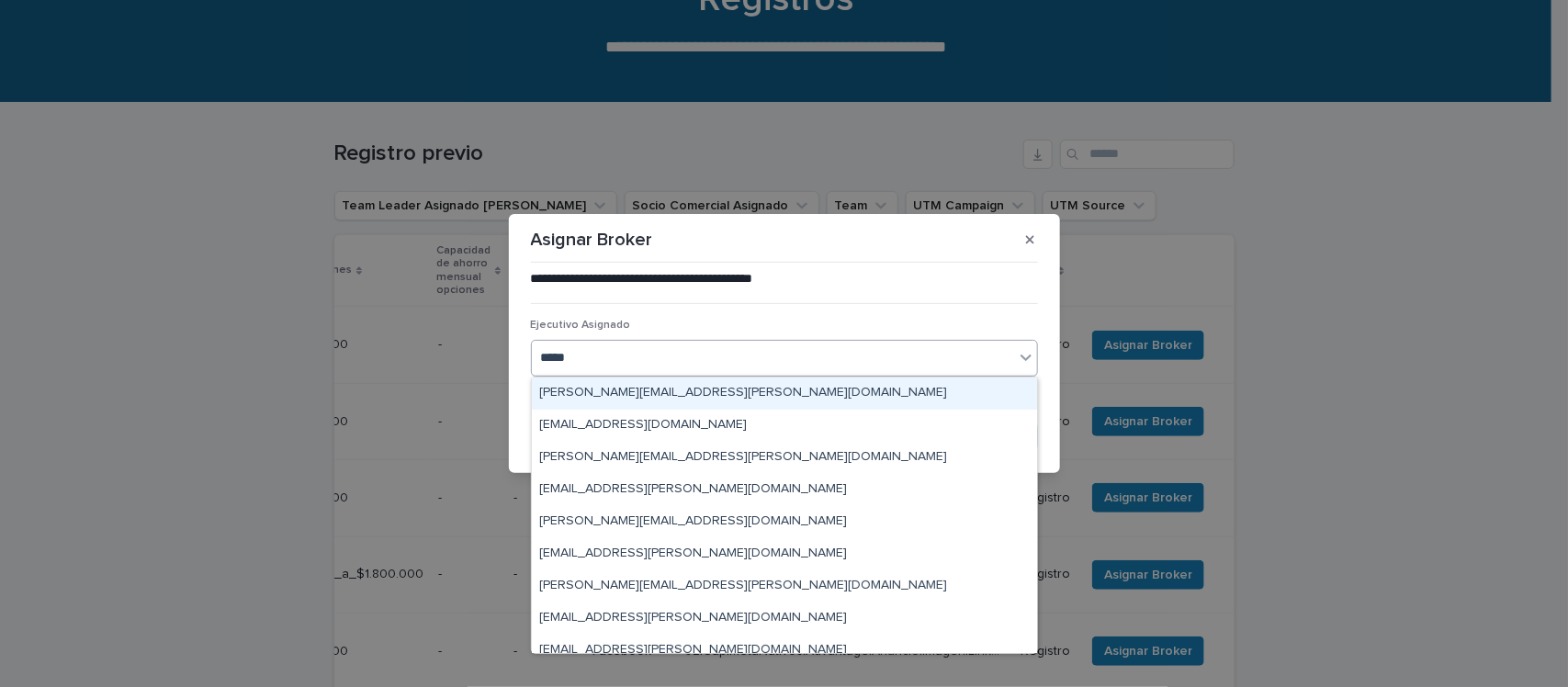
type input "******"
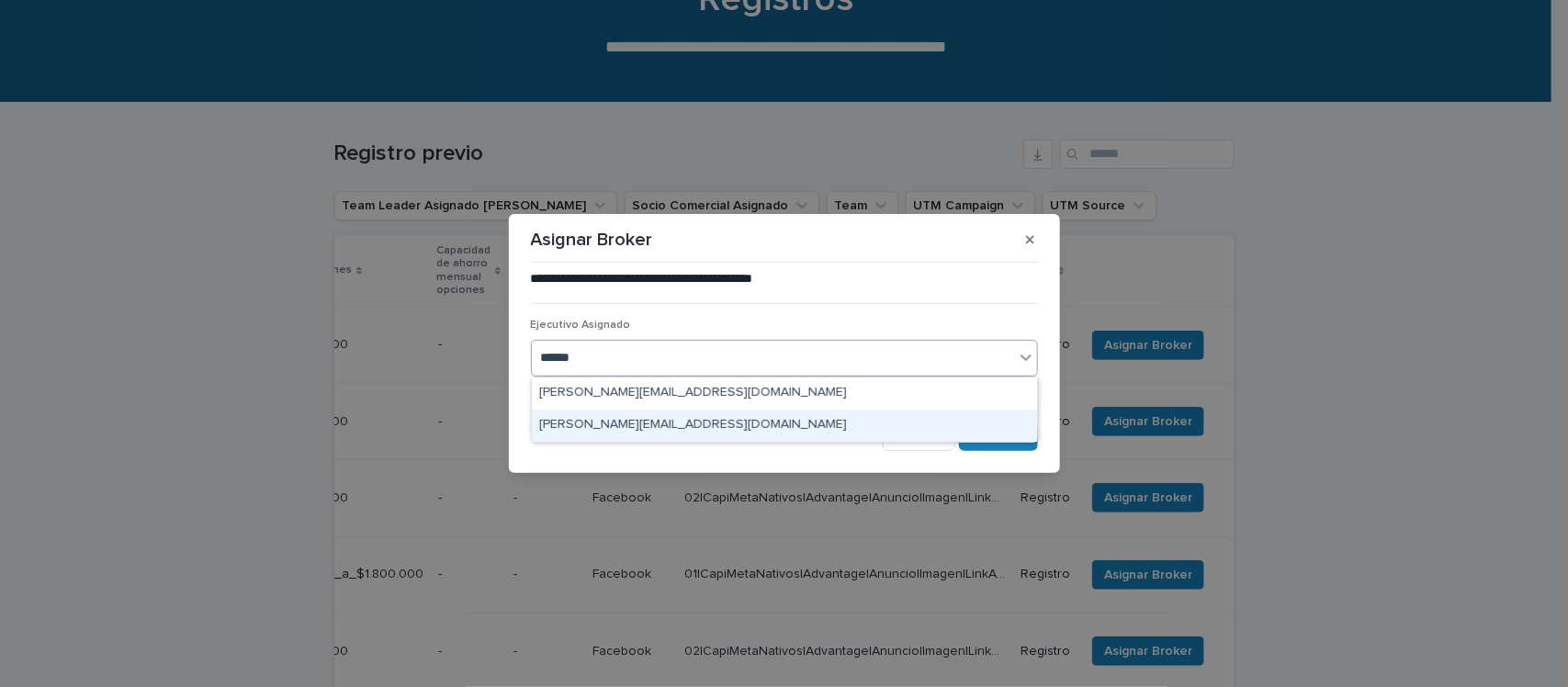
click at [694, 418] on div "[PERSON_NAME][EMAIL_ADDRESS][DOMAIN_NAME]" at bounding box center [784, 425] width 505 height 32
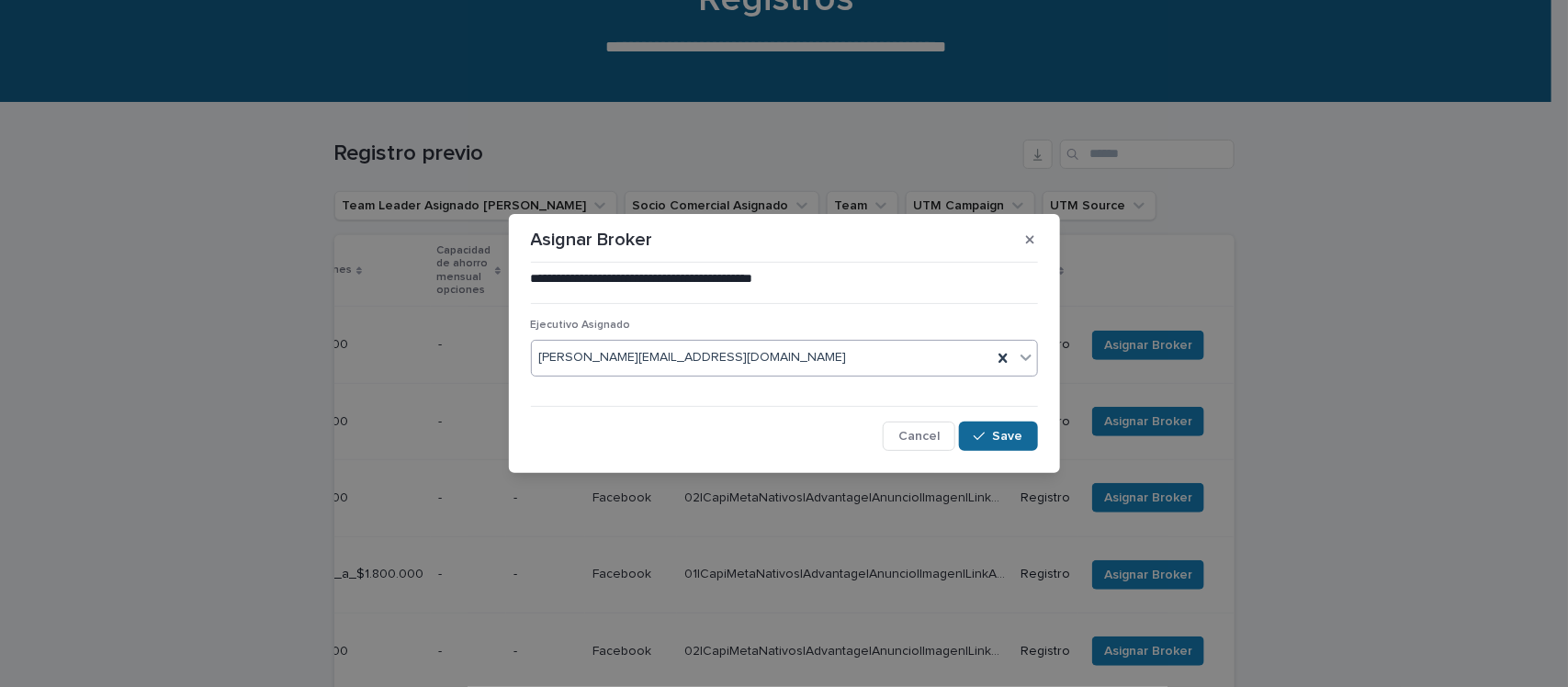
click at [1013, 428] on button "Save" at bounding box center [997, 436] width 78 height 29
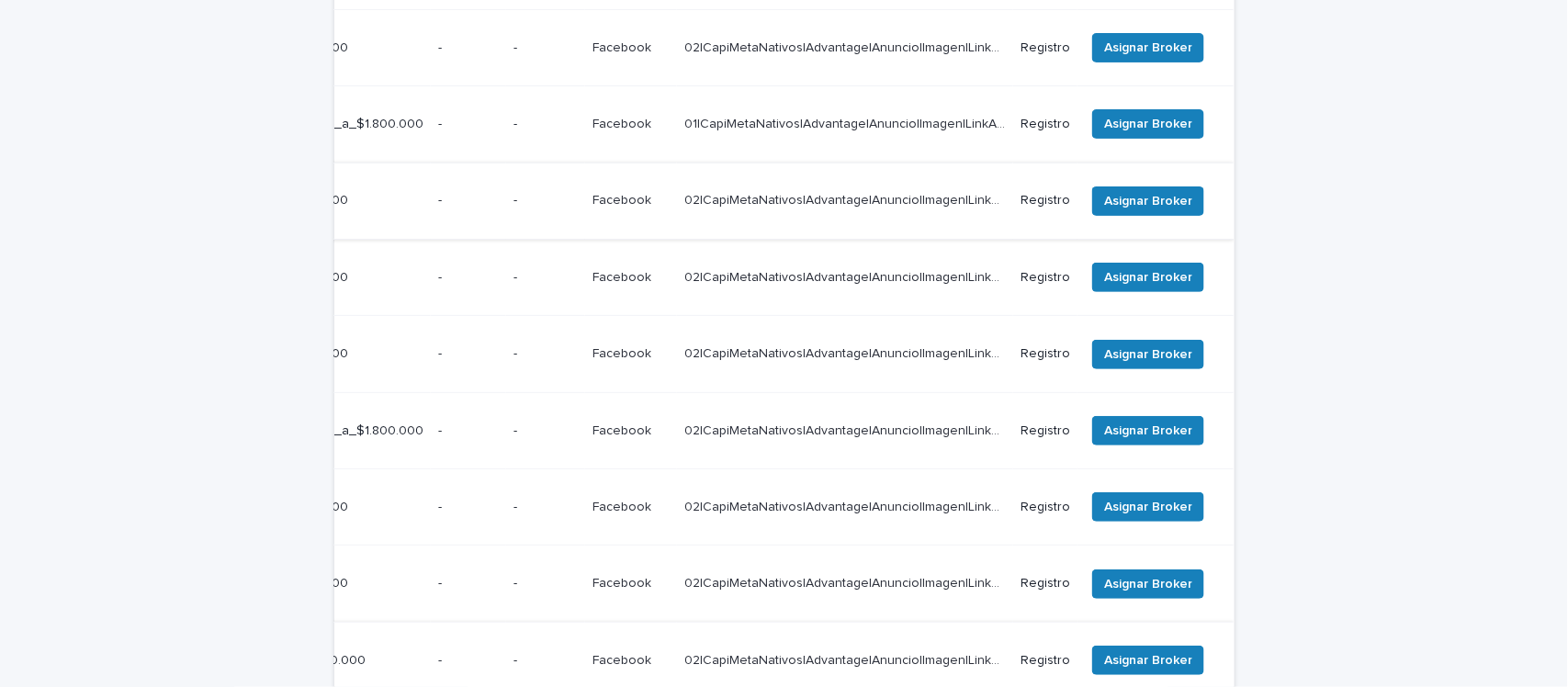
scroll to position [644, 0]
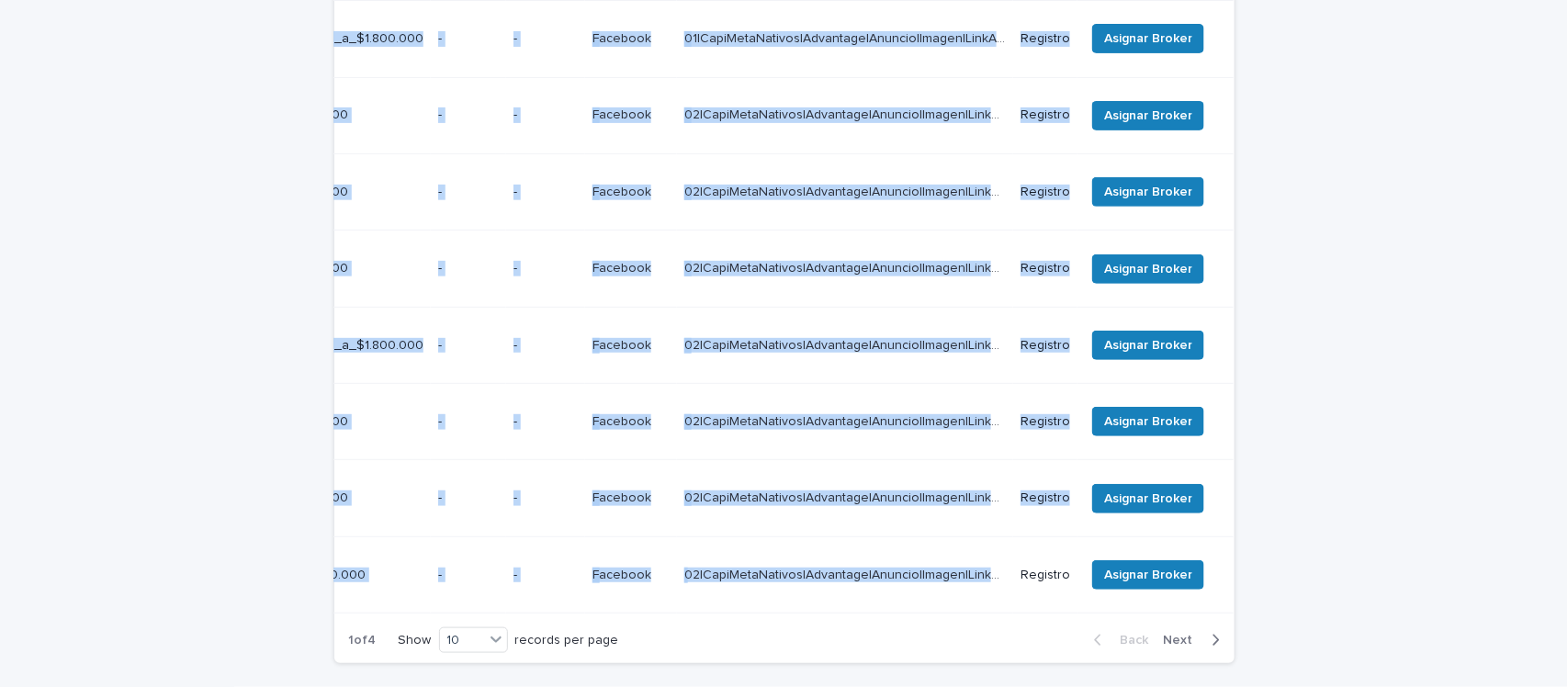
click at [896, 465] on div "Creado Nombre Apellido Email Teléfono Sueldo líquido opciones Capacidad de ahor…" at bounding box center [784, 196] width 900 height 841
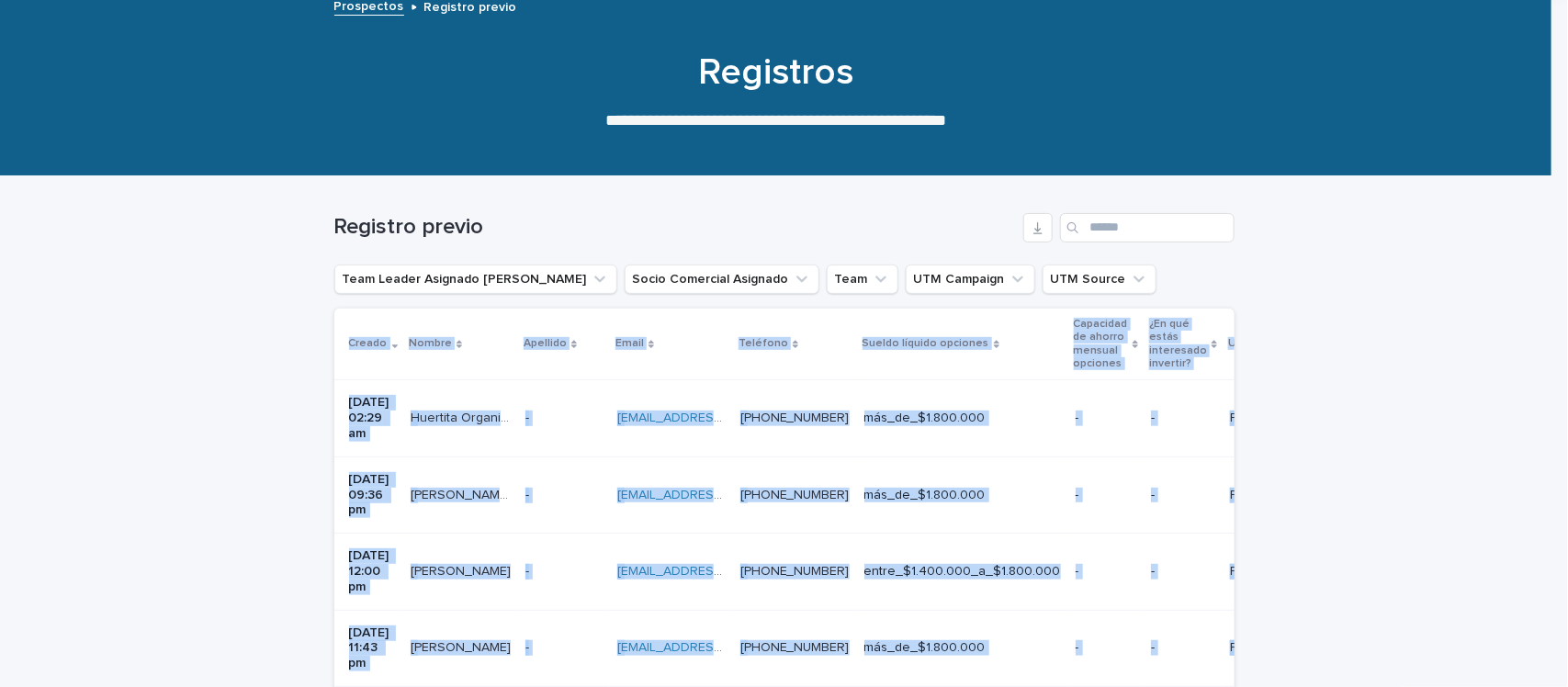
scroll to position [0, 0]
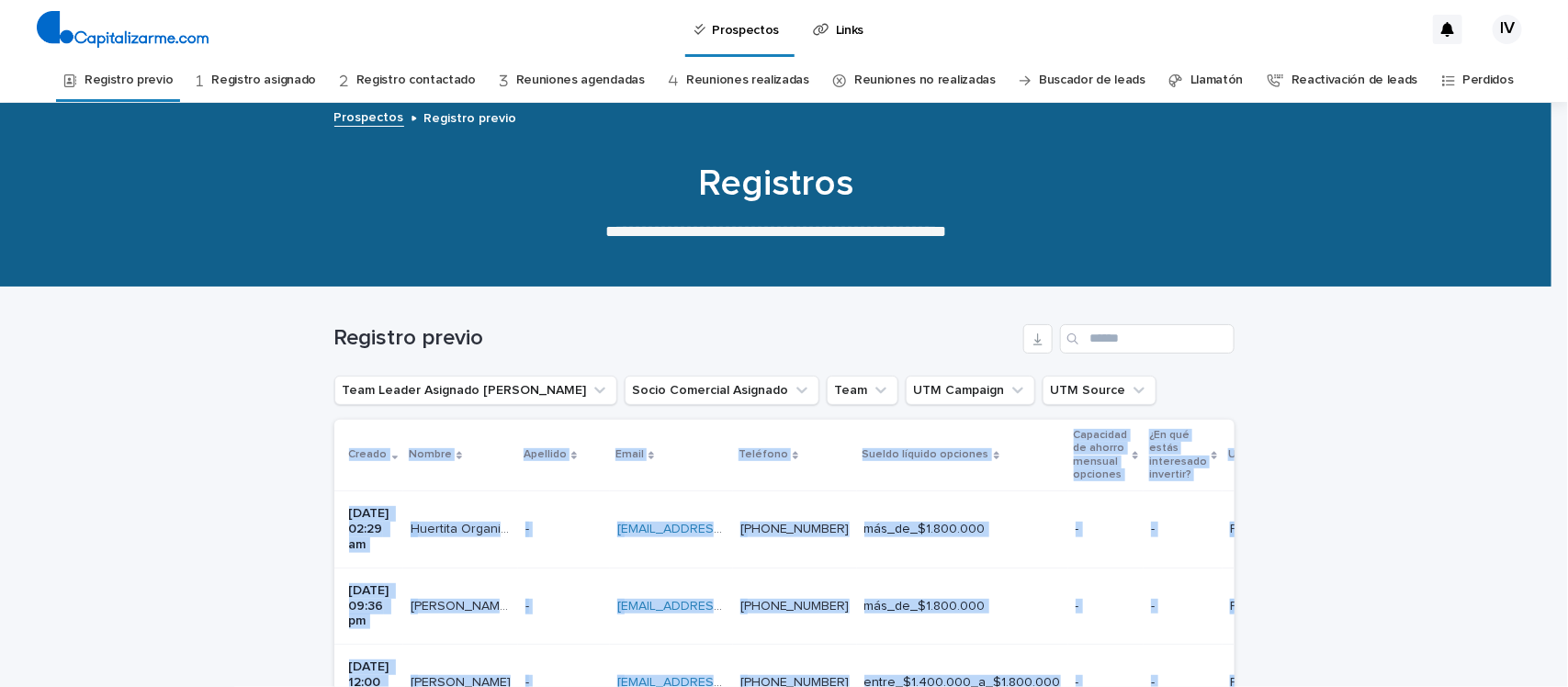
click at [536, 80] on link "Reuniones agendadas" at bounding box center [580, 80] width 128 height 43
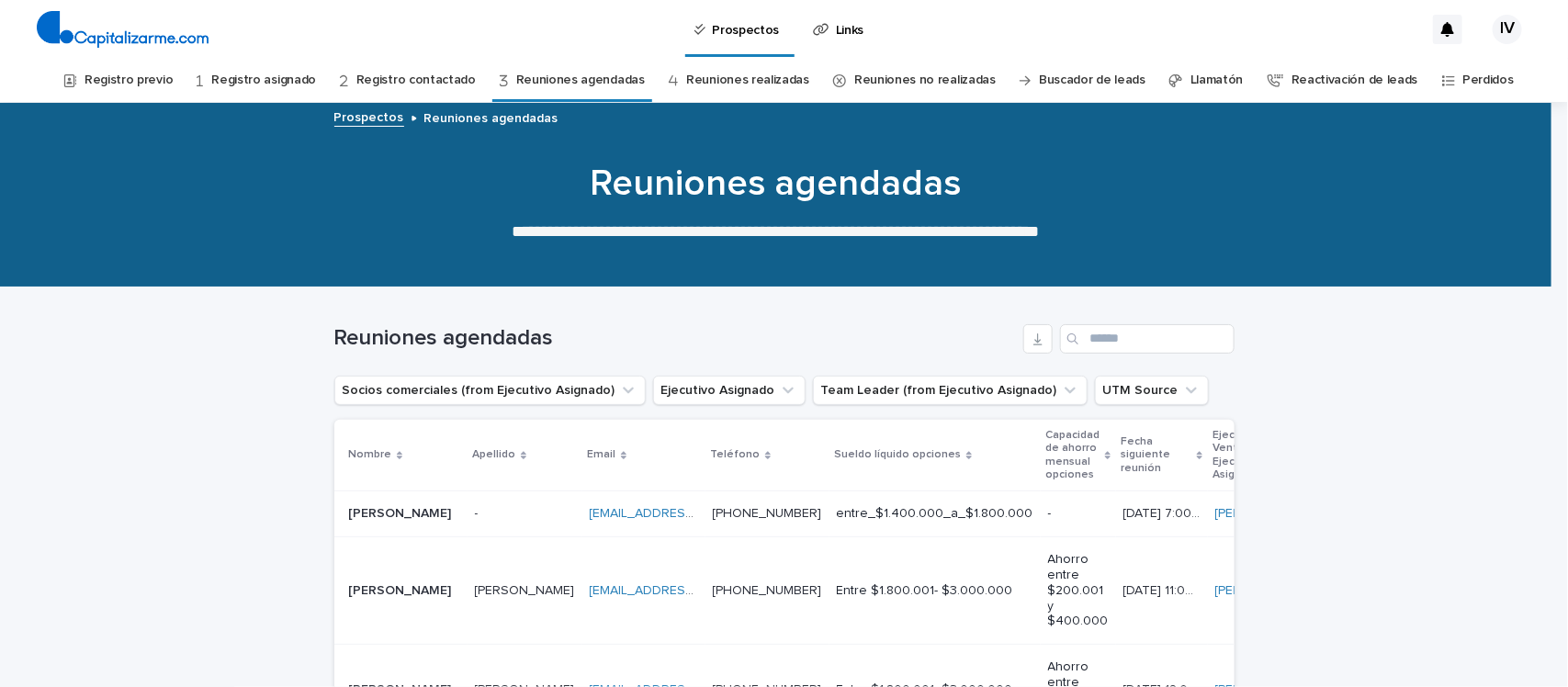
click at [287, 69] on link "Registro asignado" at bounding box center [263, 80] width 105 height 43
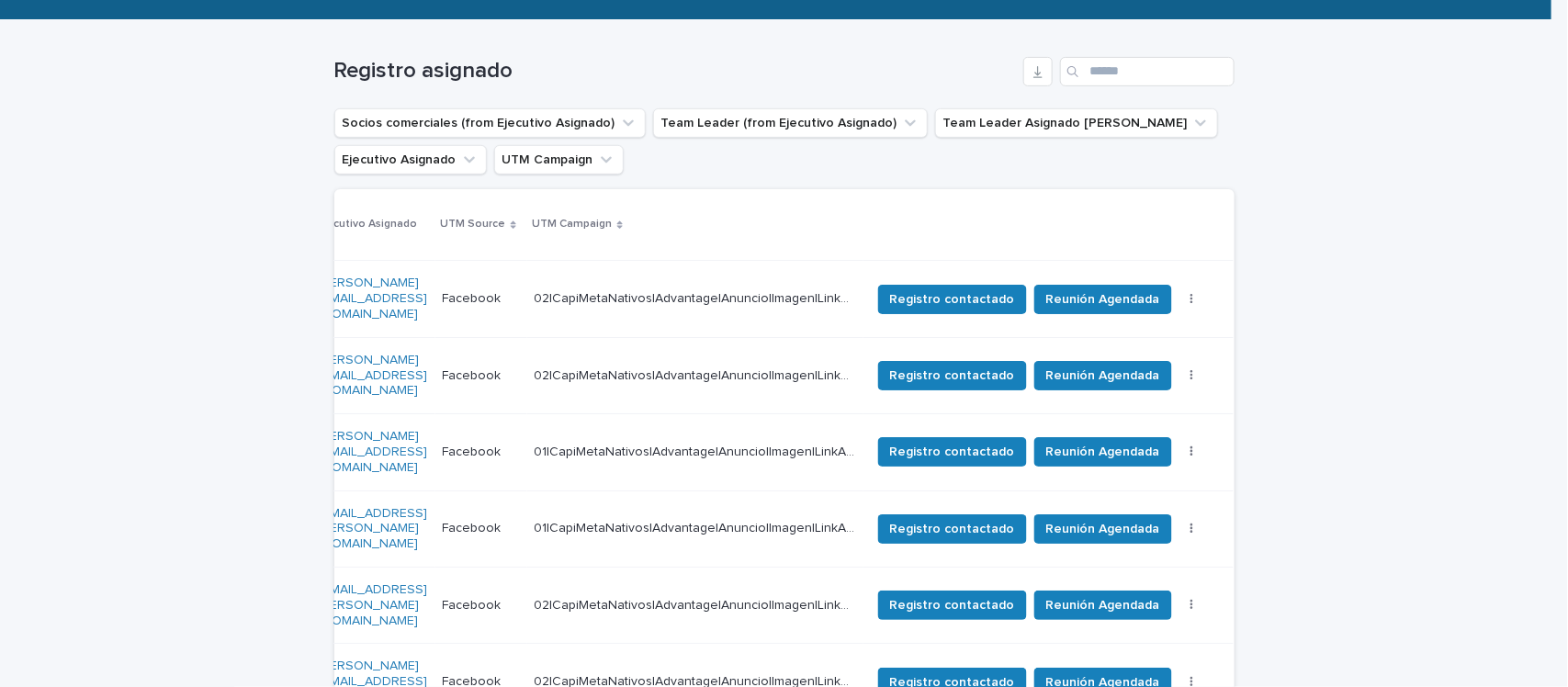
scroll to position [264, 0]
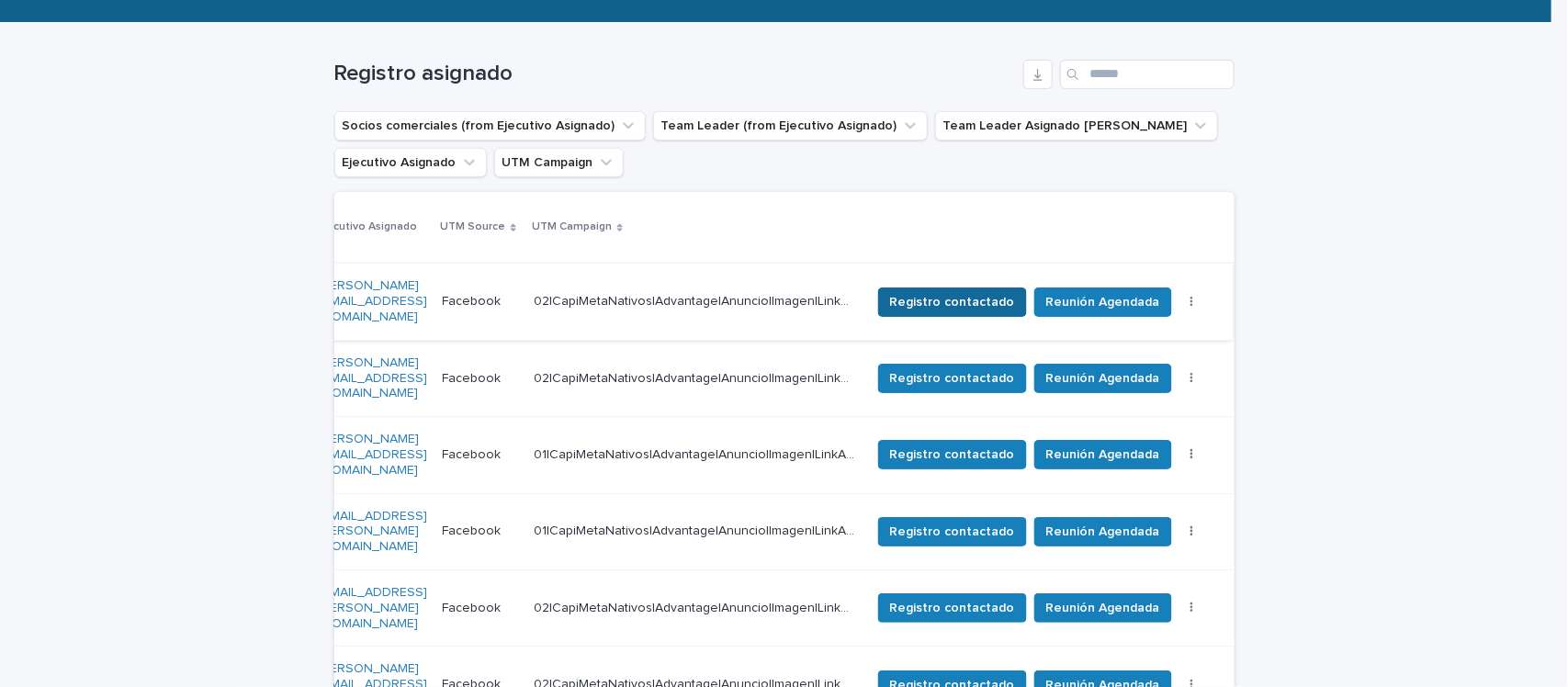
click at [952, 307] on button "Registro contactado" at bounding box center [952, 302] width 148 height 29
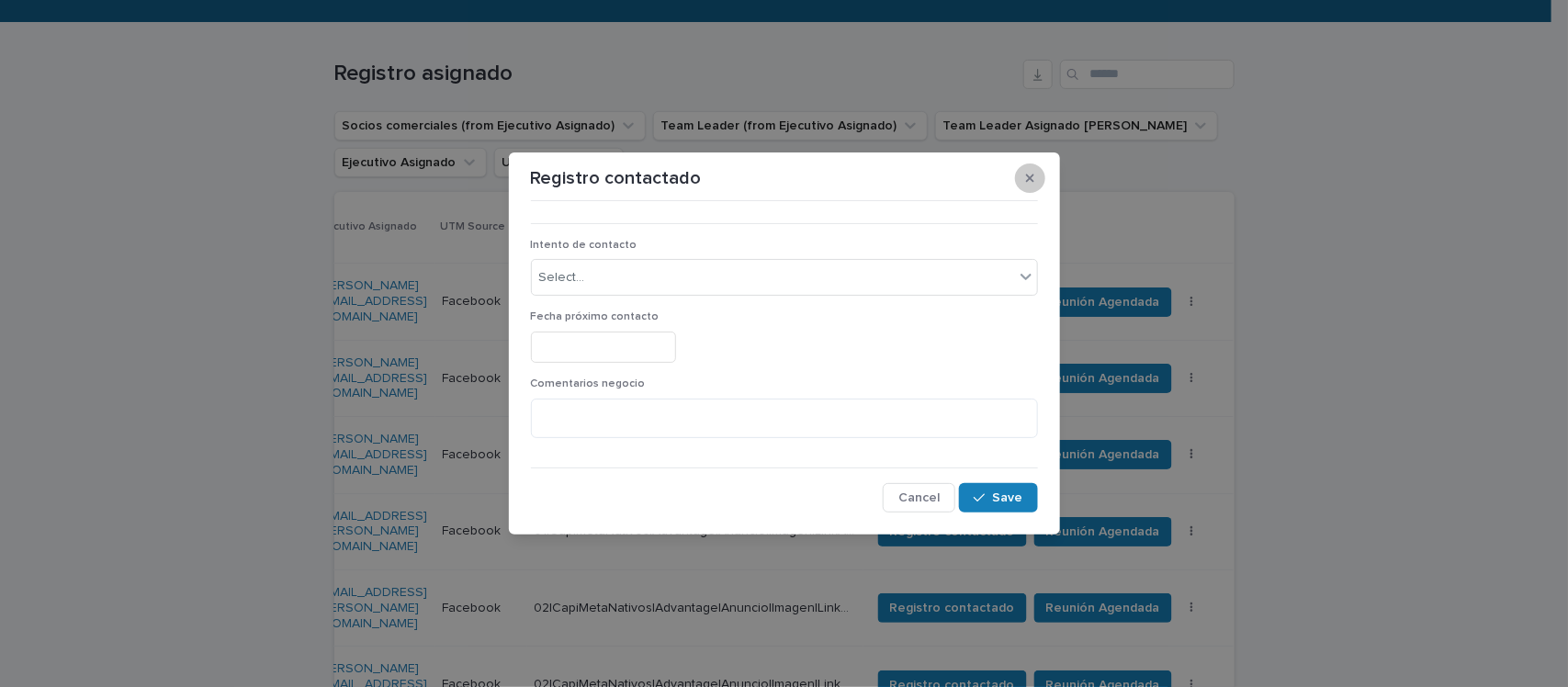
click at [1033, 176] on icon "button" at bounding box center [1030, 177] width 9 height 13
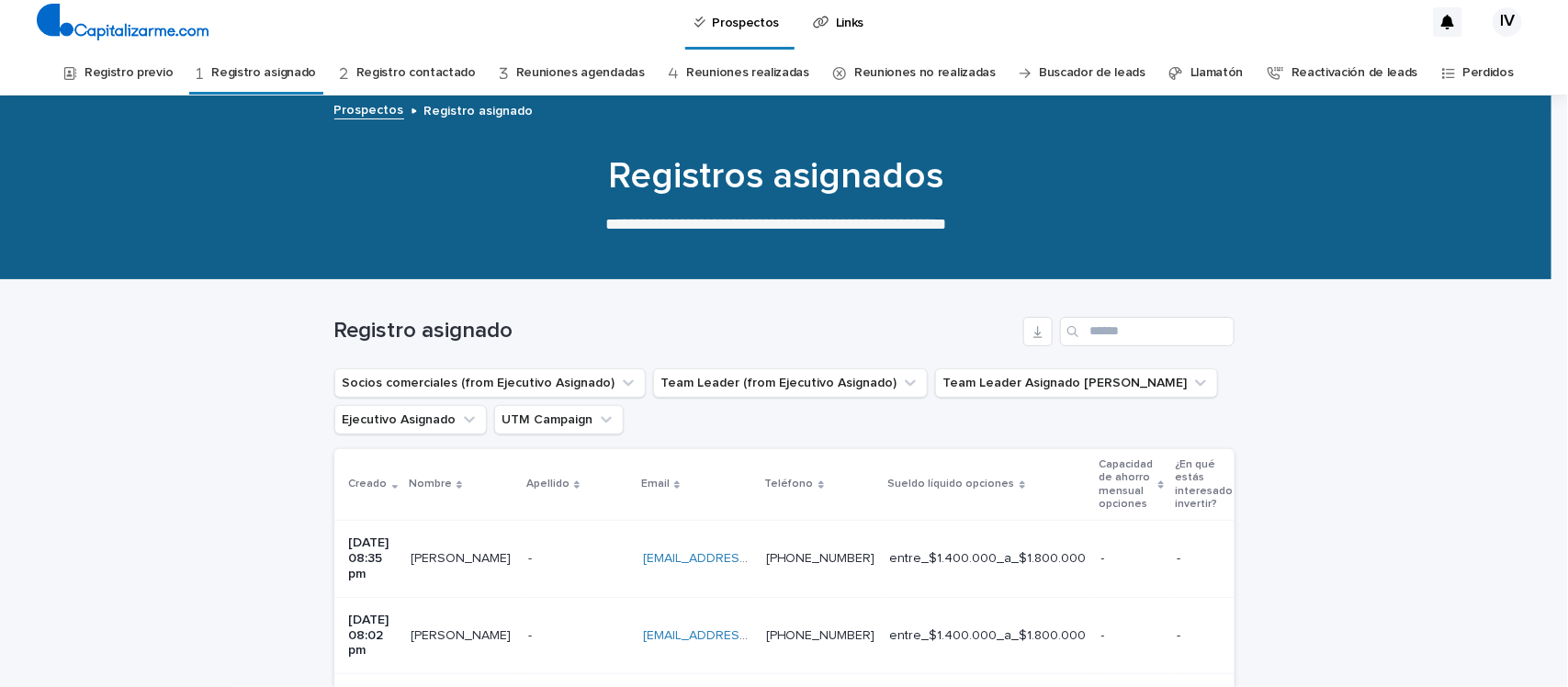
scroll to position [0, 0]
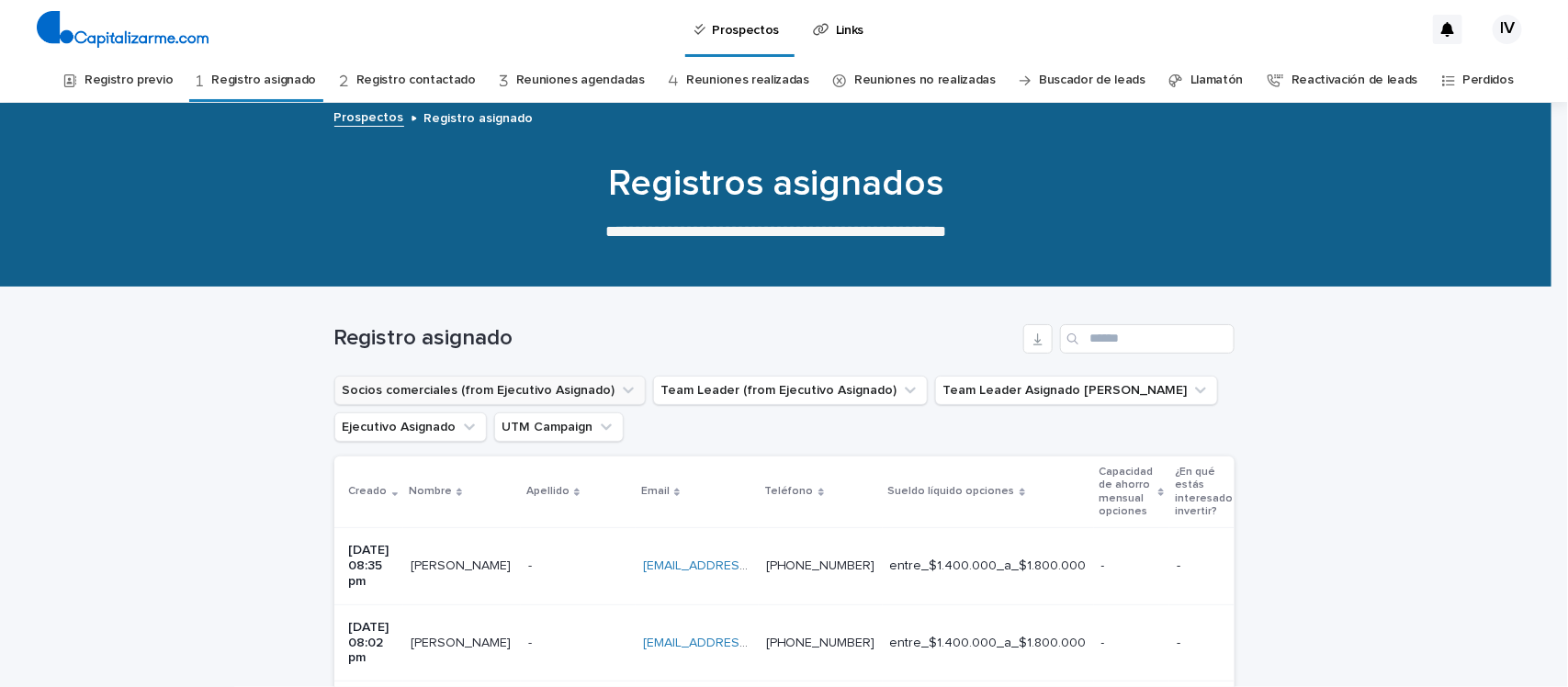
click at [588, 393] on button "Socios comerciales (from Ejecutivo Asignado)" at bounding box center [490, 390] width 311 height 29
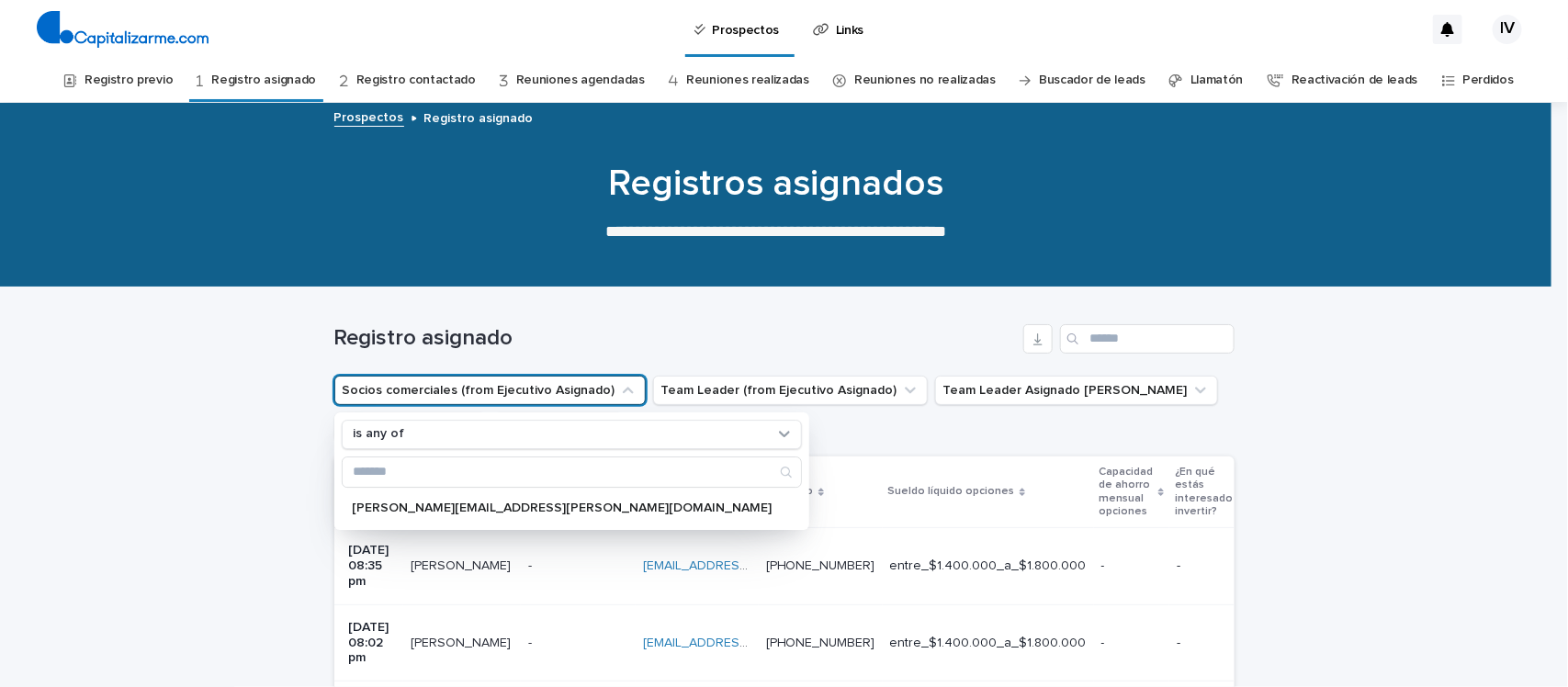
click at [588, 393] on button "Socios comerciales (from Ejecutivo Asignado)" at bounding box center [490, 390] width 311 height 29
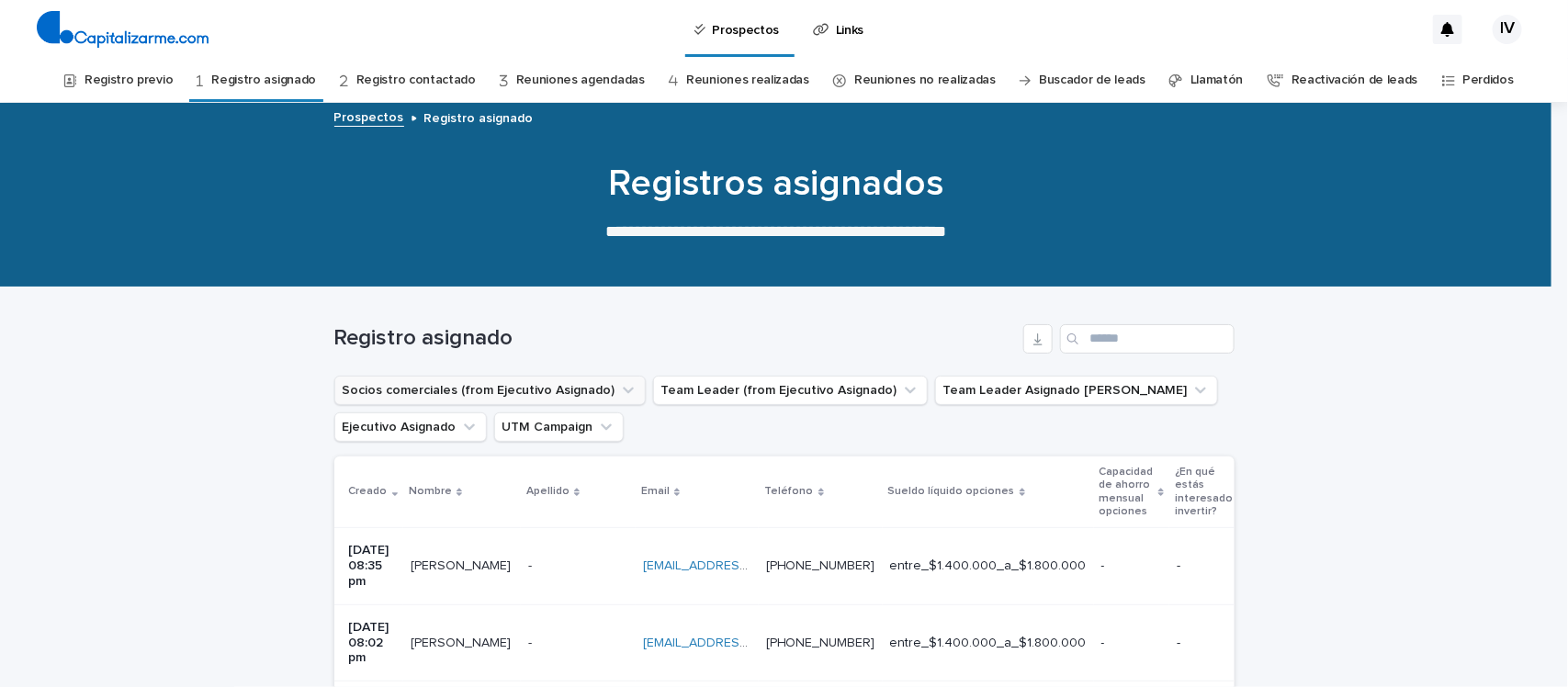
click at [588, 393] on button "Socios comerciales (from Ejecutivo Asignado)" at bounding box center [490, 390] width 311 height 29
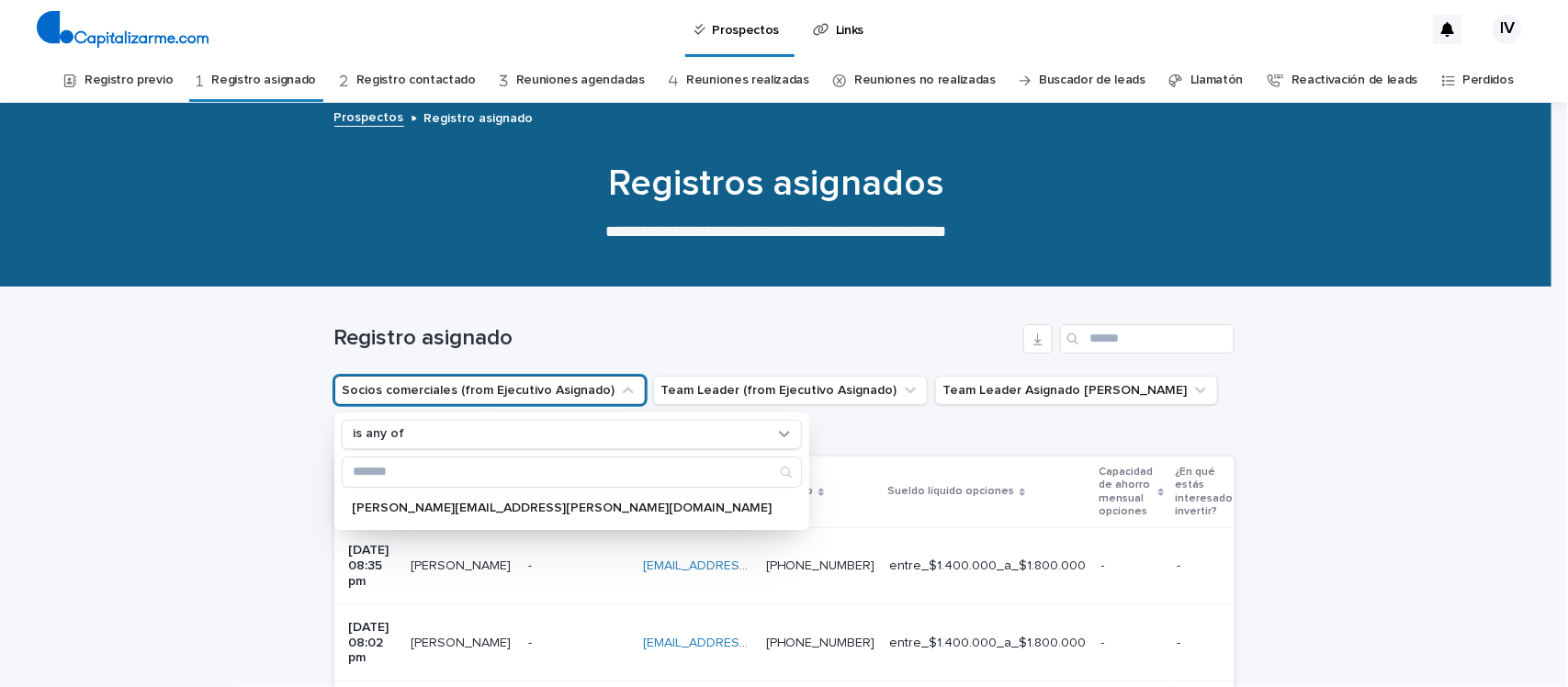
click at [588, 393] on button "Socios comerciales (from Ejecutivo Asignado)" at bounding box center [490, 390] width 311 height 29
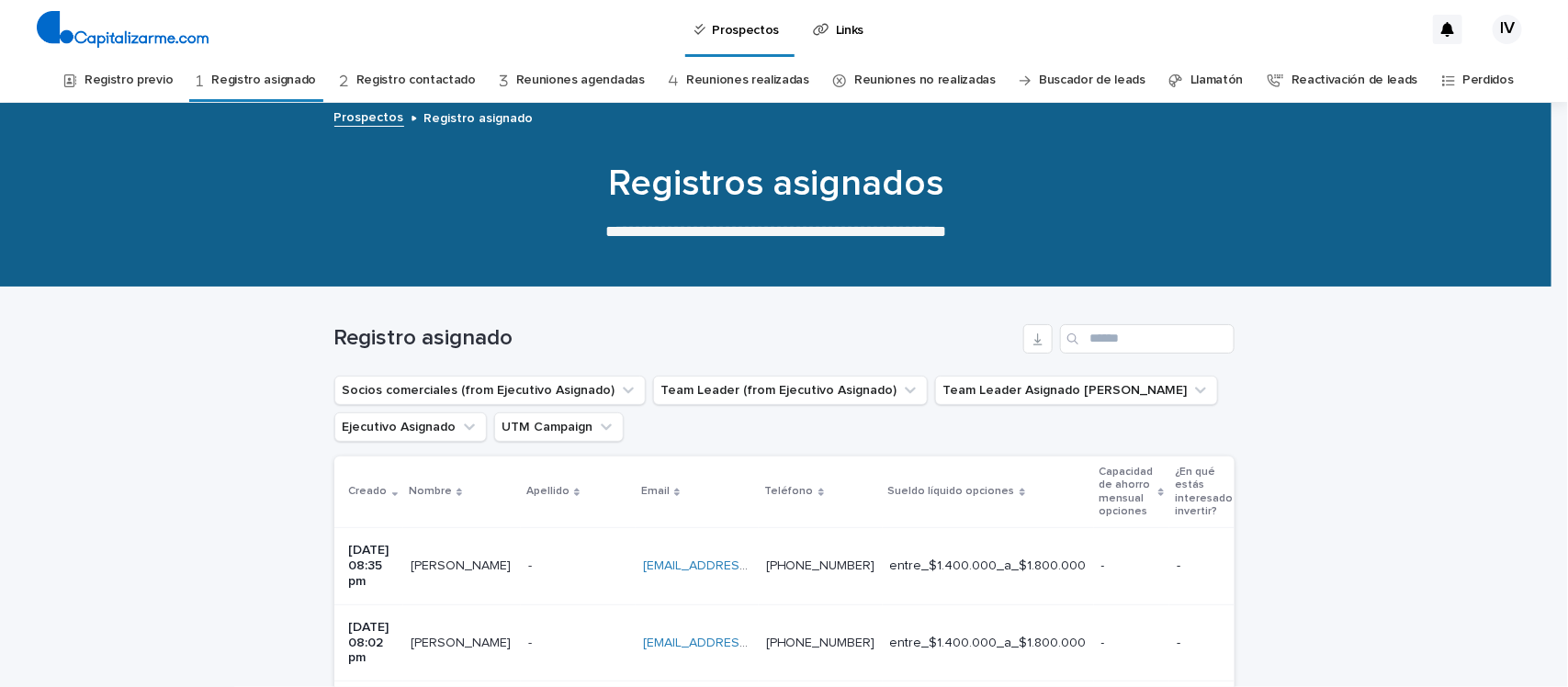
scroll to position [229, 0]
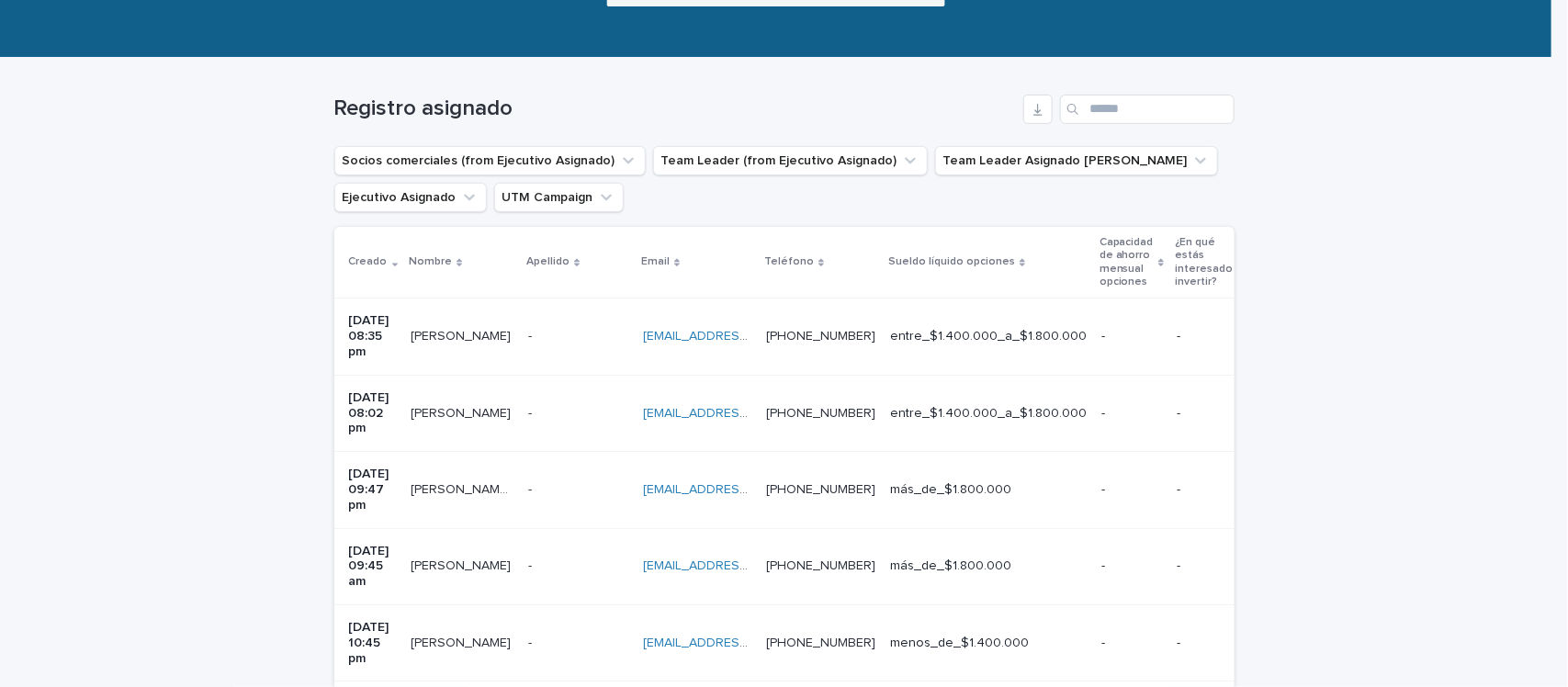
click at [643, 336] on p "[EMAIL_ADDRESS][DOMAIN_NAME]" at bounding box center [699, 334] width 112 height 19
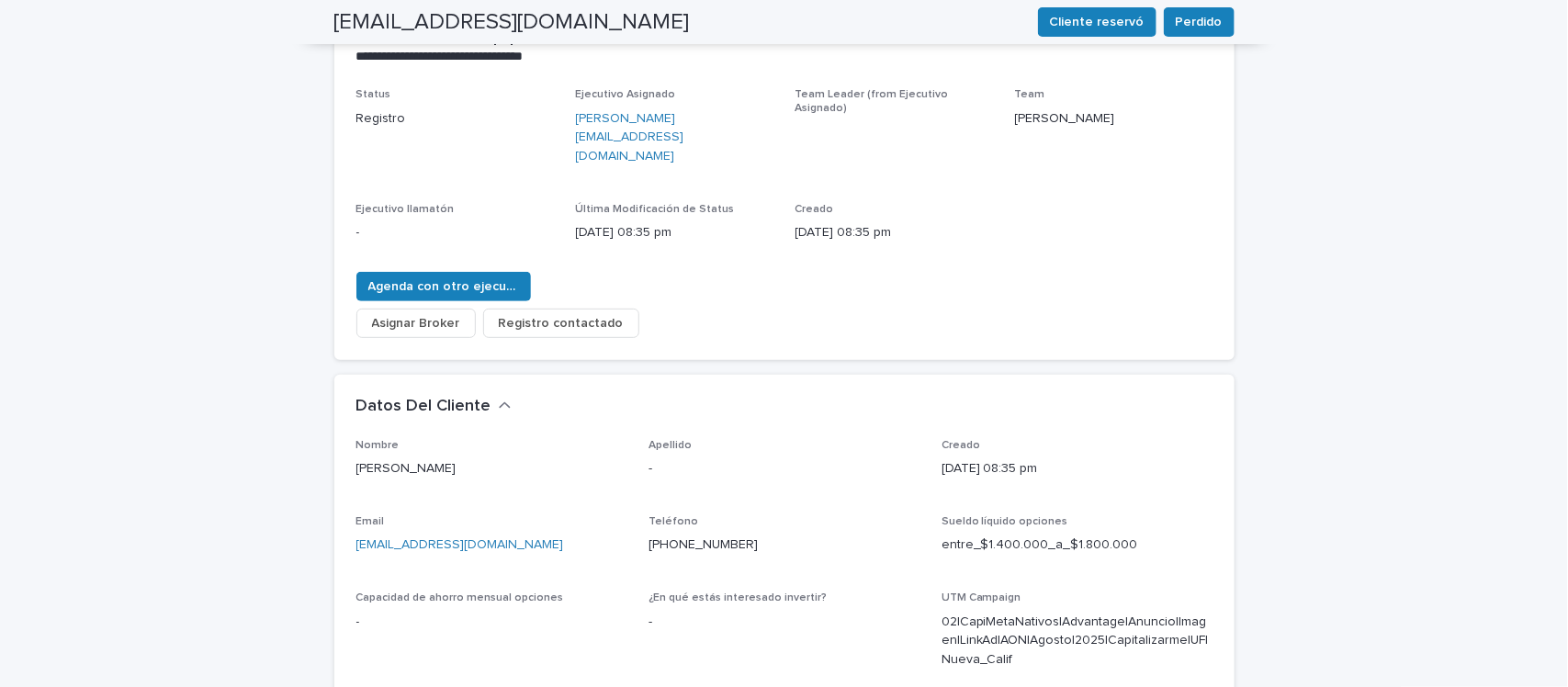
scroll to position [58, 0]
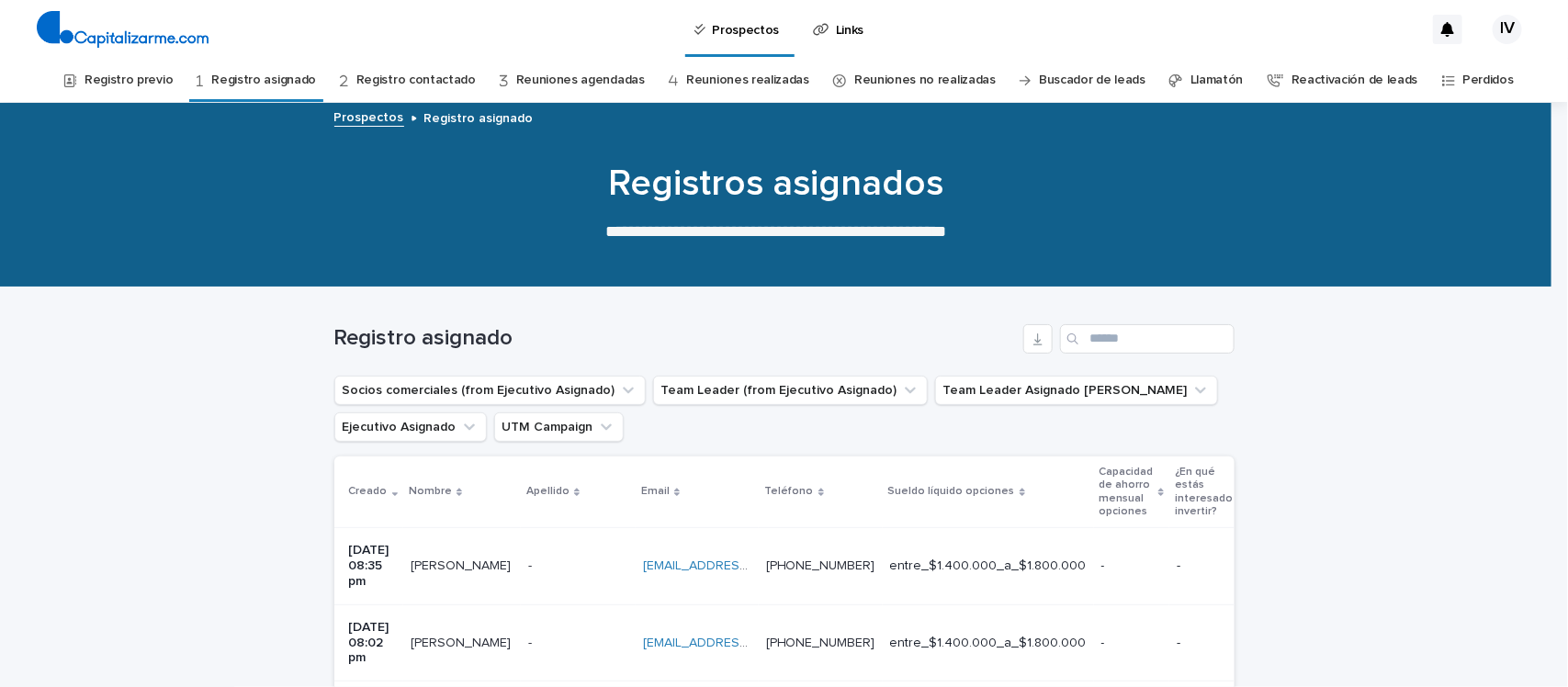
scroll to position [58, 0]
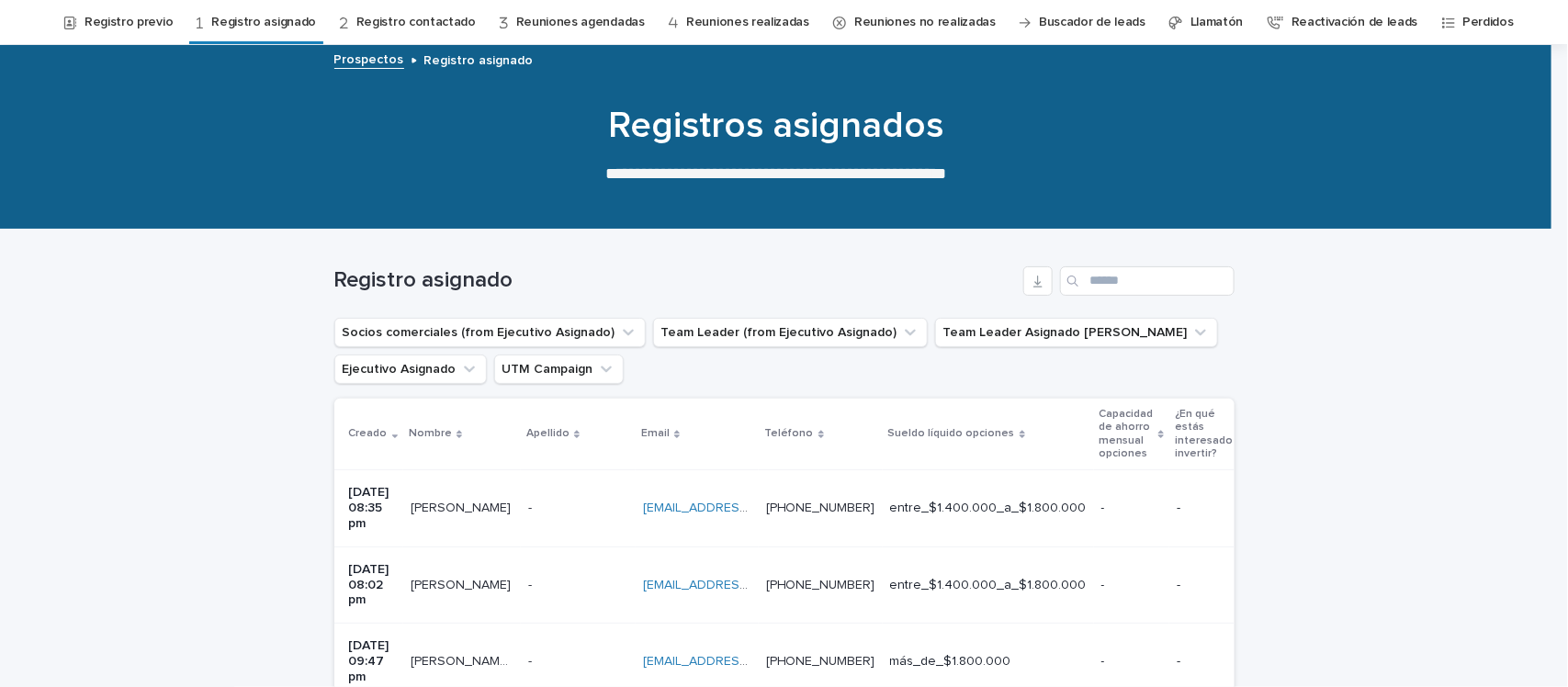
click at [153, 23] on link "Registro previo" at bounding box center [128, 22] width 88 height 43
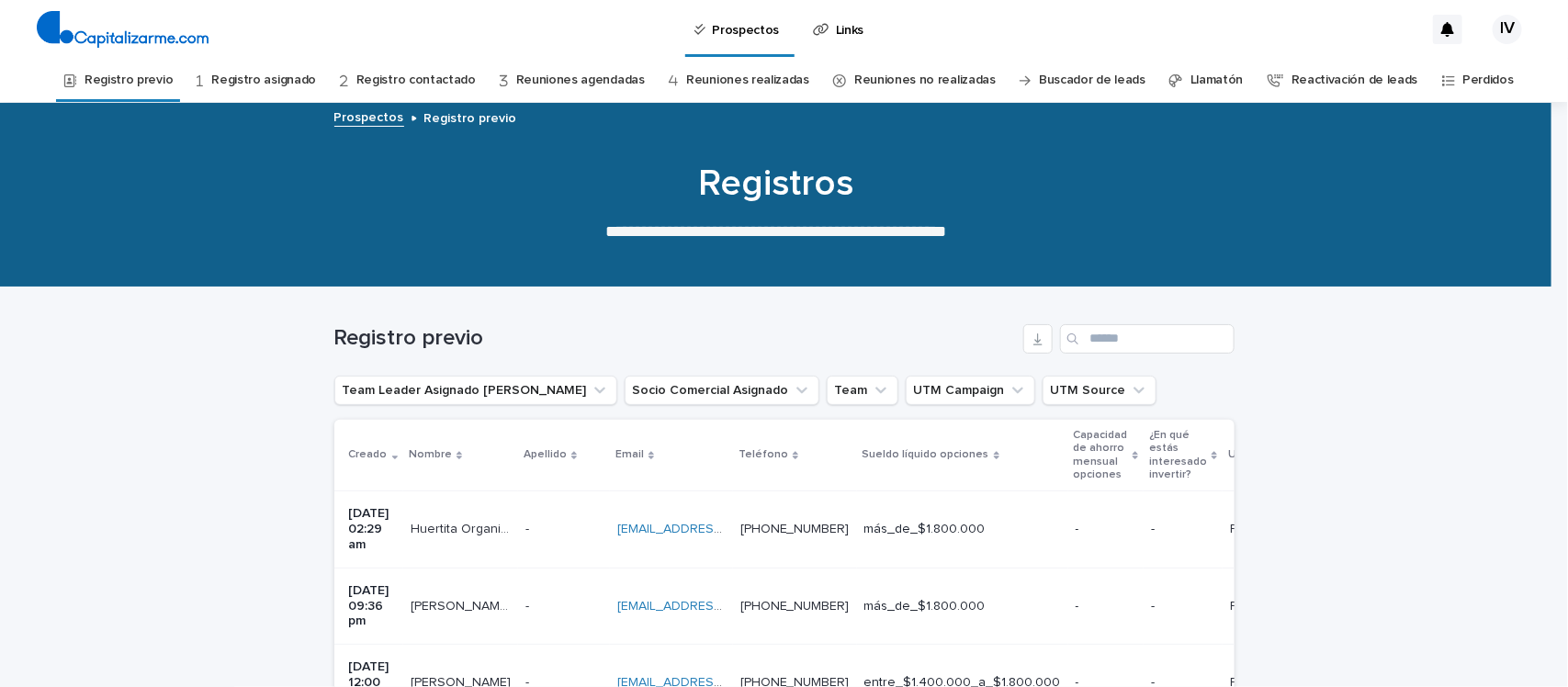
click at [289, 75] on link "Registro asignado" at bounding box center [263, 80] width 105 height 43
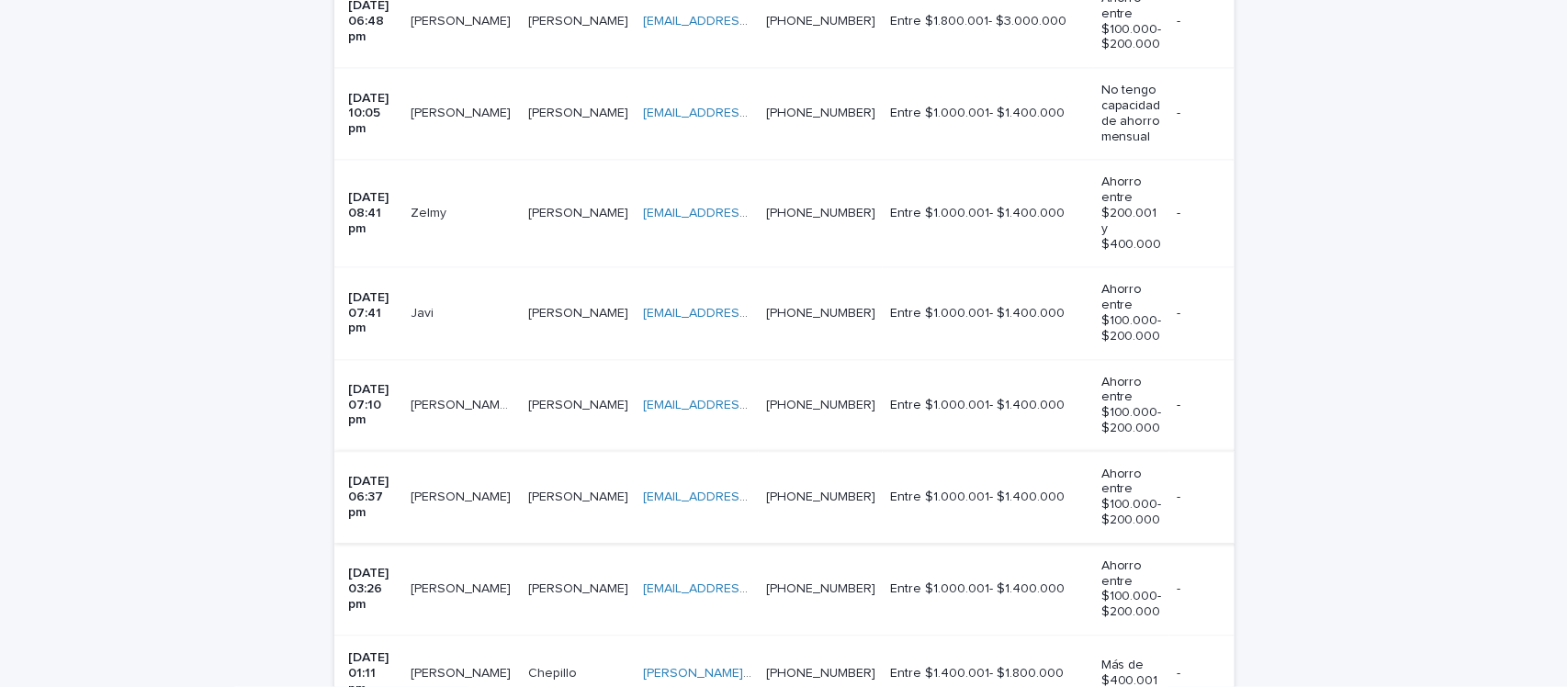
scroll to position [2216, 0]
